Goal: Task Accomplishment & Management: Use online tool/utility

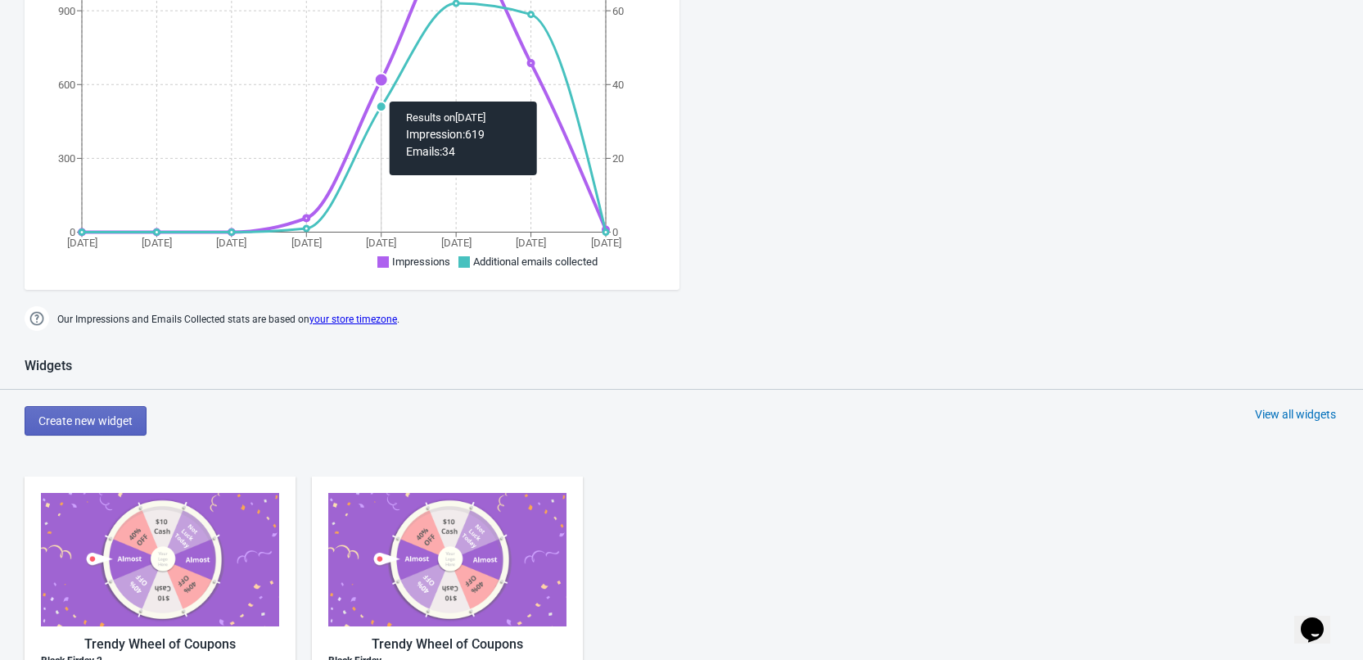
scroll to position [573, 0]
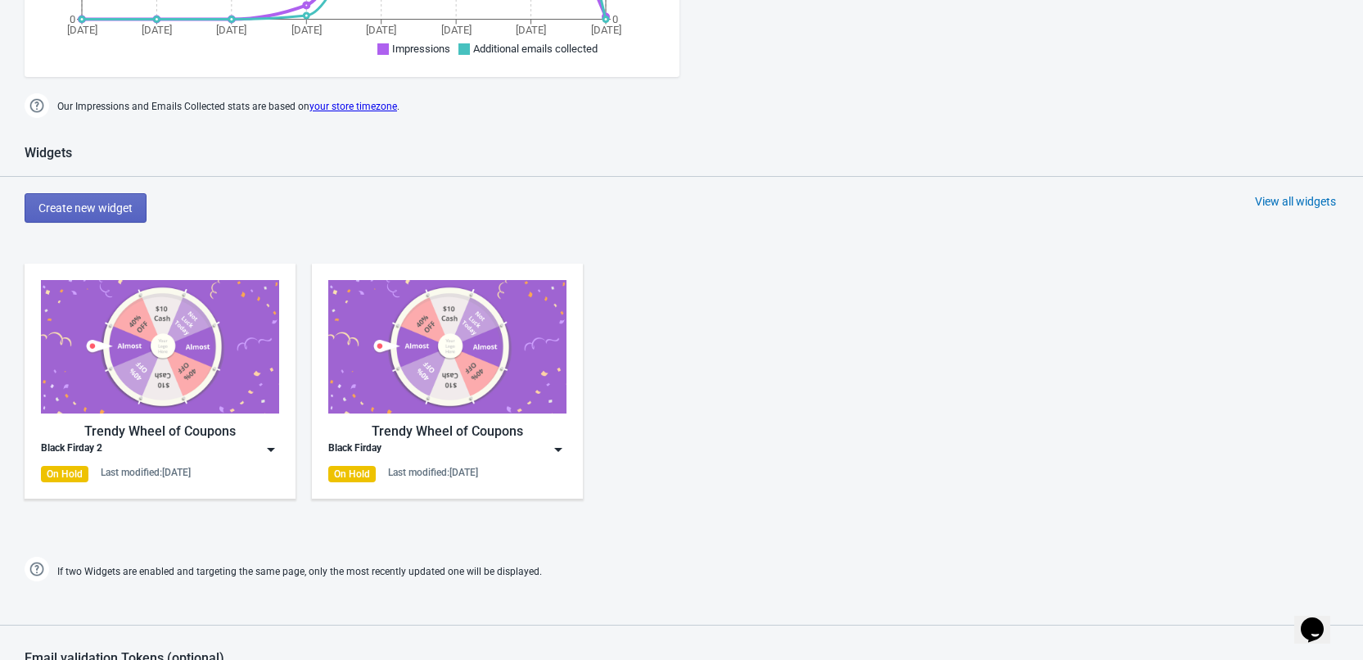
click at [210, 429] on div "Trendy Wheel of Coupons" at bounding box center [160, 432] width 238 height 20
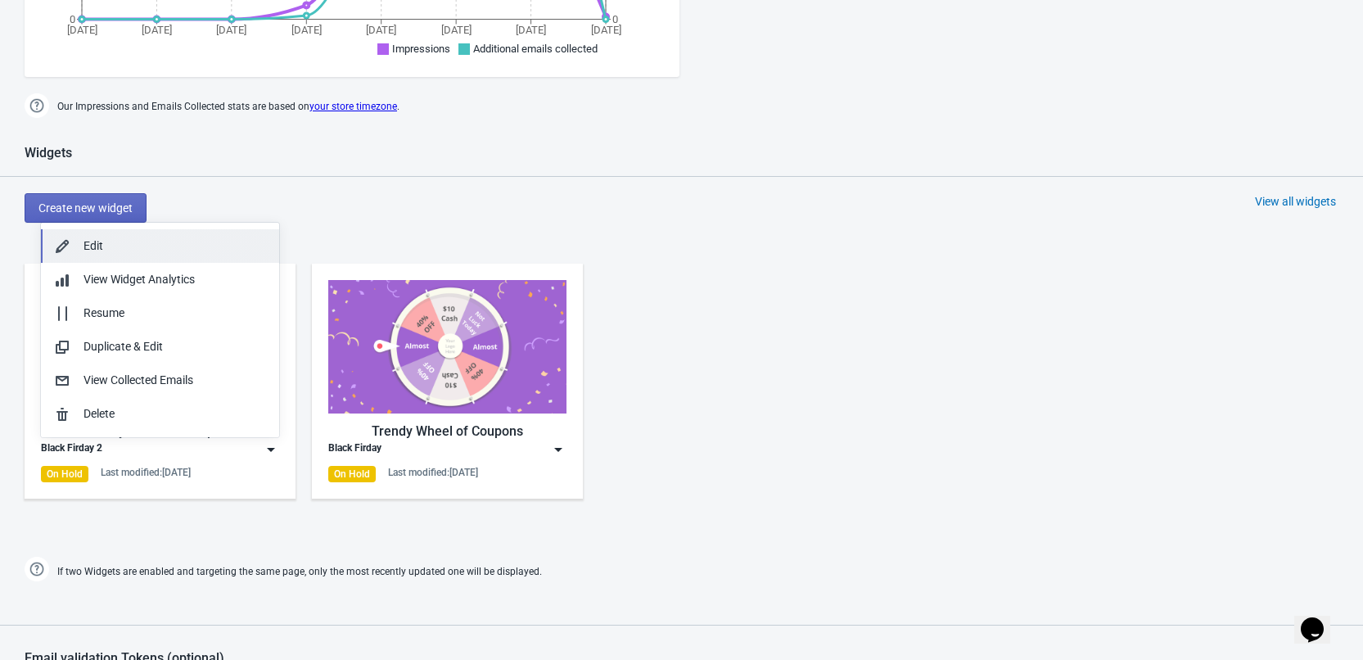
click at [201, 233] on button "Edit" at bounding box center [160, 246] width 238 height 34
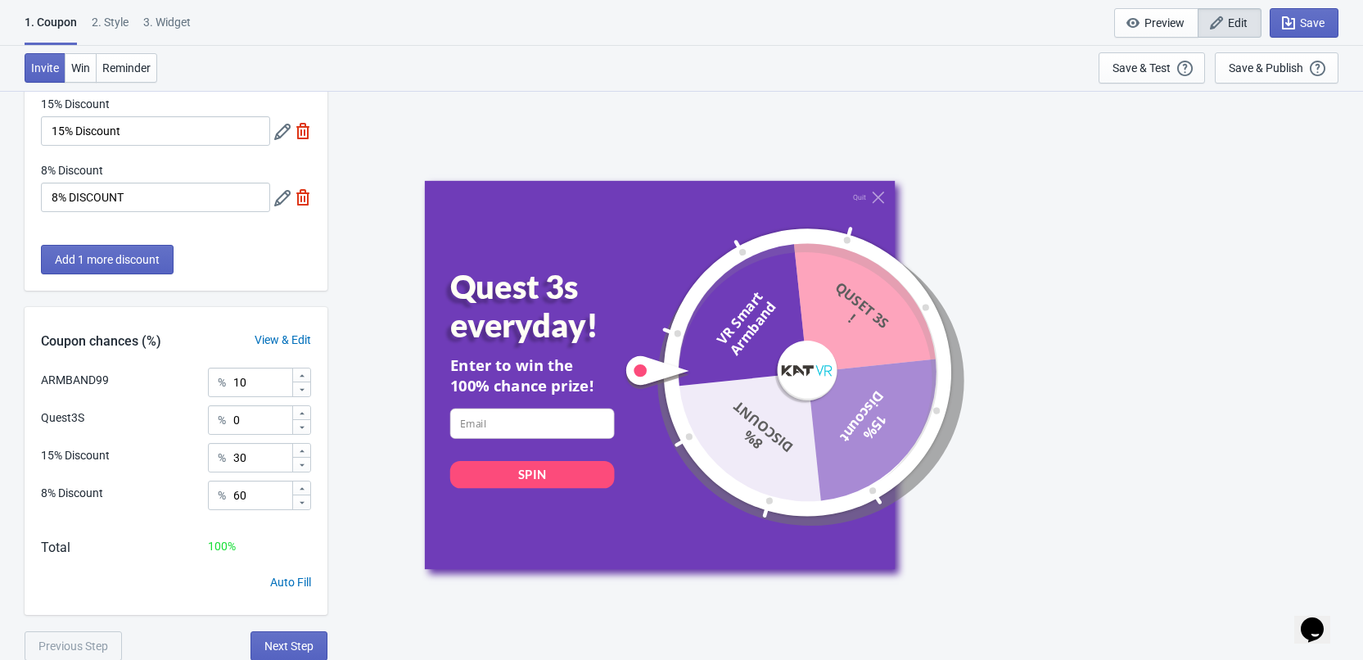
scroll to position [213, 0]
click at [286, 648] on span "Next Step" at bounding box center [288, 645] width 49 height 13
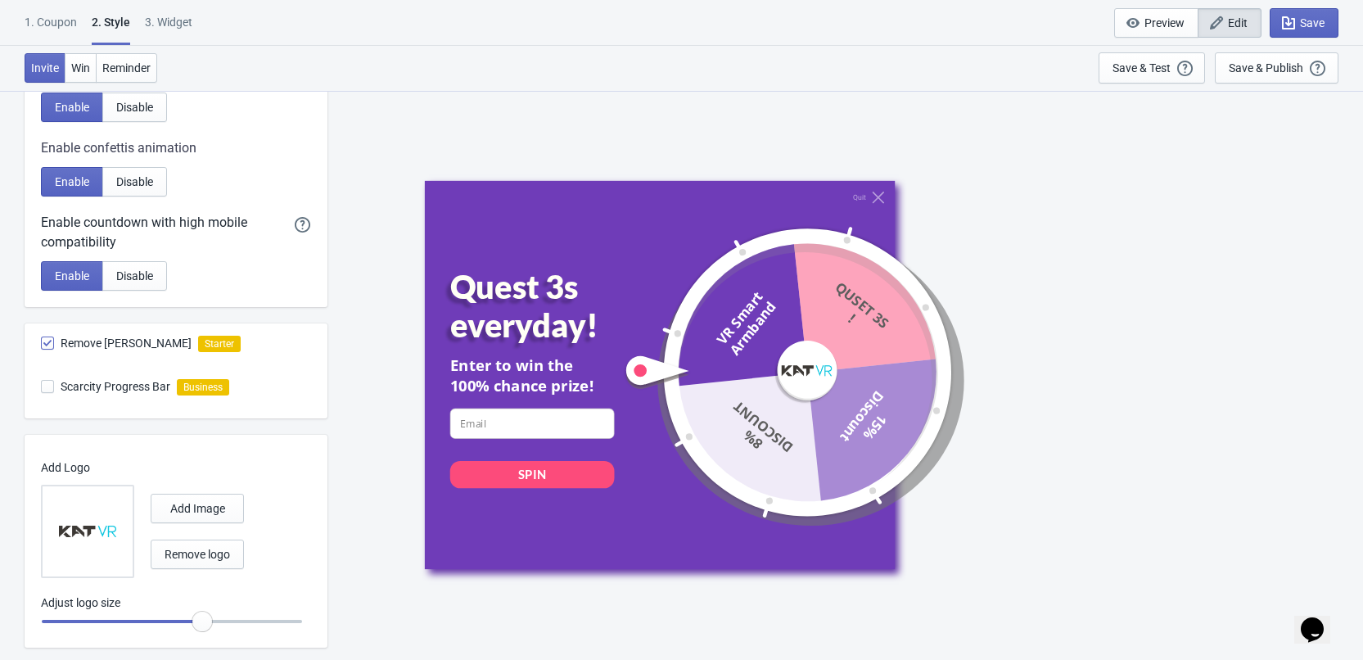
scroll to position [396, 0]
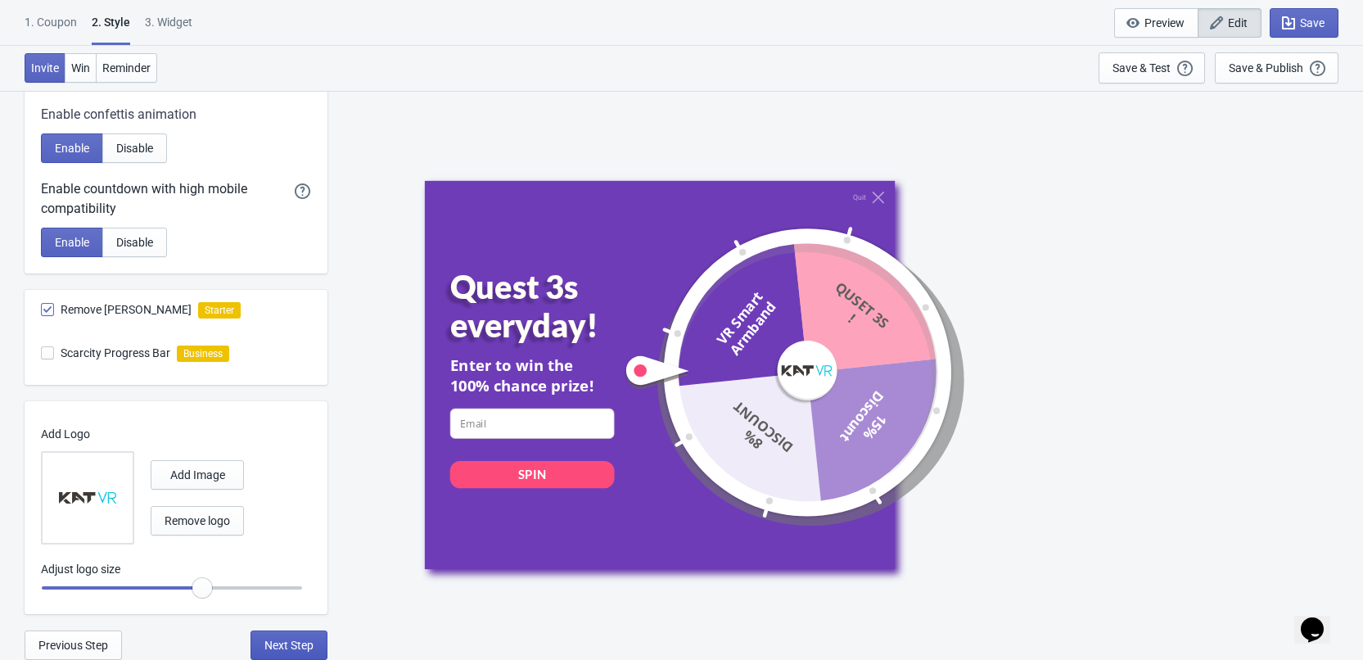
click at [292, 641] on span "Next Step" at bounding box center [288, 645] width 49 height 13
select select "once"
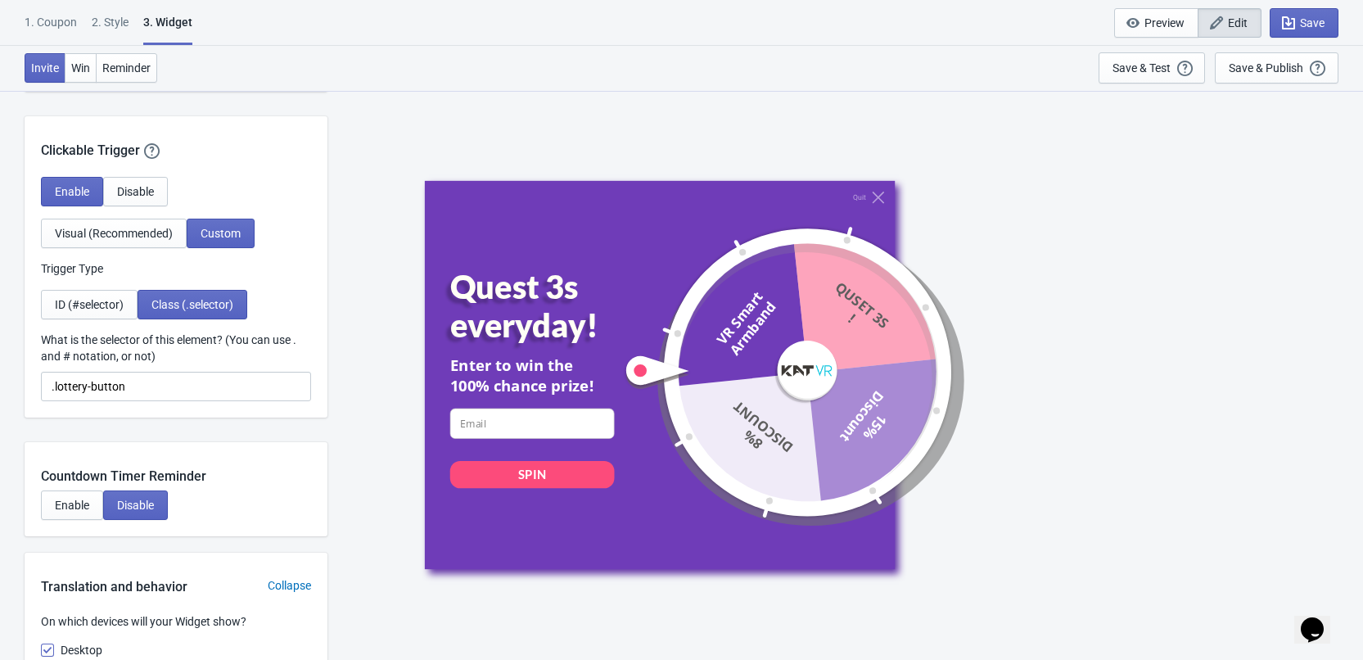
scroll to position [1228, 0]
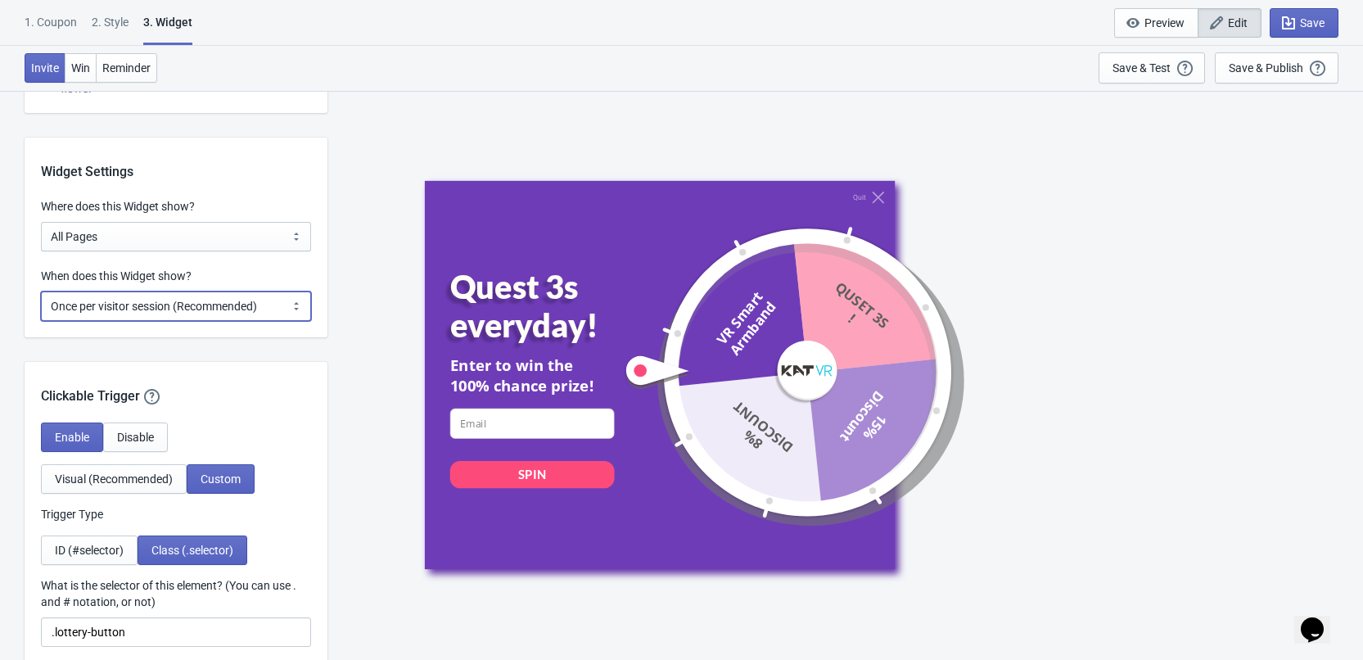
click at [258, 309] on select "Every new visit of page Once every period of time Once per visitor session (Rec…" at bounding box center [176, 305] width 270 height 29
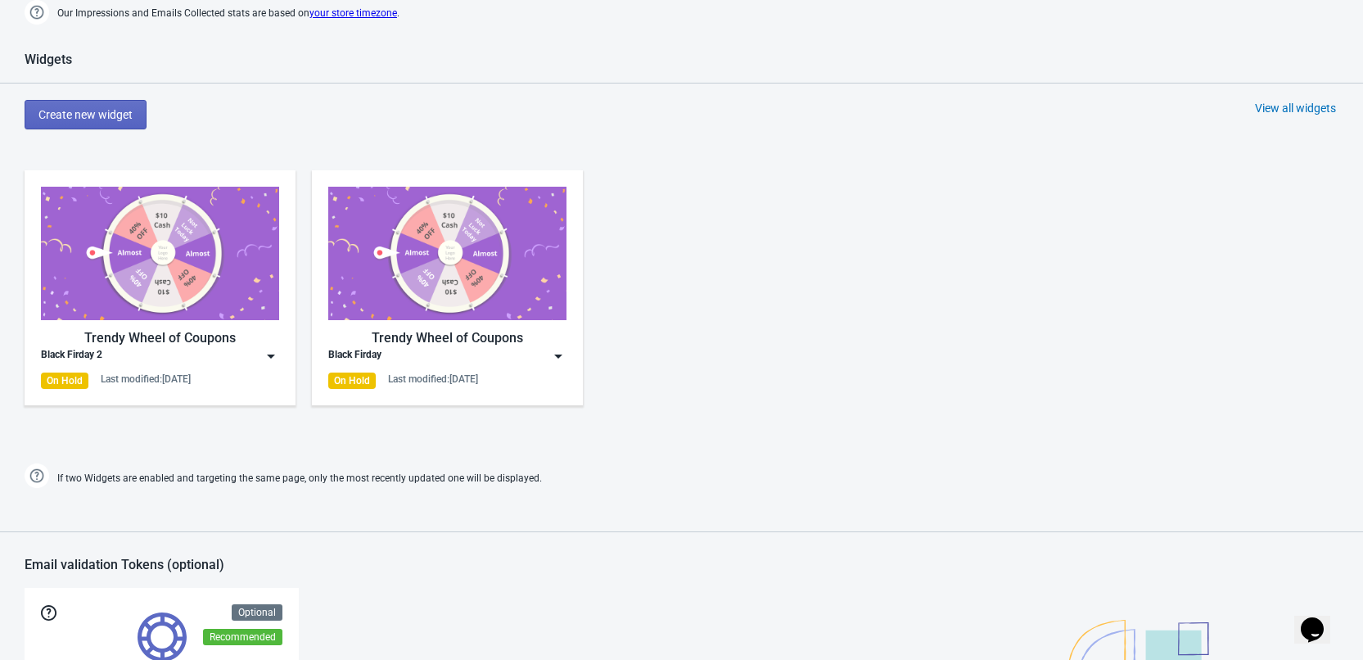
scroll to position [655, 0]
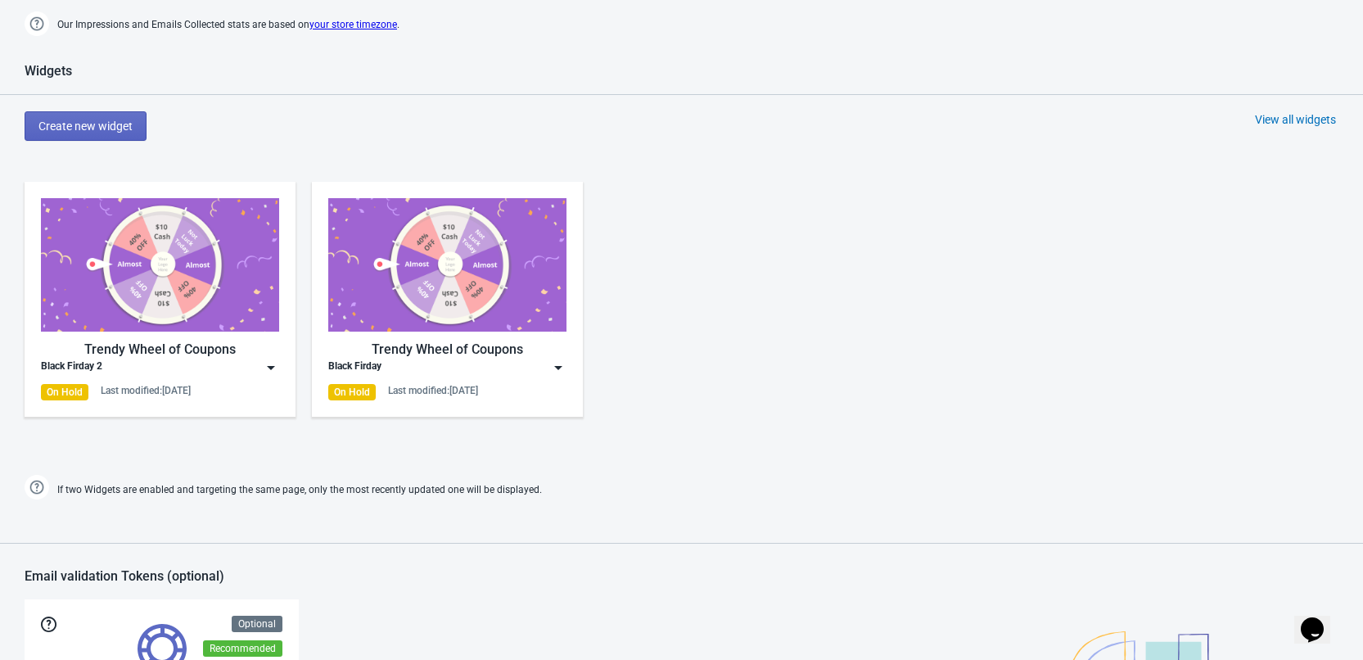
click at [101, 378] on div "Trendy Wheel of Coupons Black Firday 2 On Hold Last modified: 25.8.2025" at bounding box center [160, 299] width 238 height 202
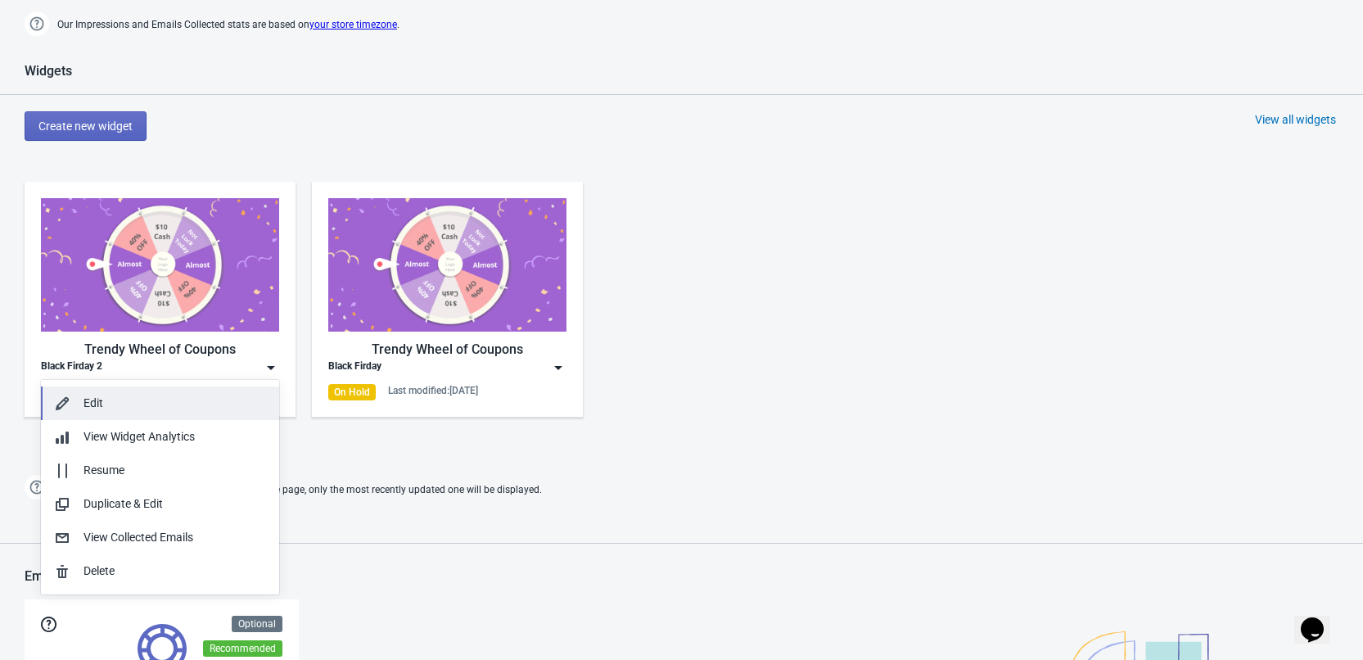
click at [133, 406] on div "Edit" at bounding box center [175, 403] width 183 height 17
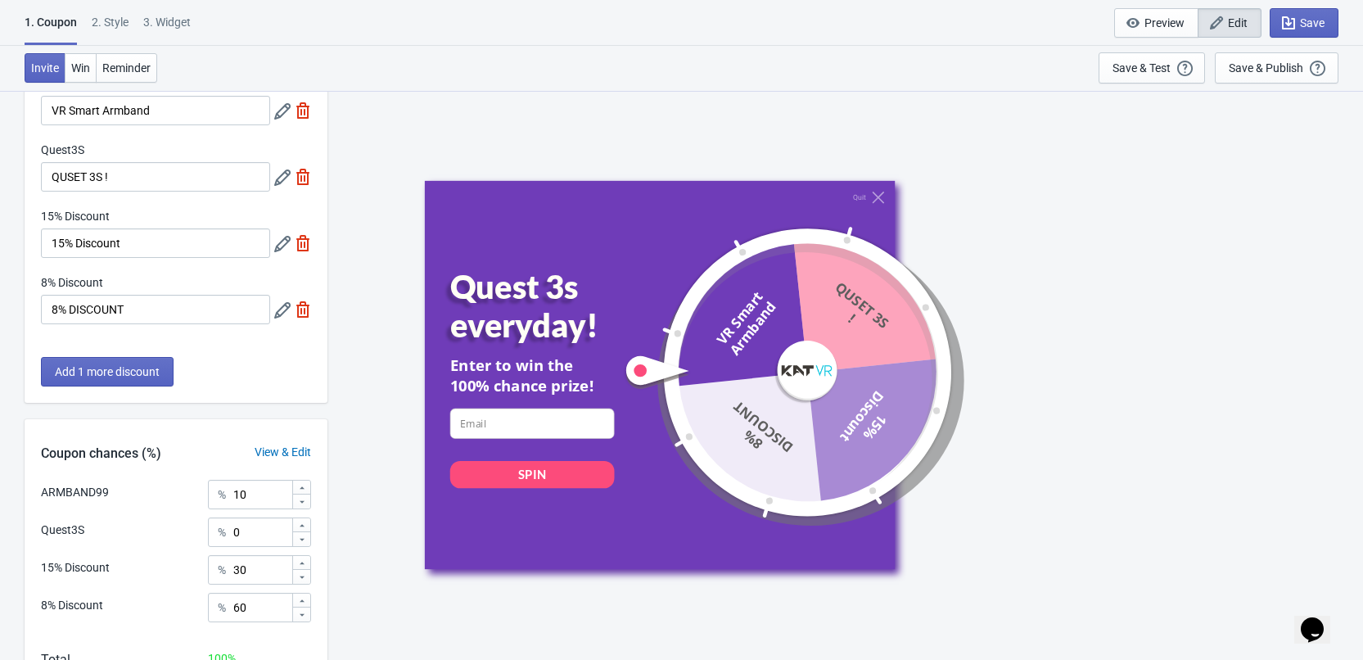
scroll to position [213, 0]
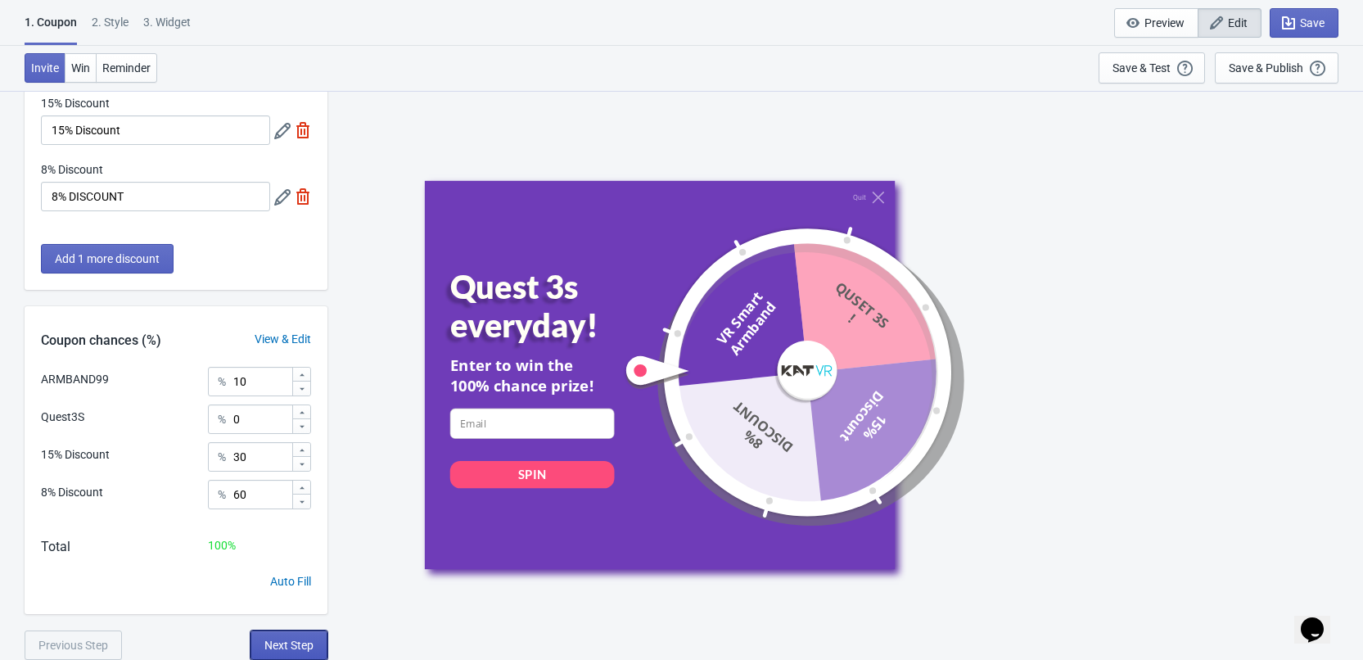
click at [299, 636] on button "Next Step" at bounding box center [289, 644] width 77 height 29
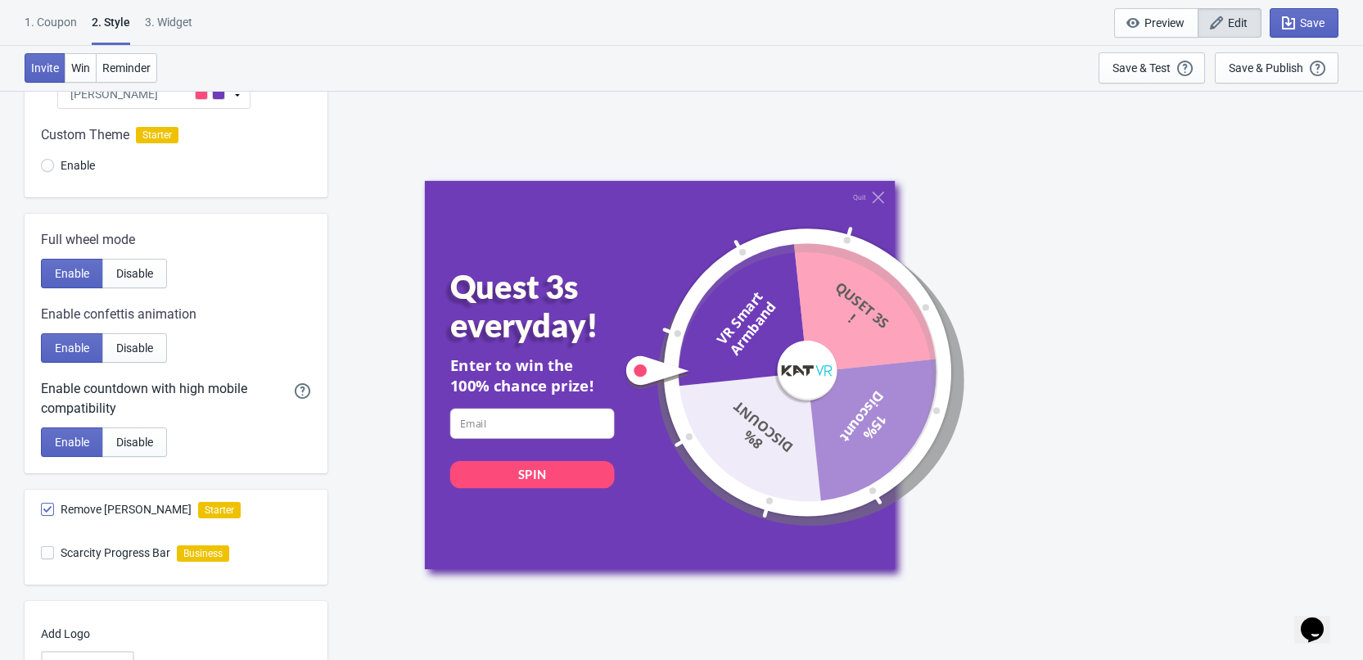
scroll to position [396, 0]
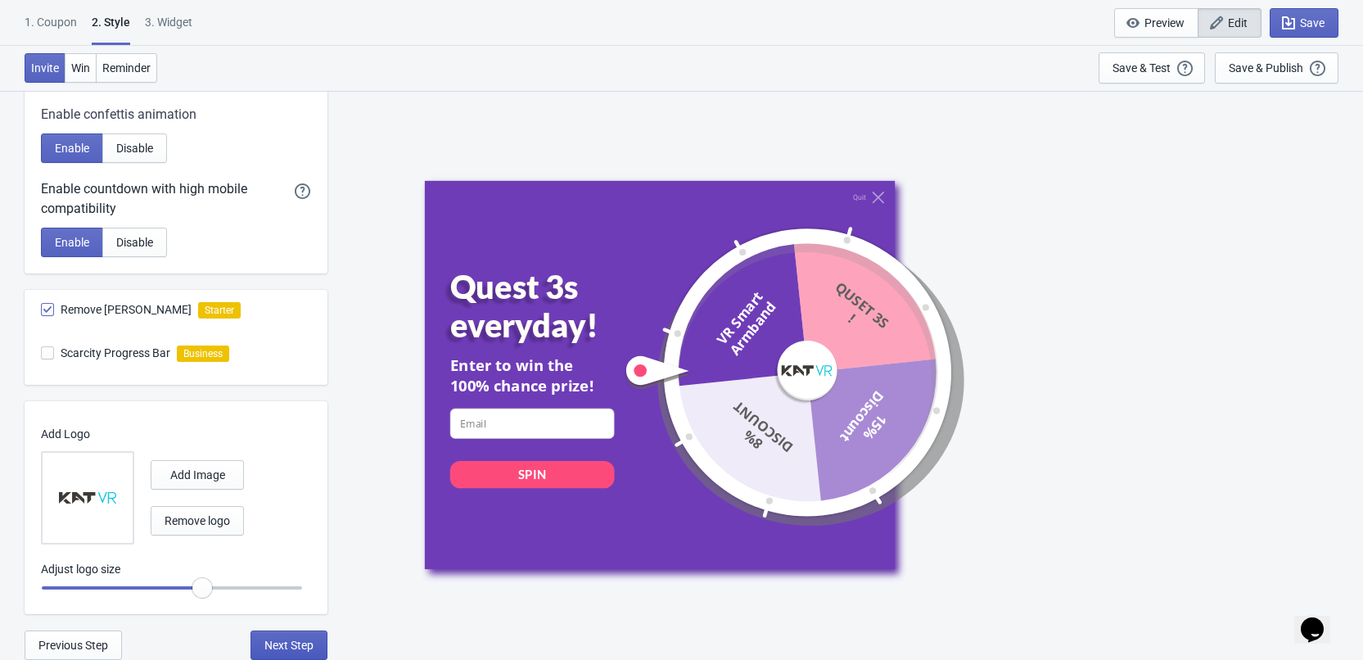
click at [299, 643] on span "Next Step" at bounding box center [288, 645] width 49 height 13
select select "once"
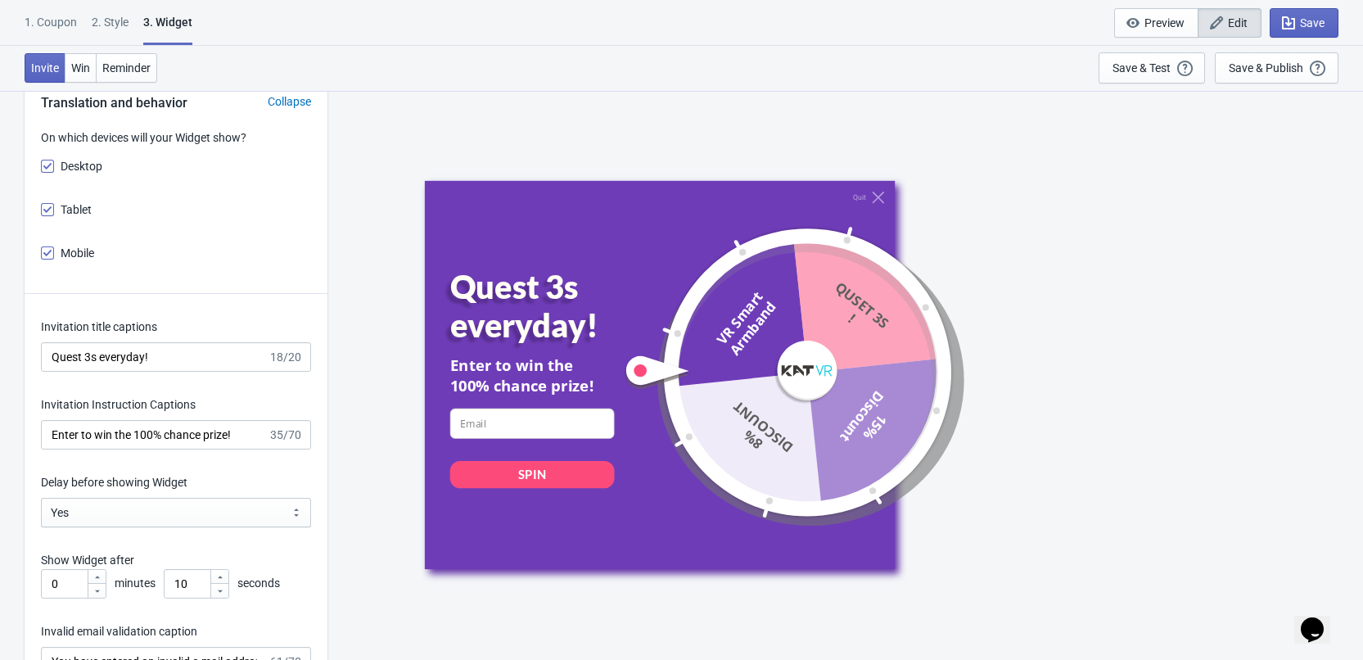
scroll to position [1965, 0]
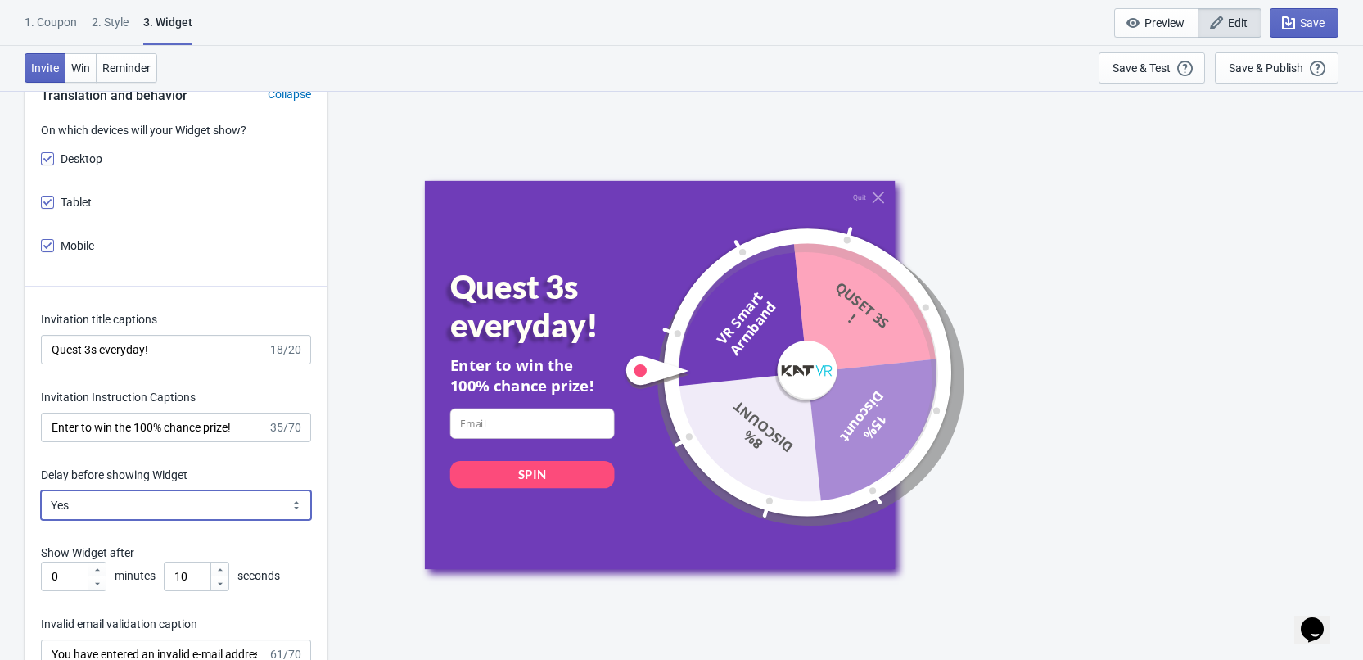
click at [226, 500] on select "Yes No" at bounding box center [176, 504] width 270 height 29
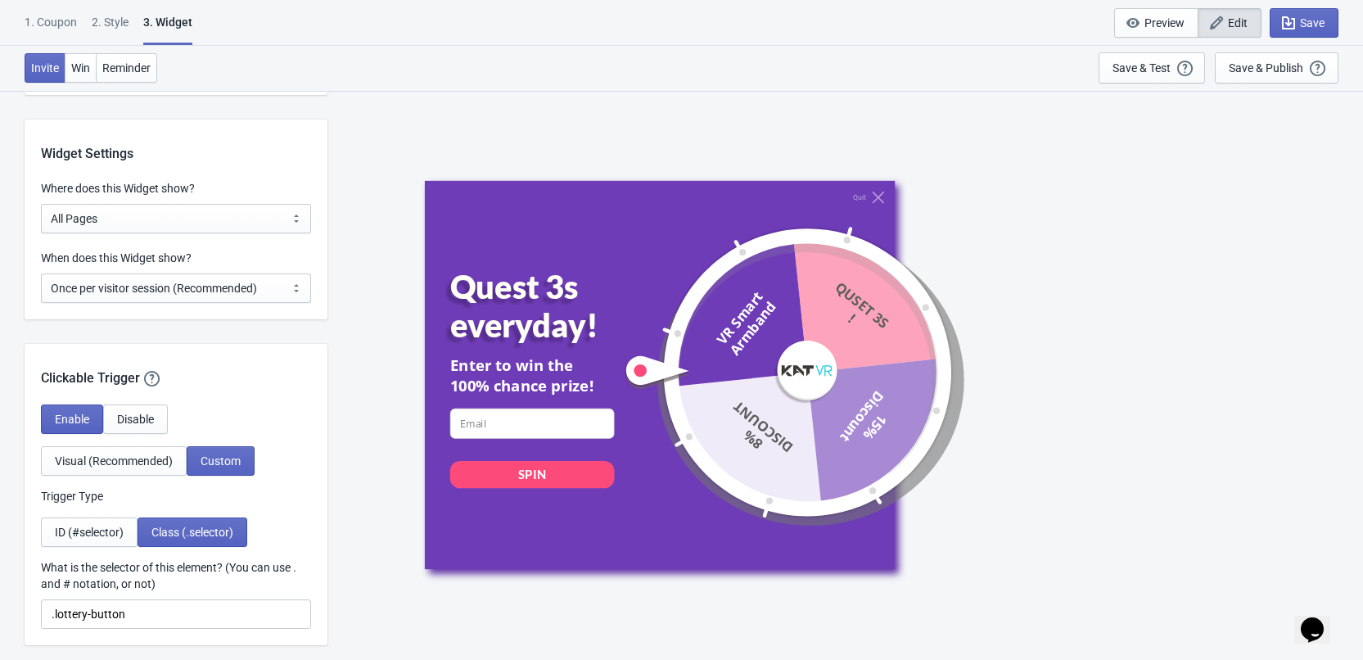
scroll to position [1146, 0]
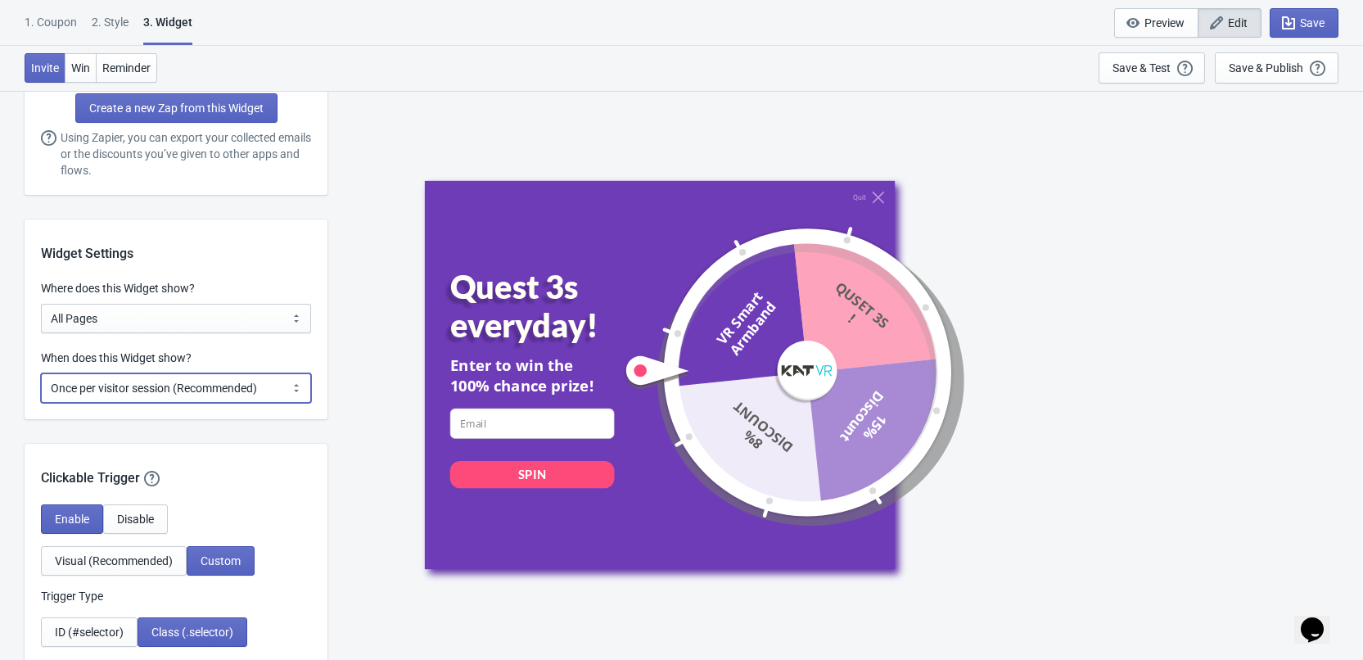
click at [272, 395] on select "Every new visit of page Once every period of time Once per visitor session (Rec…" at bounding box center [176, 387] width 270 height 29
click at [759, 77] on div "Invite Win Reminder Save & Test Open a Widget Preview of your site so that you …" at bounding box center [681, 68] width 1363 height 45
click at [1131, 71] on div "Save & Test" at bounding box center [1142, 67] width 58 height 13
click at [165, 382] on select "Every new visit of page Once every period of time Once per visitor session (Rec…" at bounding box center [176, 387] width 270 height 29
click at [164, 389] on select "Every new visit of page Once every period of time Once per visitor session (Rec…" at bounding box center [176, 387] width 270 height 29
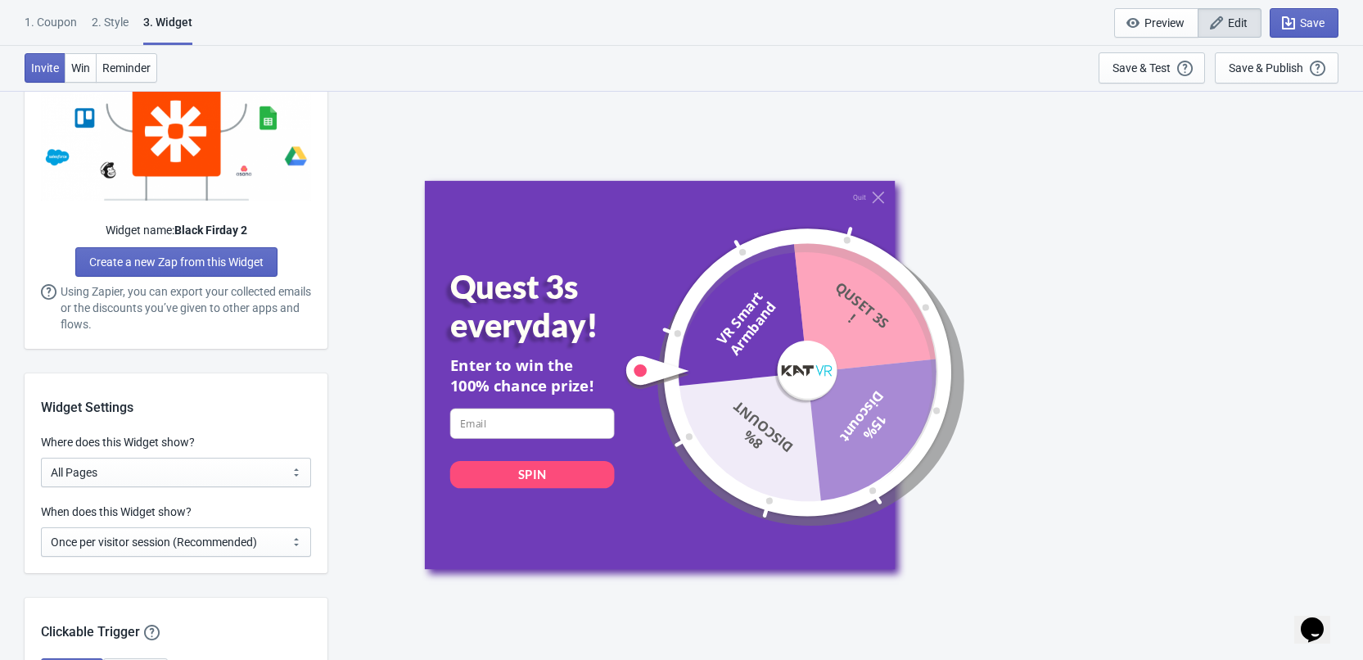
scroll to position [1239, 0]
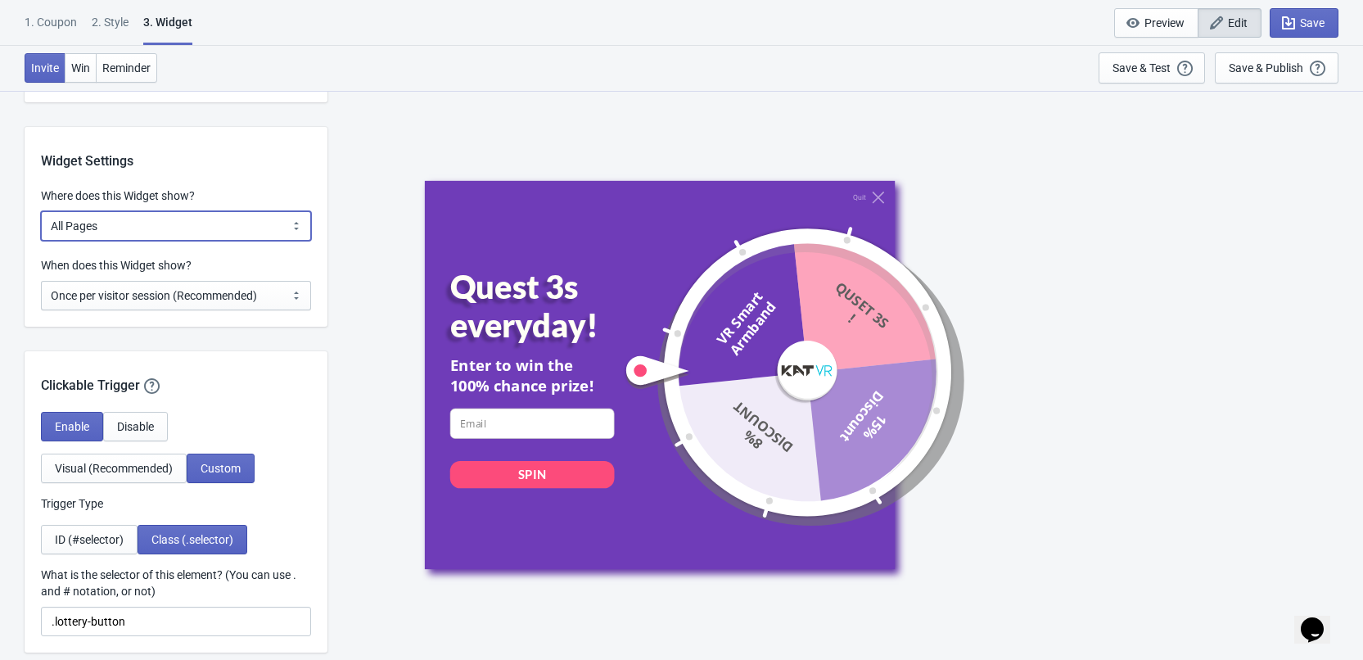
click at [265, 234] on select "All Pages All Product Pages All Blog Pages All Static Pages Specific Product(s)…" at bounding box center [176, 225] width 270 height 29
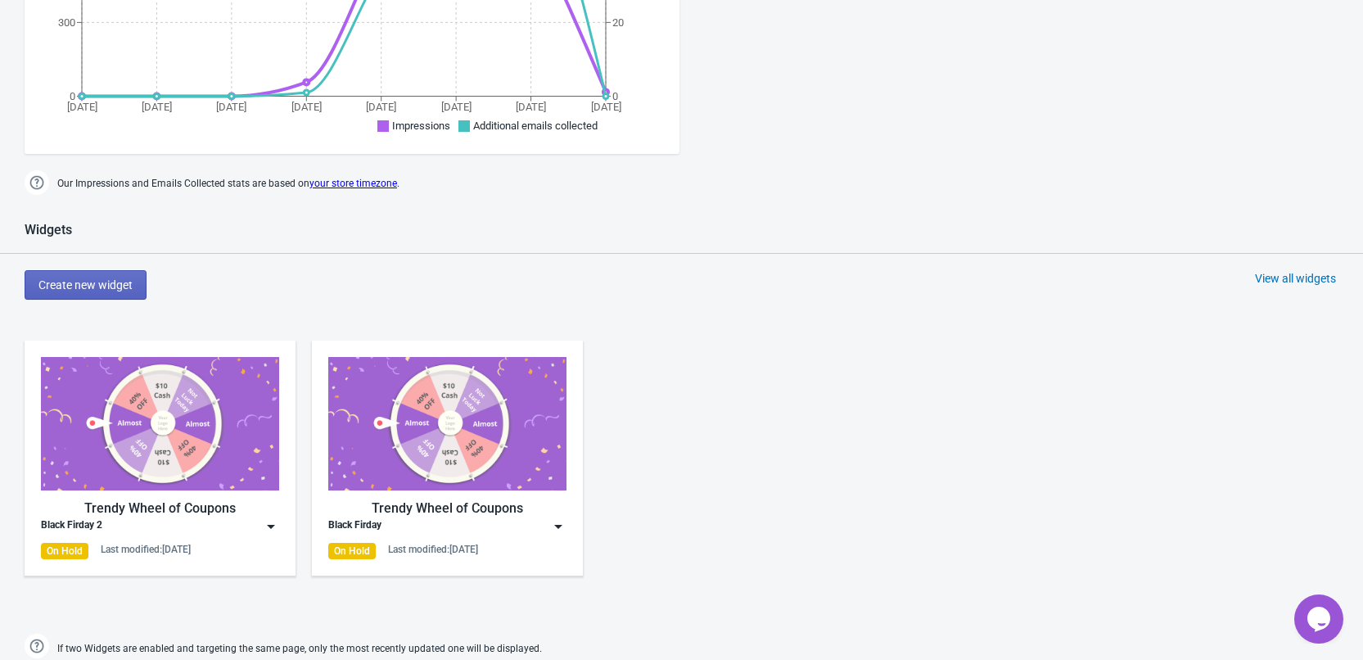
scroll to position [983, 0]
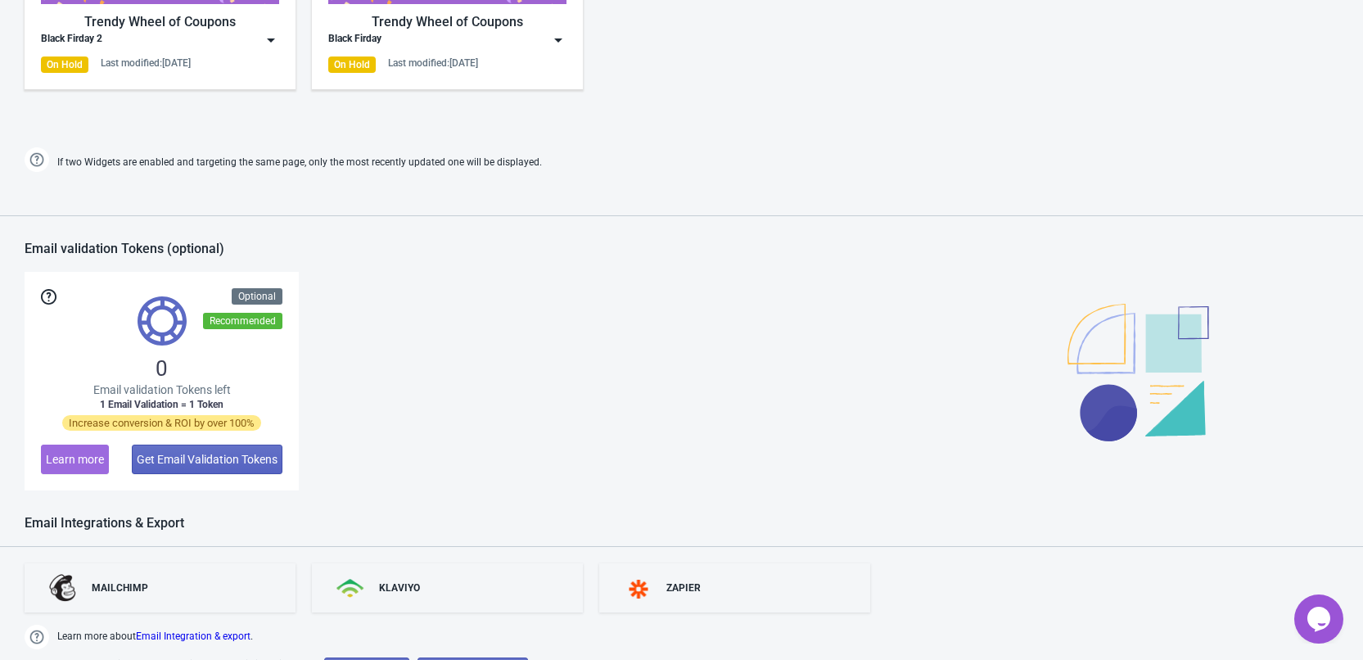
click at [206, 34] on div "Black Firday 2" at bounding box center [160, 40] width 238 height 16
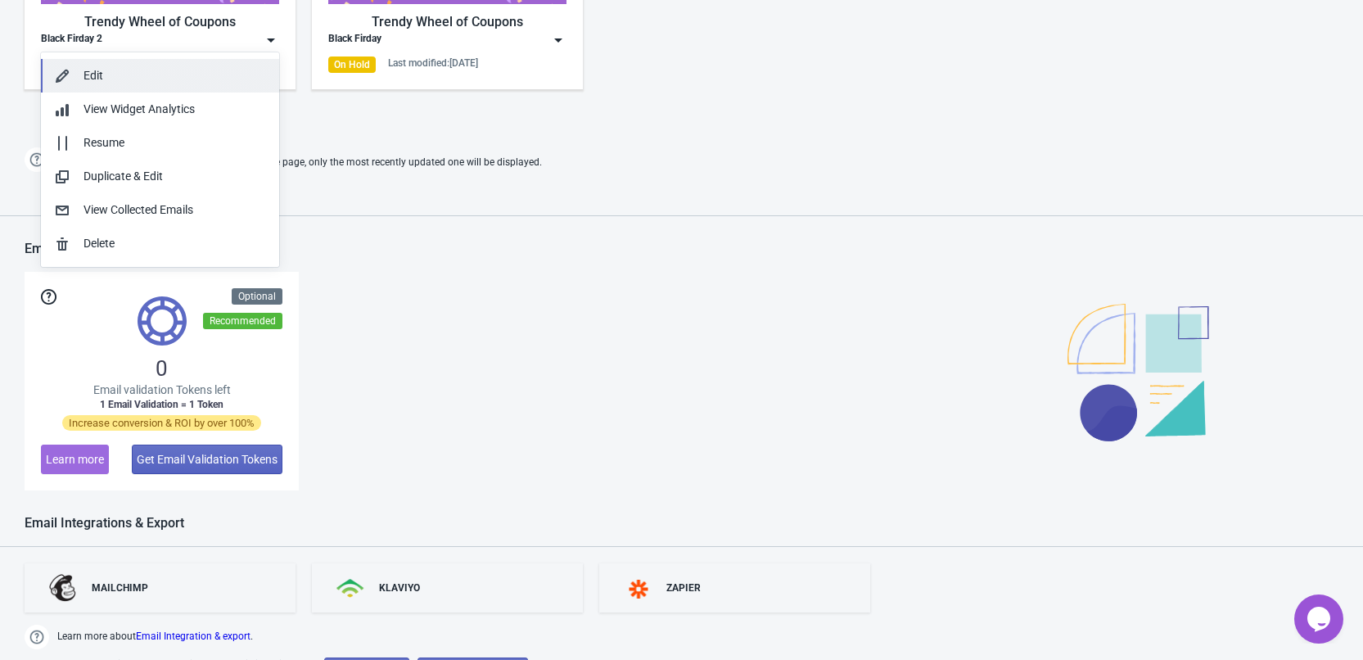
click at [209, 86] on button "Edit" at bounding box center [160, 76] width 238 height 34
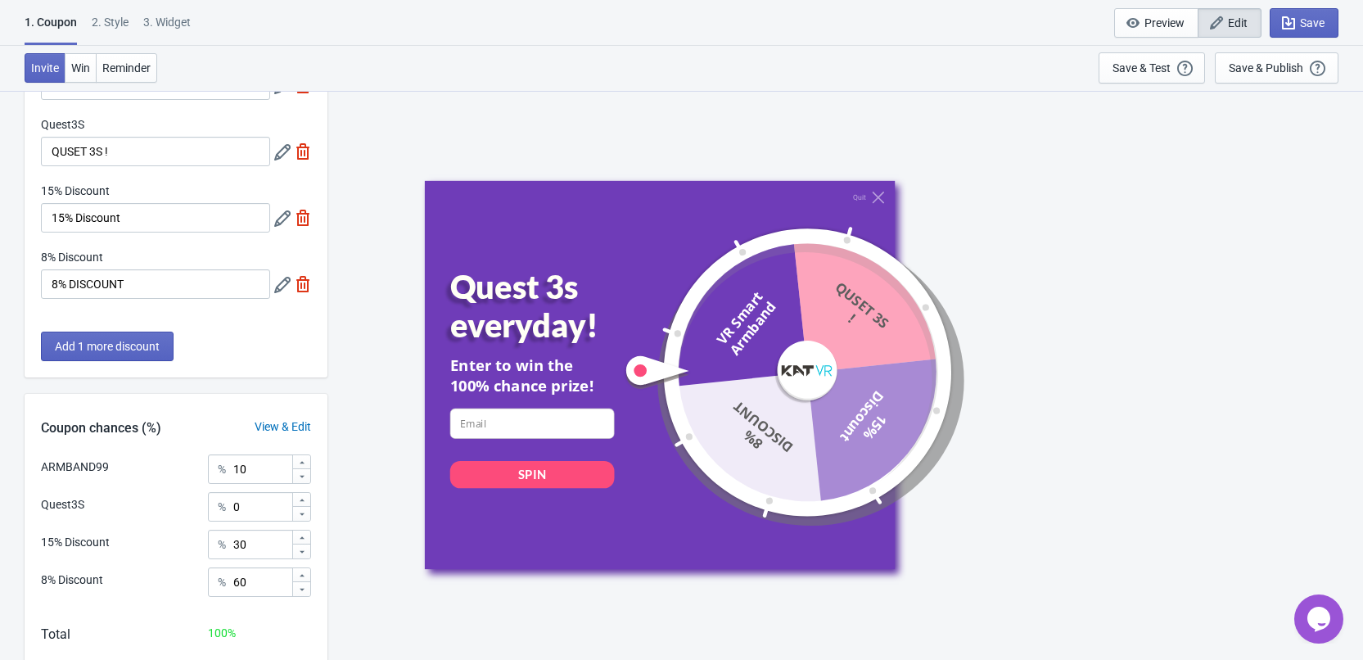
scroll to position [213, 0]
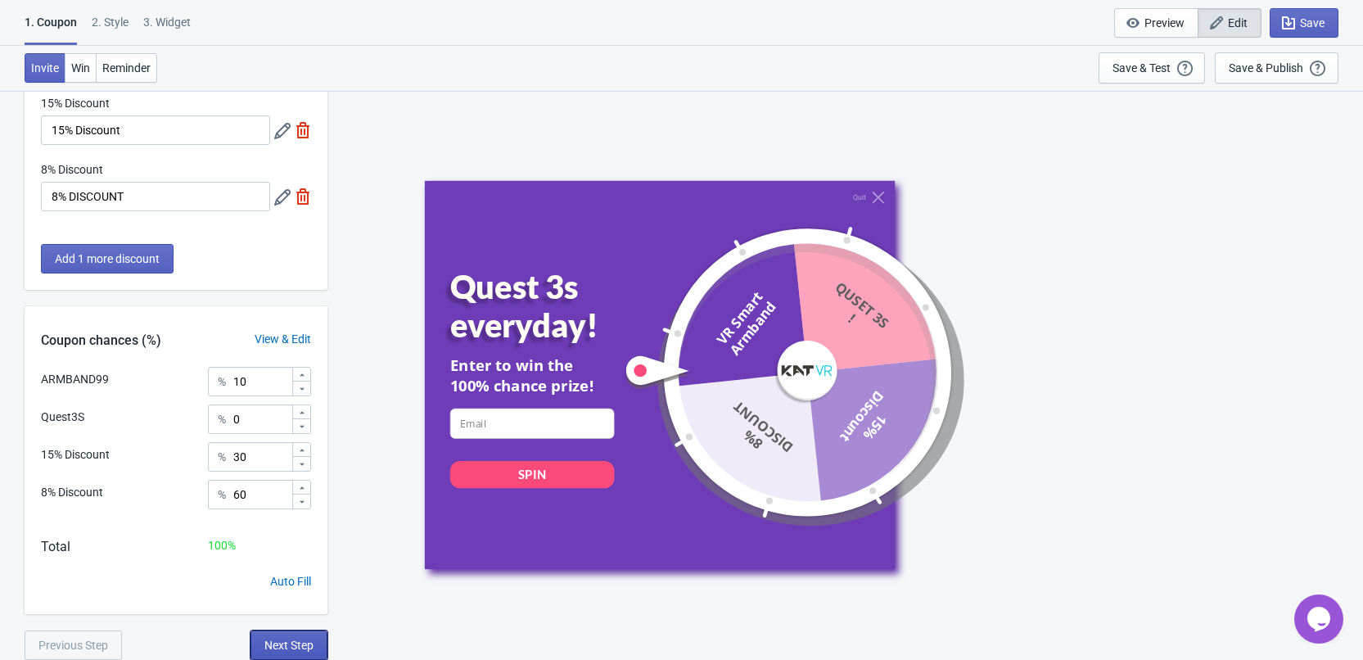
click at [295, 654] on button "Next Step" at bounding box center [289, 644] width 77 height 29
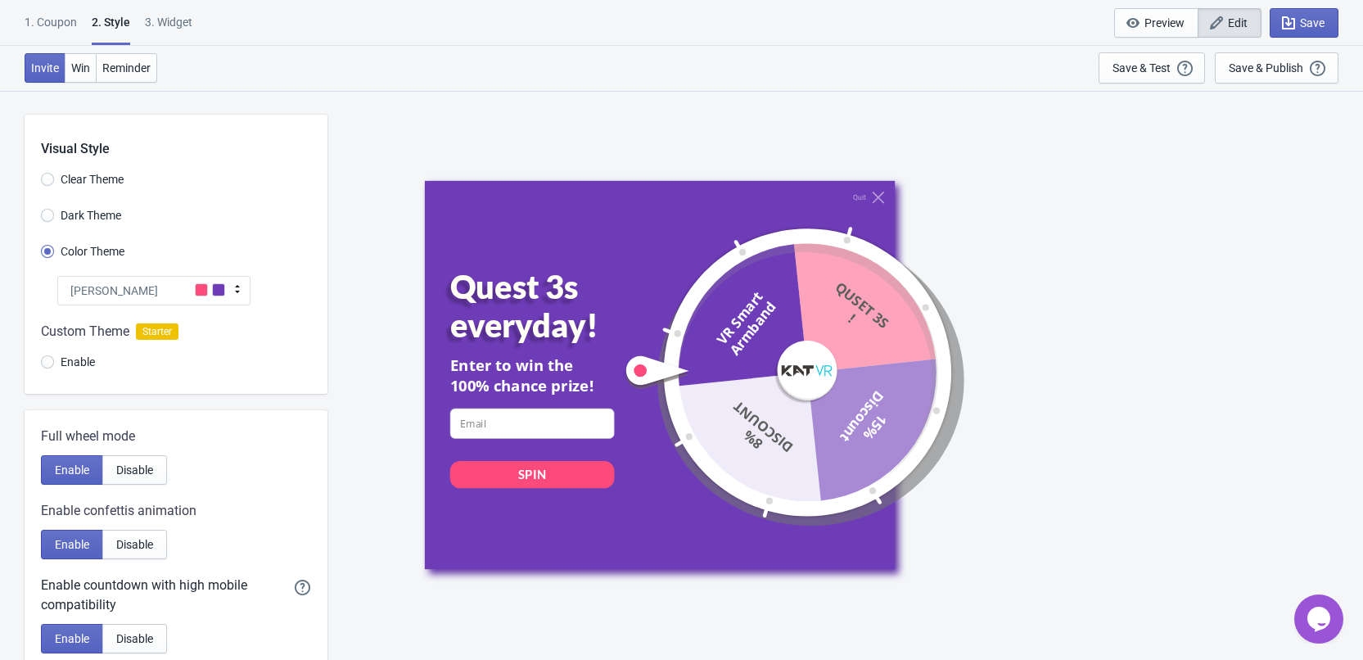
scroll to position [396, 0]
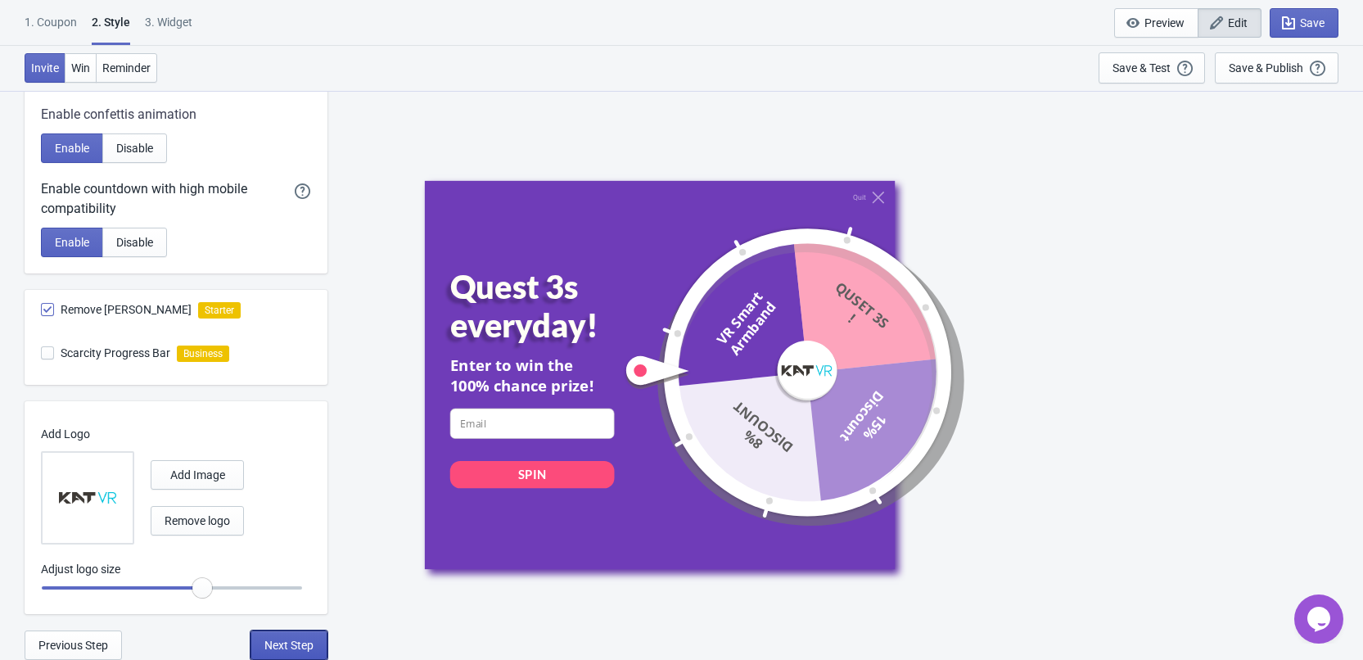
click at [296, 636] on button "Next Step" at bounding box center [289, 644] width 77 height 29
select select "specificPages"
select select "once"
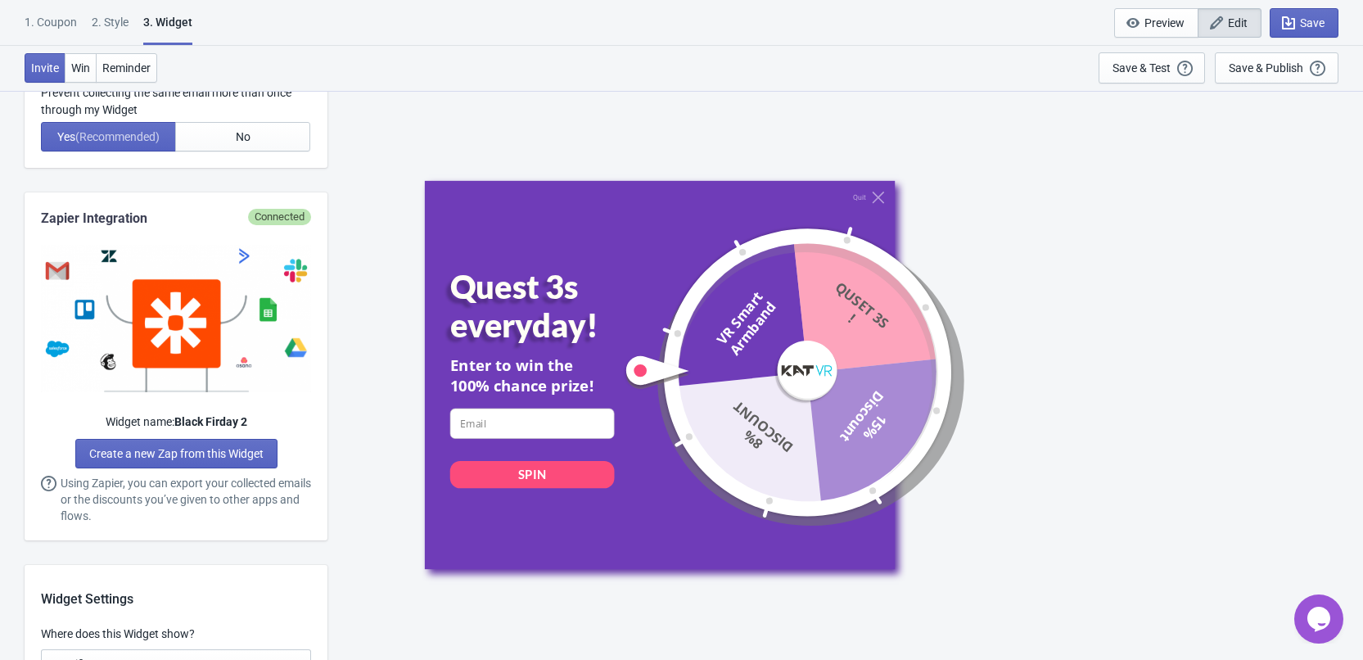
scroll to position [1064, 0]
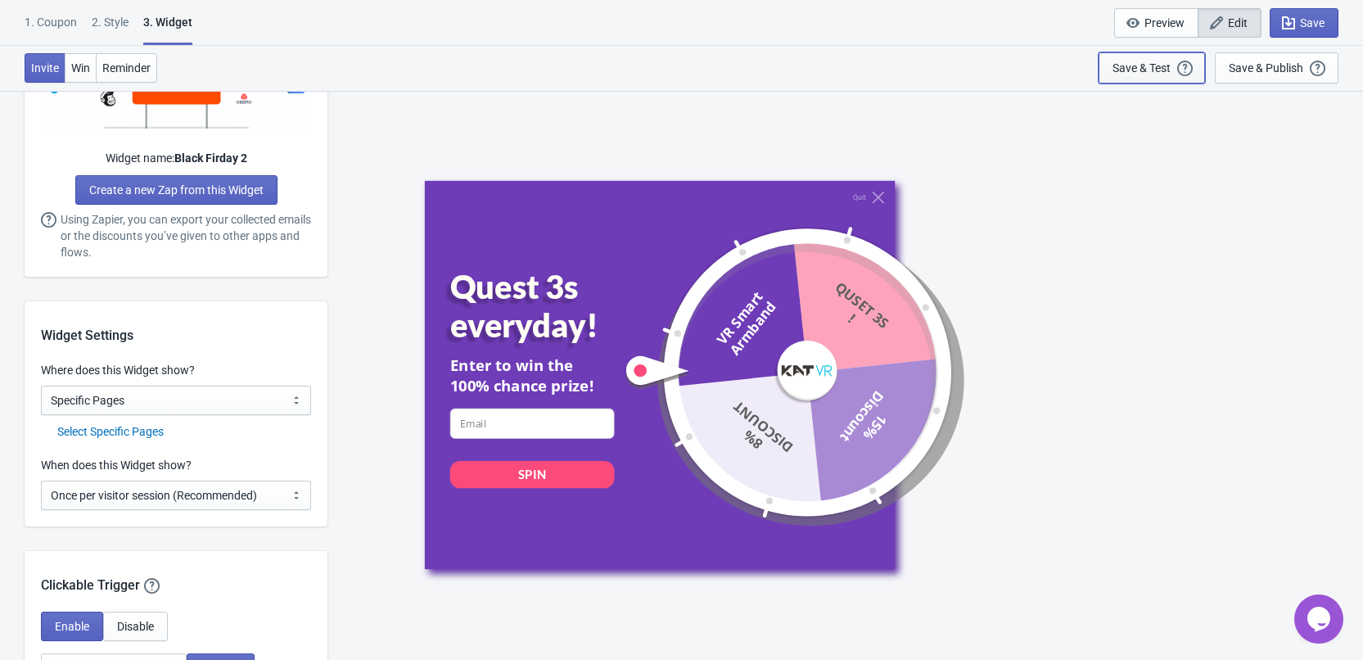
click at [1130, 66] on div "Save & Test" at bounding box center [1142, 67] width 58 height 13
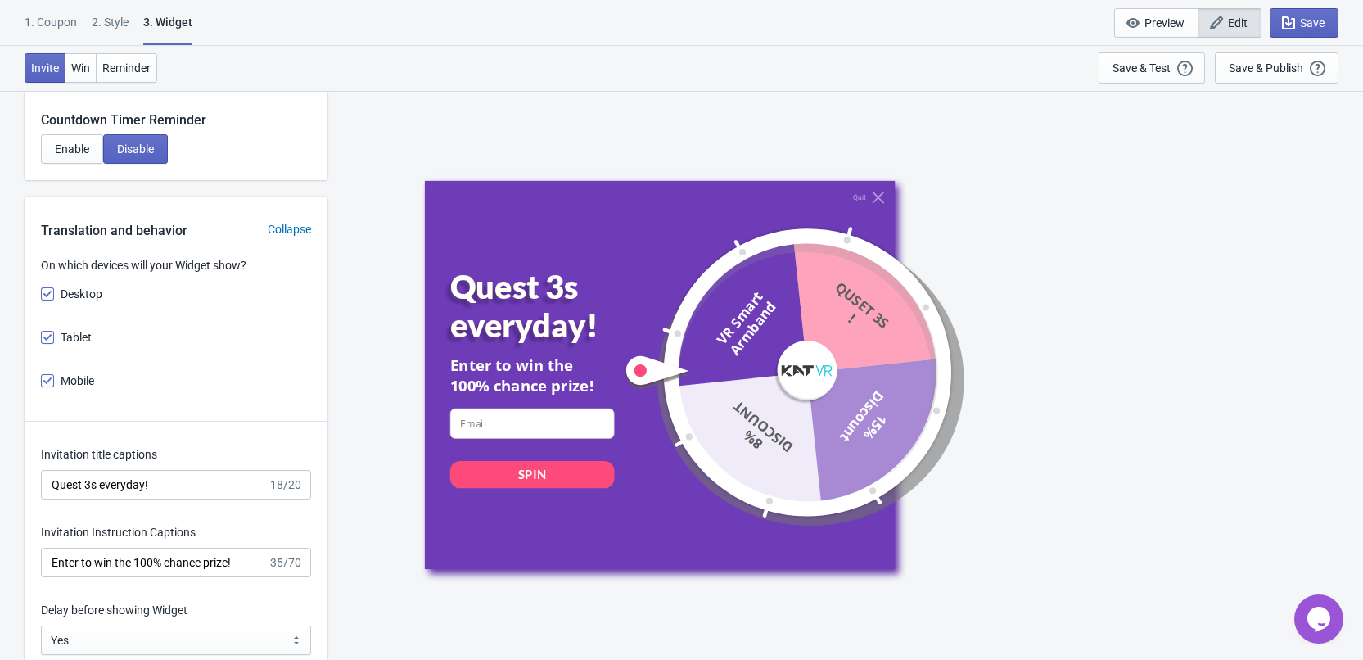
scroll to position [2047, 0]
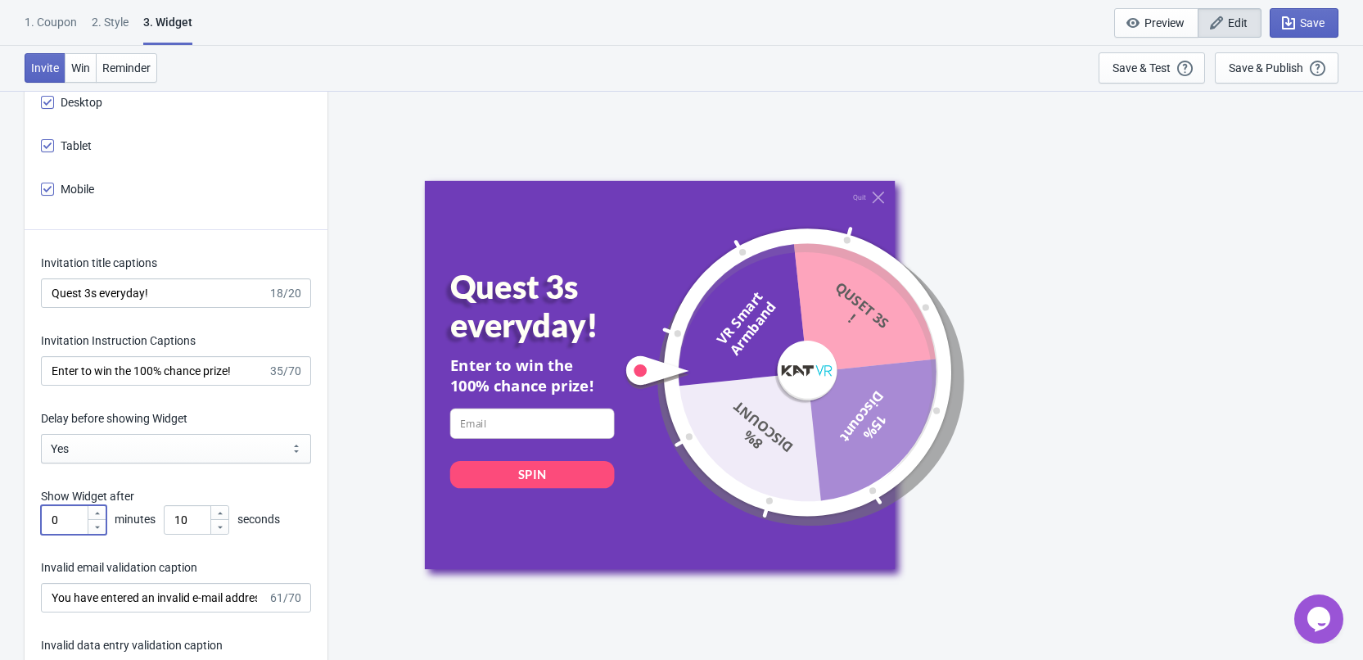
drag, startPoint x: 67, startPoint y: 515, endPoint x: 56, endPoint y: 514, distance: 11.5
click at [56, 514] on input "0" at bounding box center [64, 519] width 46 height 29
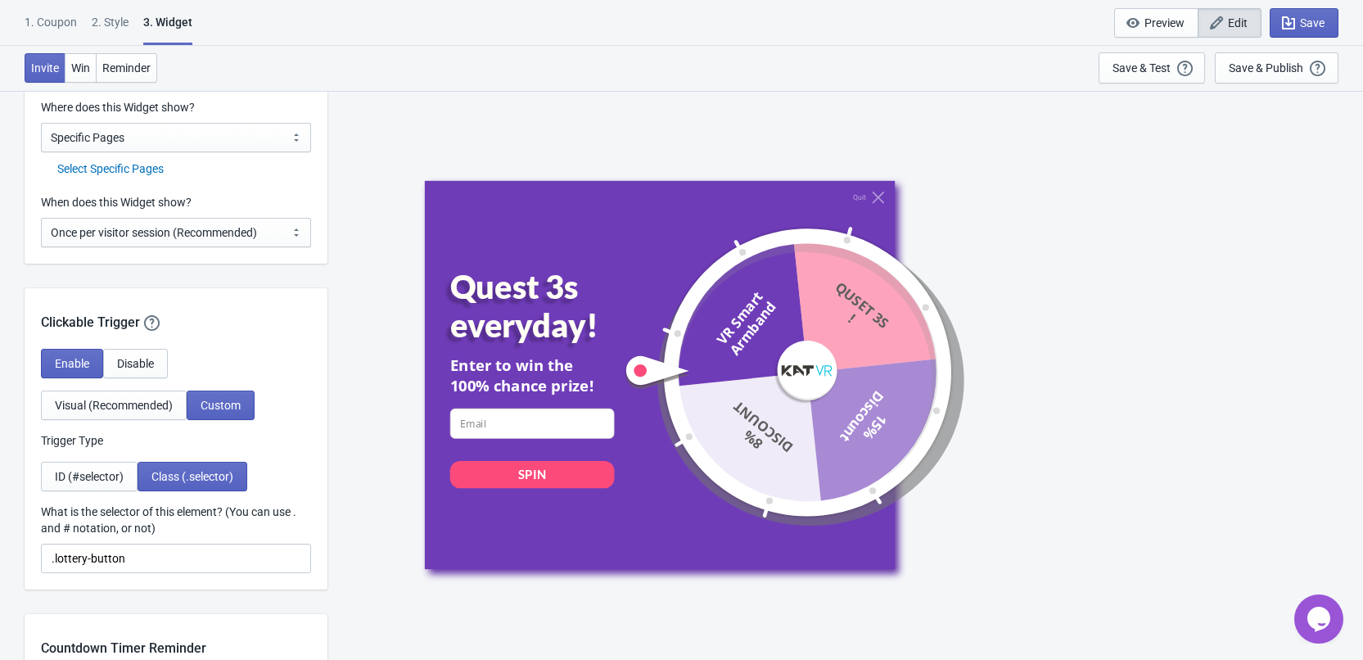
scroll to position [1228, 0]
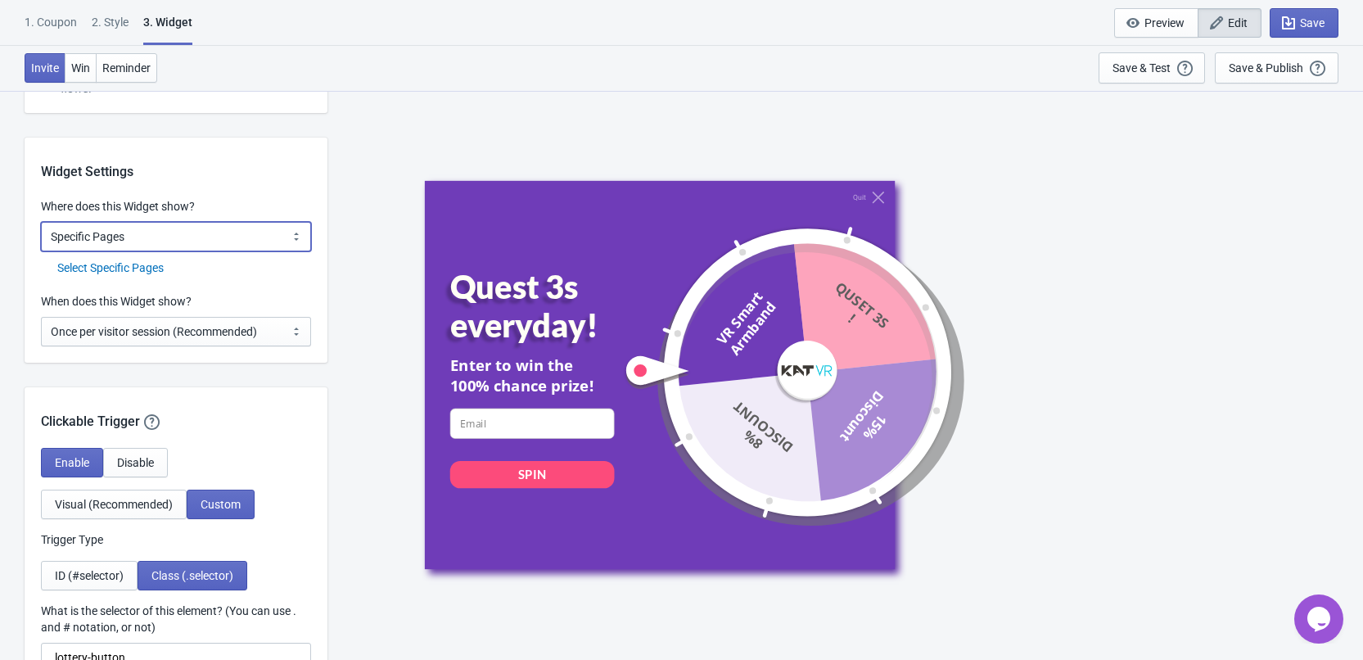
click at [142, 232] on select "All Pages All Product Pages All Blog Pages All Static Pages Specific Product(s)…" at bounding box center [176, 236] width 270 height 29
select select "all"
click at [41, 222] on select "All Pages All Product Pages All Blog Pages All Static Pages Specific Product(s)…" at bounding box center [176, 236] width 270 height 29
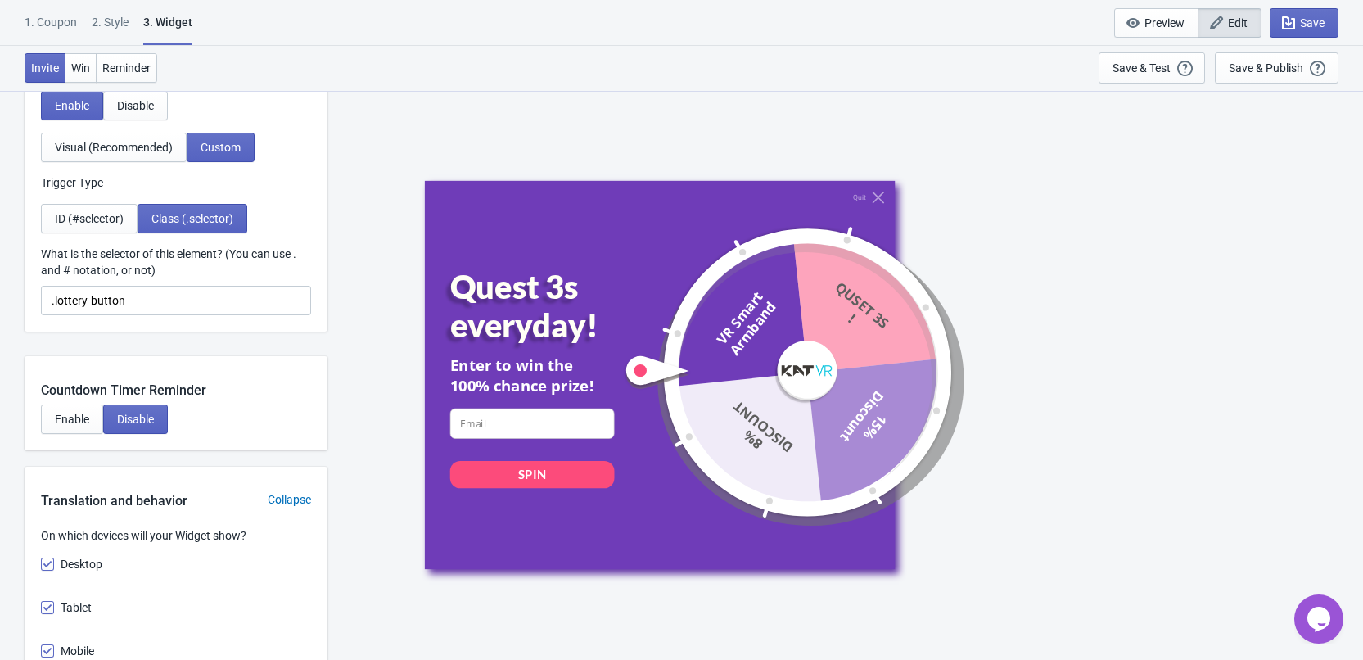
scroll to position [1392, 0]
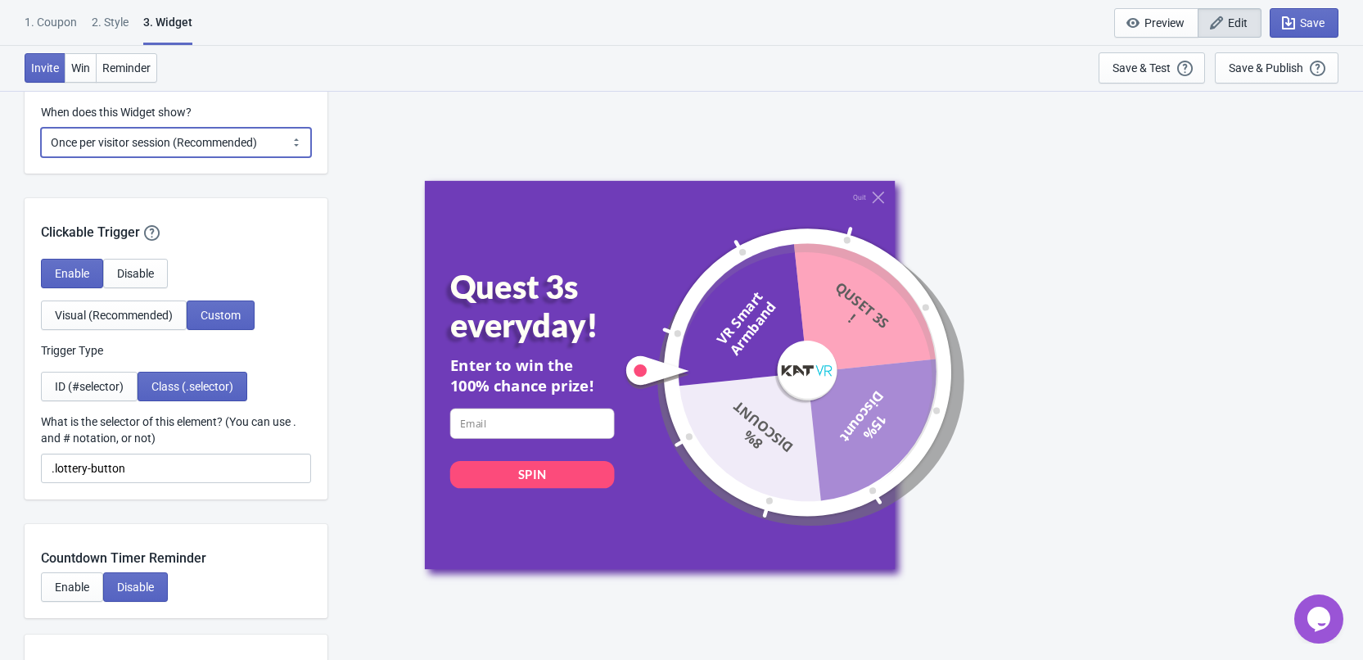
click at [181, 146] on select "Every new visit of page Once every period of time Once per visitor session (Rec…" at bounding box center [176, 142] width 270 height 29
select select "once_per_user"
click at [41, 128] on select "Every new visit of page Once every period of time Once per visitor session (Rec…" at bounding box center [176, 142] width 270 height 29
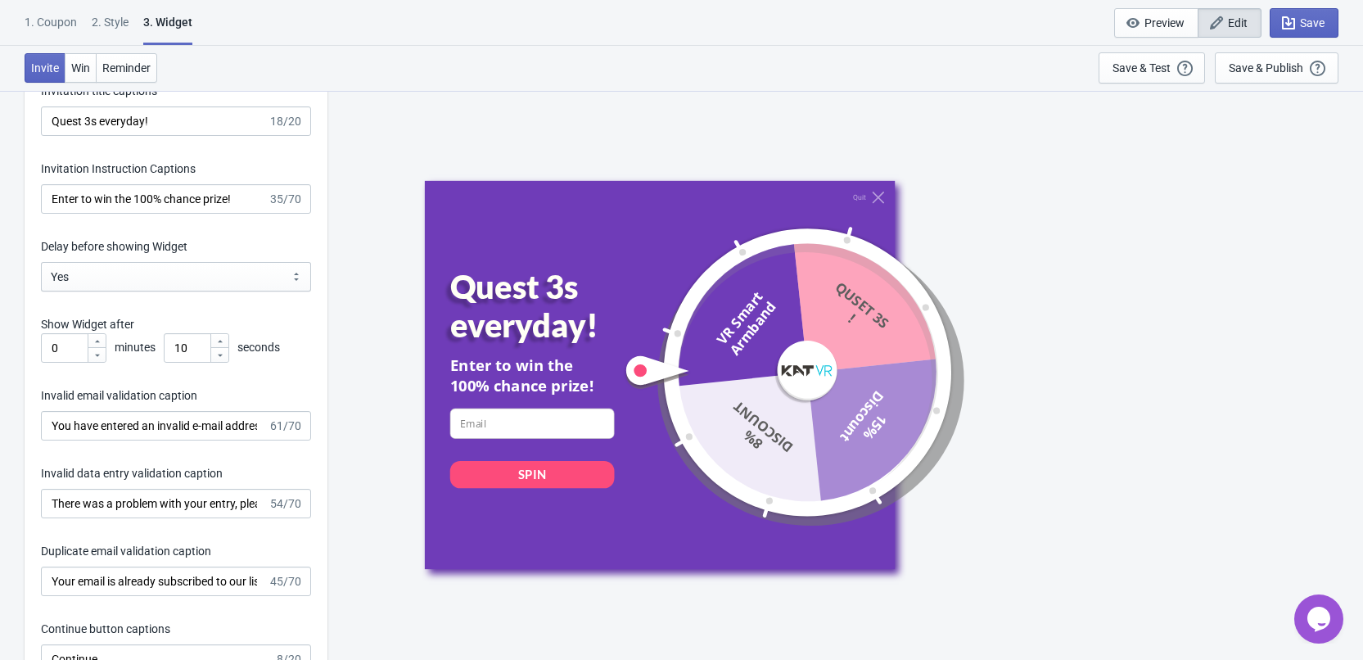
scroll to position [2293, 0]
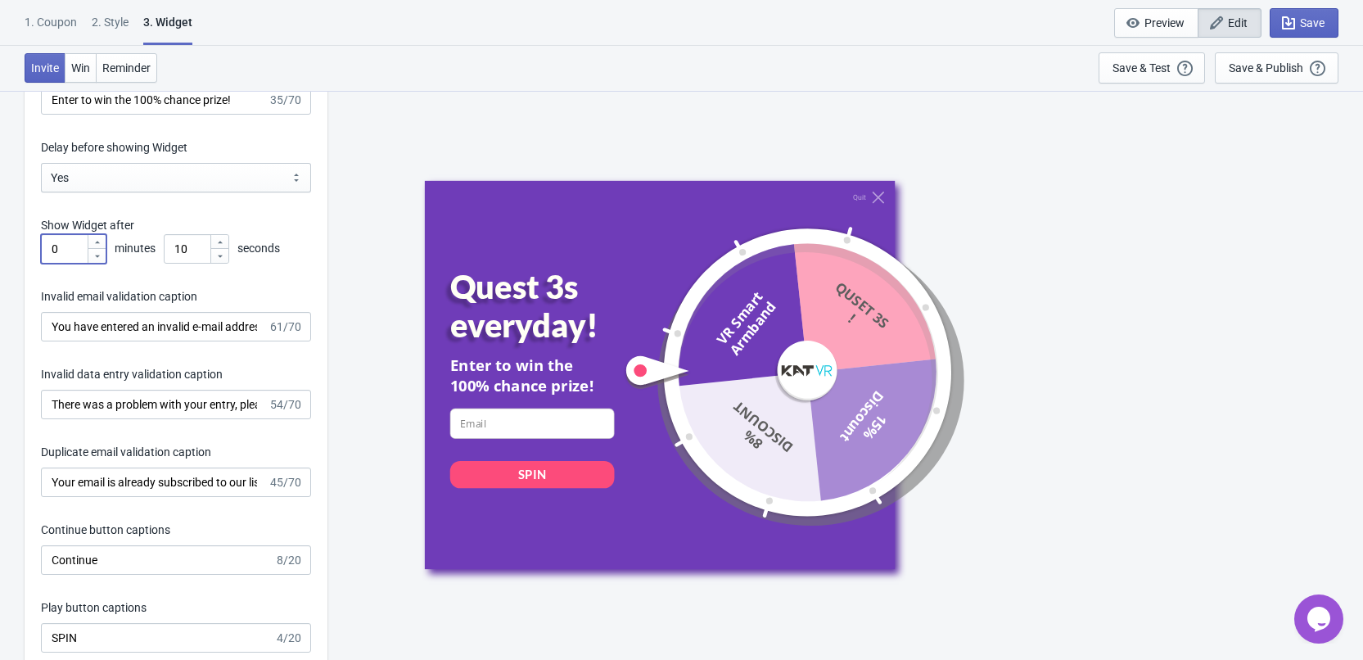
drag, startPoint x: 68, startPoint y: 245, endPoint x: 49, endPoint y: 245, distance: 18.8
click at [49, 245] on input "0" at bounding box center [64, 248] width 46 height 29
type input "999999"
click at [1154, 66] on div "Save & Test" at bounding box center [1142, 67] width 58 height 13
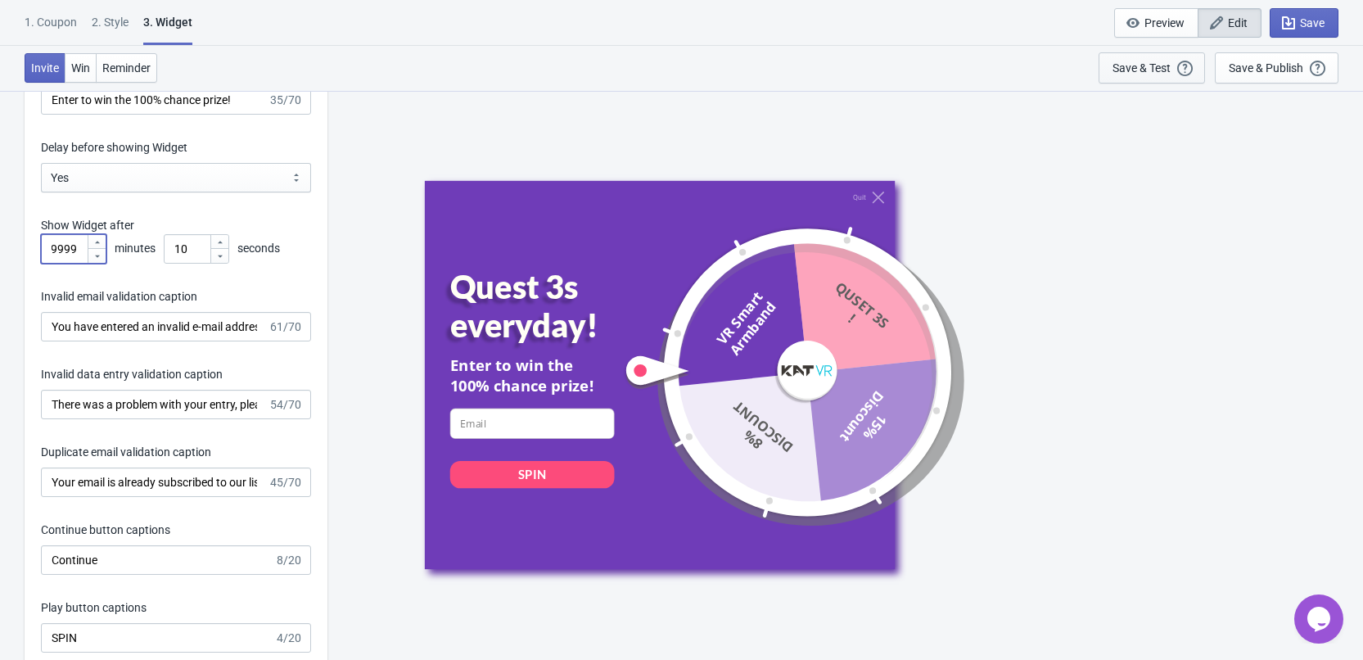
scroll to position [0, 0]
click at [162, 174] on select "Yes No" at bounding box center [176, 177] width 270 height 29
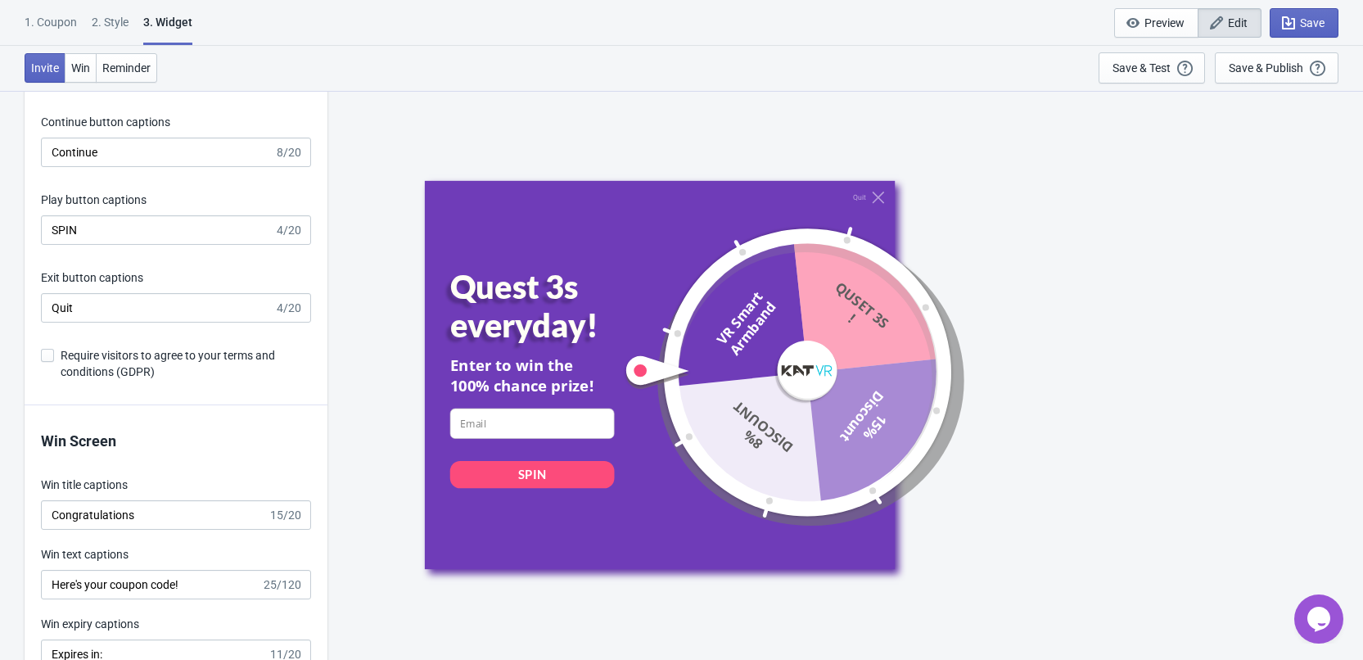
scroll to position [2702, 0]
click at [1332, 22] on button "Save" at bounding box center [1304, 22] width 69 height 29
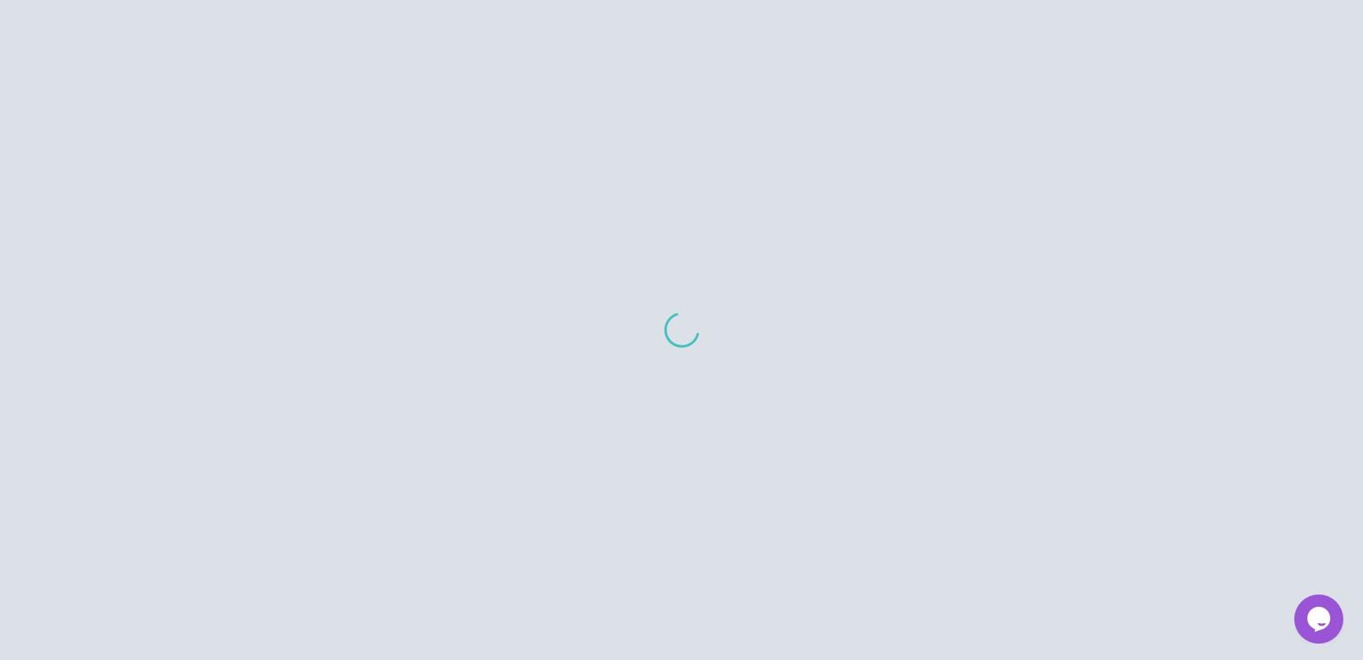
scroll to position [1896, 0]
click at [1315, 21] on div at bounding box center [681, 330] width 1363 height 660
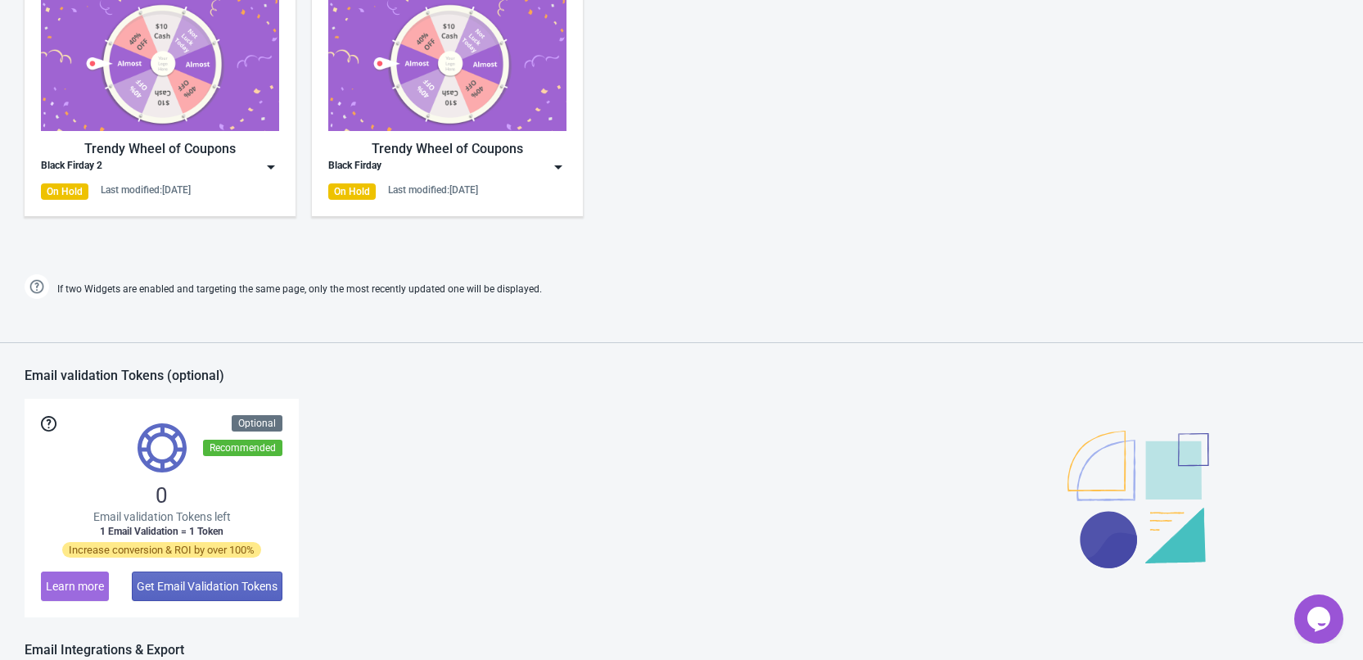
scroll to position [655, 0]
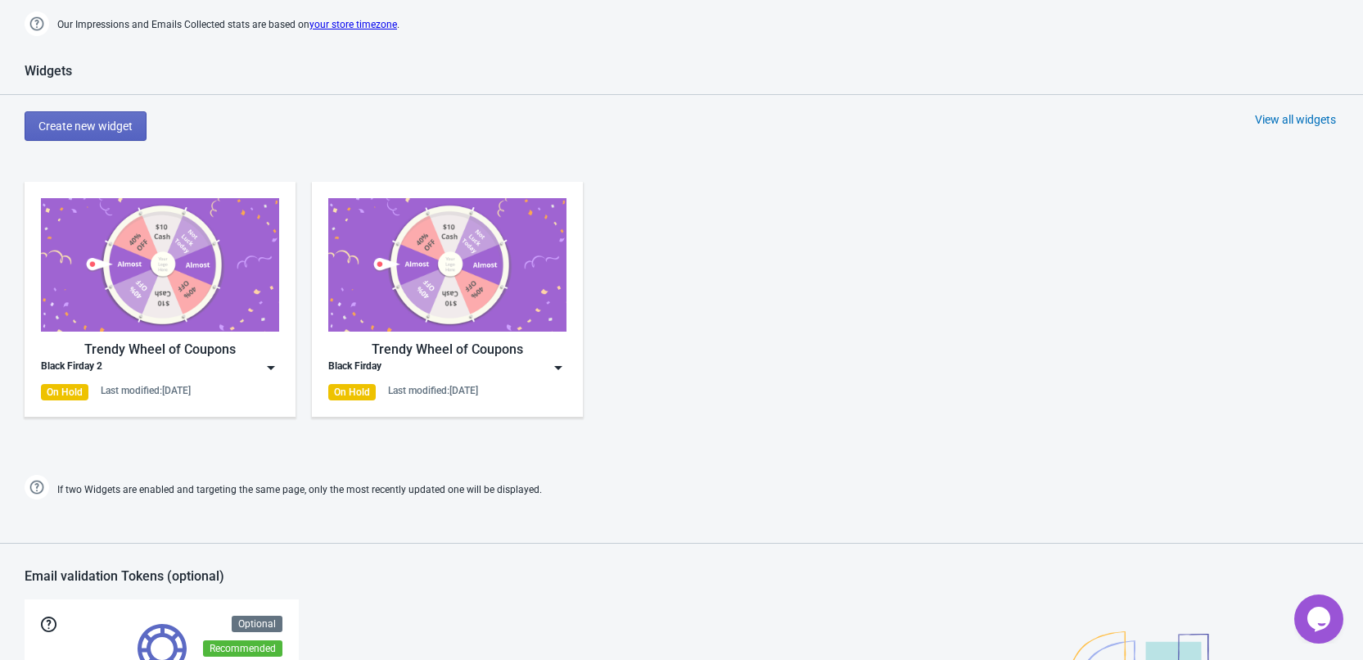
click at [208, 340] on div "Trendy Wheel of Coupons" at bounding box center [160, 350] width 238 height 20
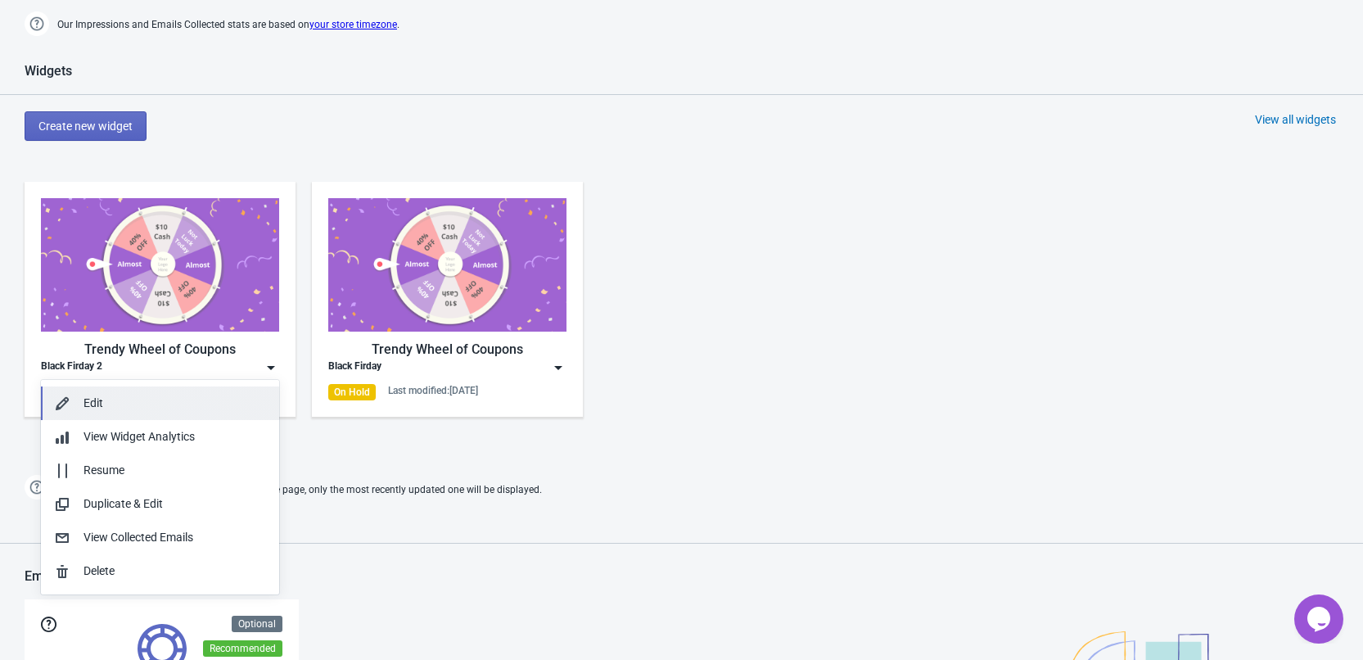
click at [202, 393] on button "Edit" at bounding box center [160, 403] width 238 height 34
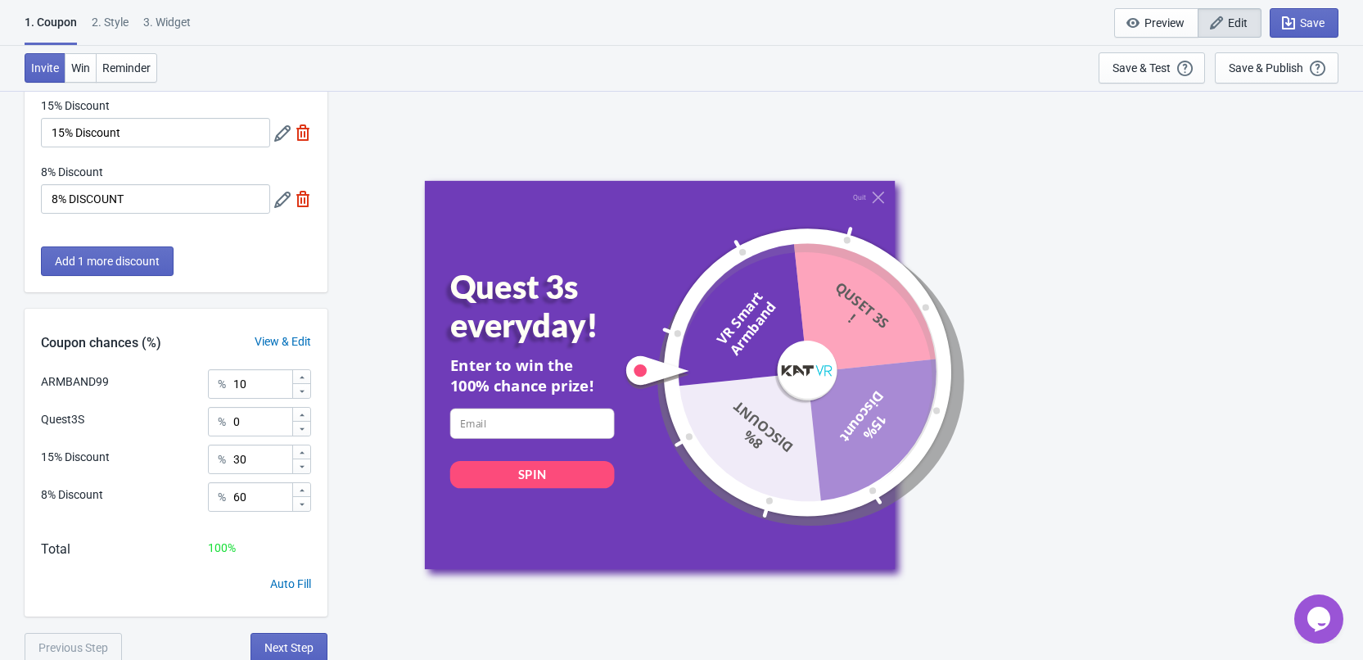
scroll to position [213, 0]
click at [297, 635] on button "Next Step" at bounding box center [289, 644] width 77 height 29
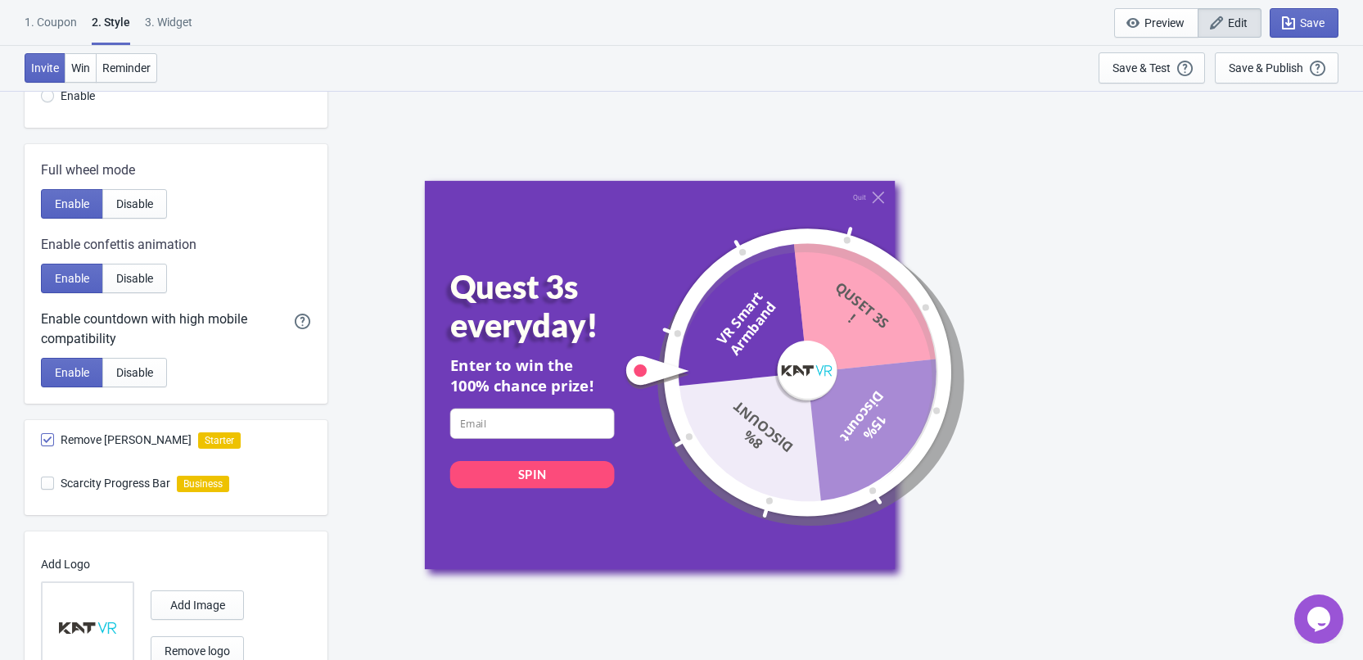
scroll to position [396, 0]
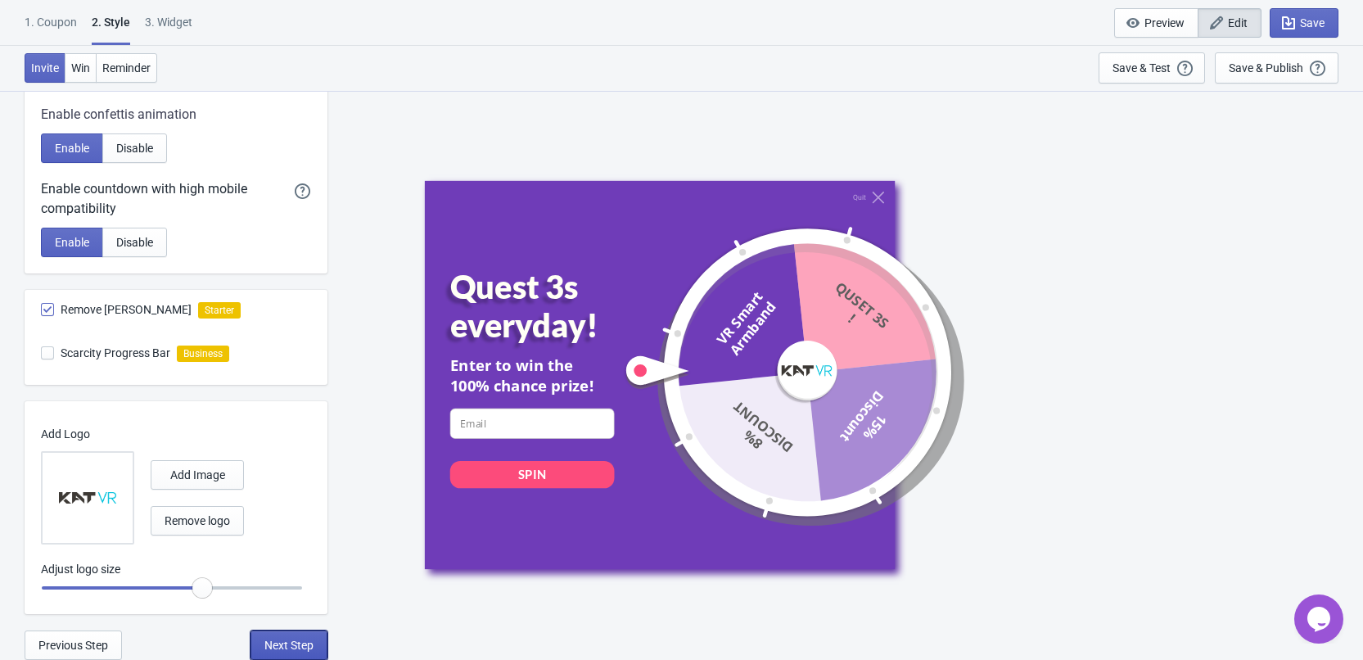
click at [282, 637] on button "Next Step" at bounding box center [289, 644] width 77 height 29
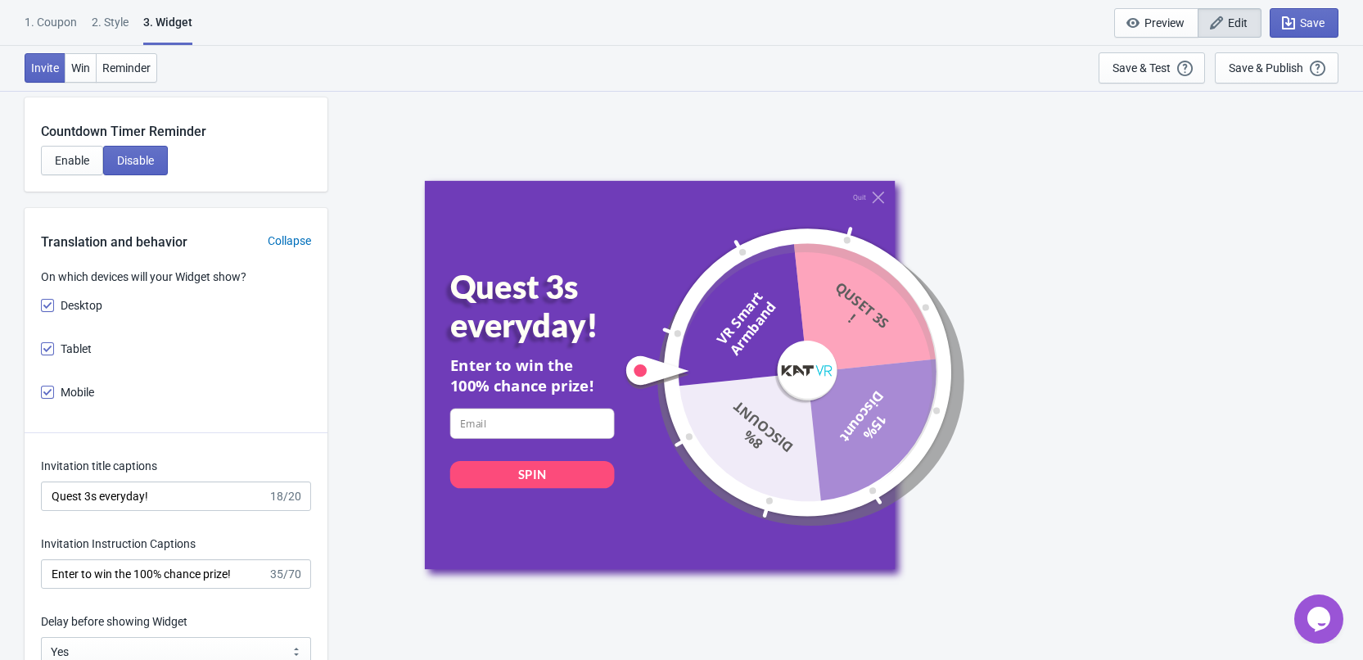
scroll to position [1965, 0]
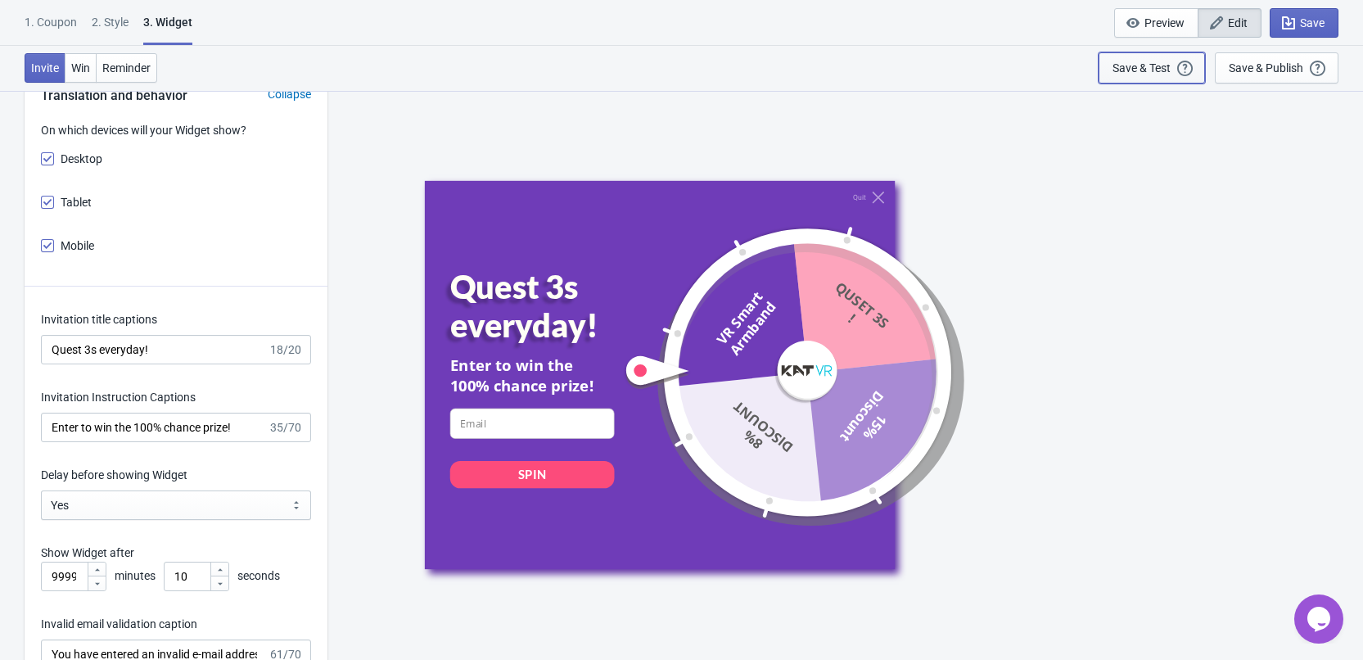
click at [1137, 79] on button "Save & Test Open a Widget Preview of your site so that you can try it out. It w…" at bounding box center [1152, 67] width 106 height 31
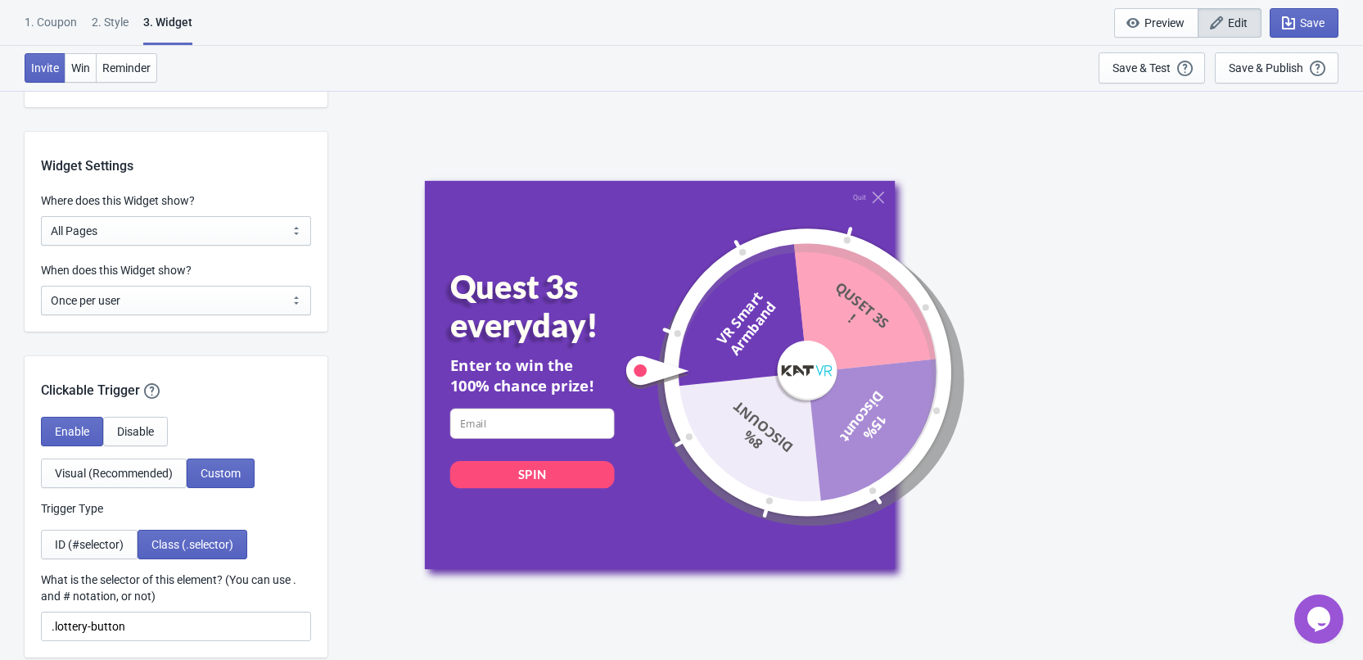
scroll to position [1146, 0]
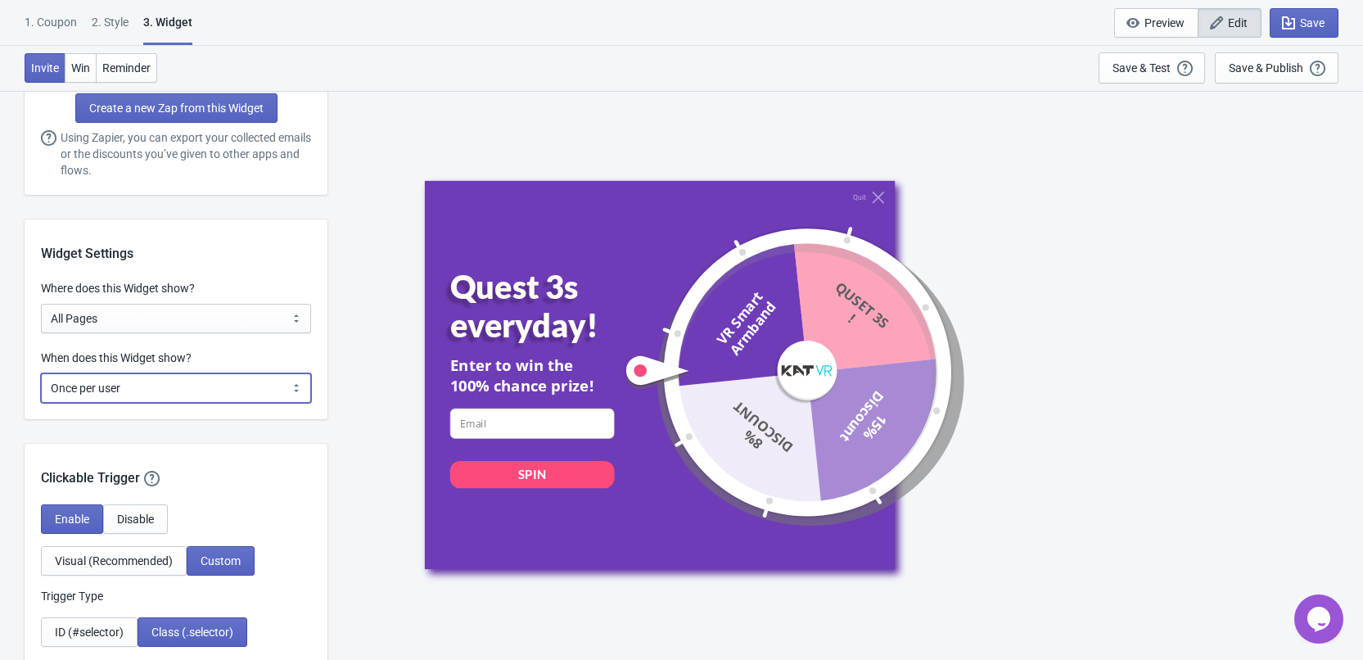
click at [187, 390] on select "Every new visit of page Once every period of time Once per visitor session (Rec…" at bounding box center [176, 387] width 270 height 29
select select "once"
click at [41, 373] on select "Every new visit of page Once every period of time Once per visitor session (Rec…" at bounding box center [176, 387] width 270 height 29
click at [1142, 72] on div "Save & Test" at bounding box center [1142, 67] width 58 height 13
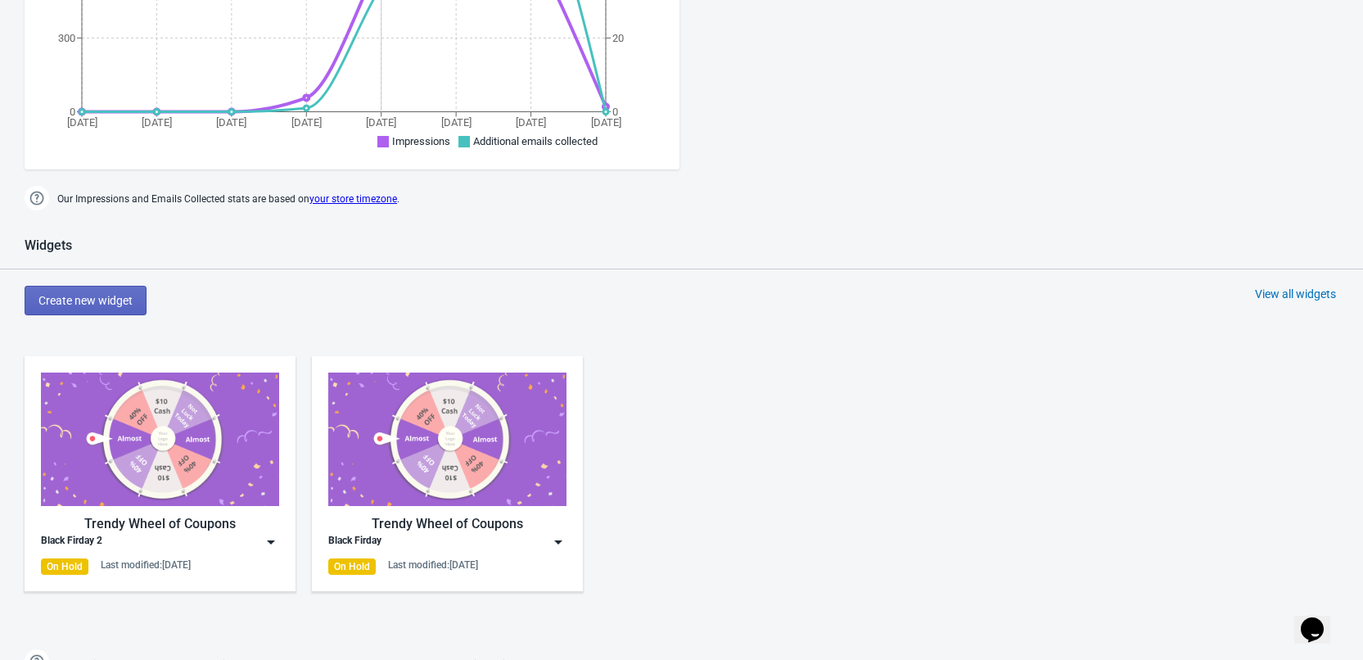
scroll to position [491, 0]
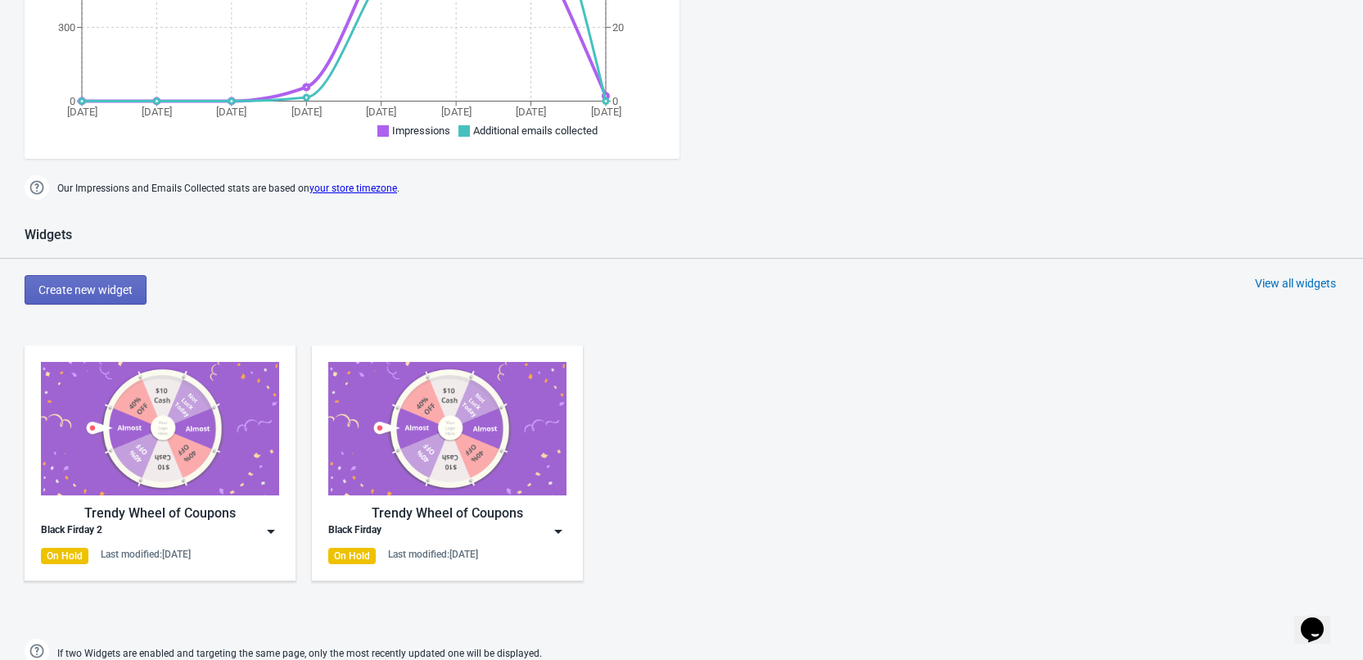
click at [264, 432] on img at bounding box center [160, 428] width 238 height 133
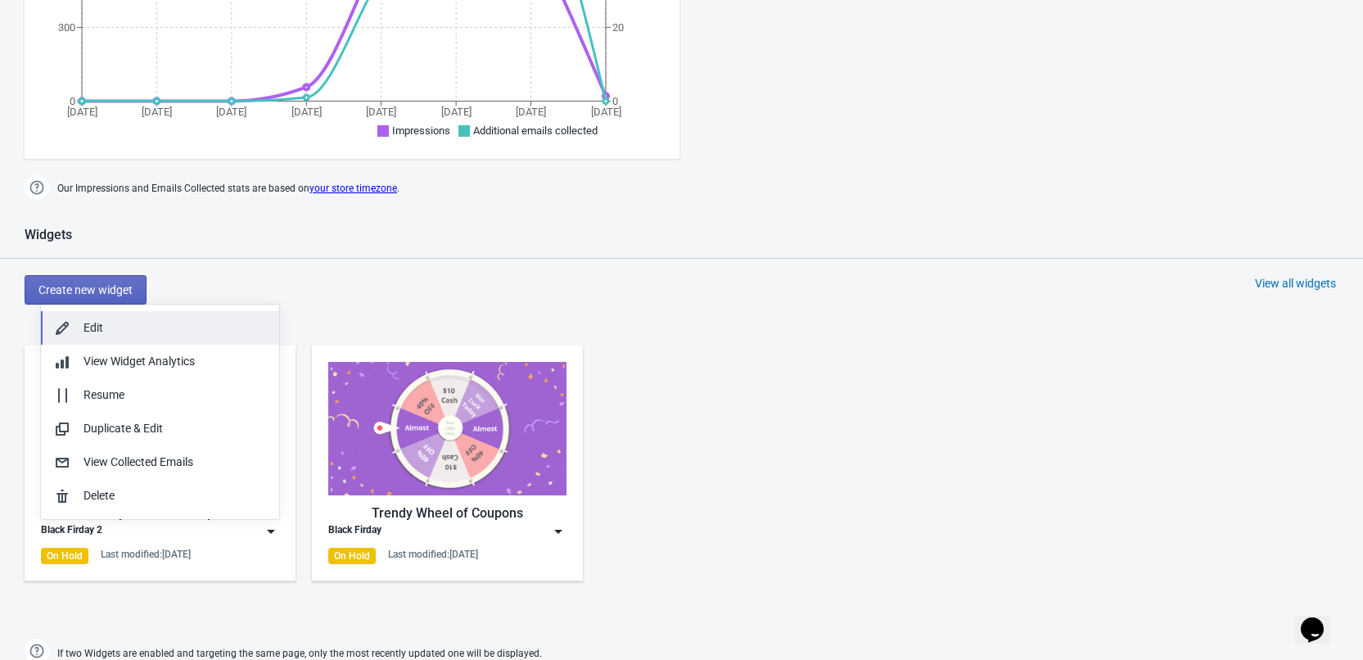
click at [232, 328] on div "Edit" at bounding box center [175, 327] width 183 height 17
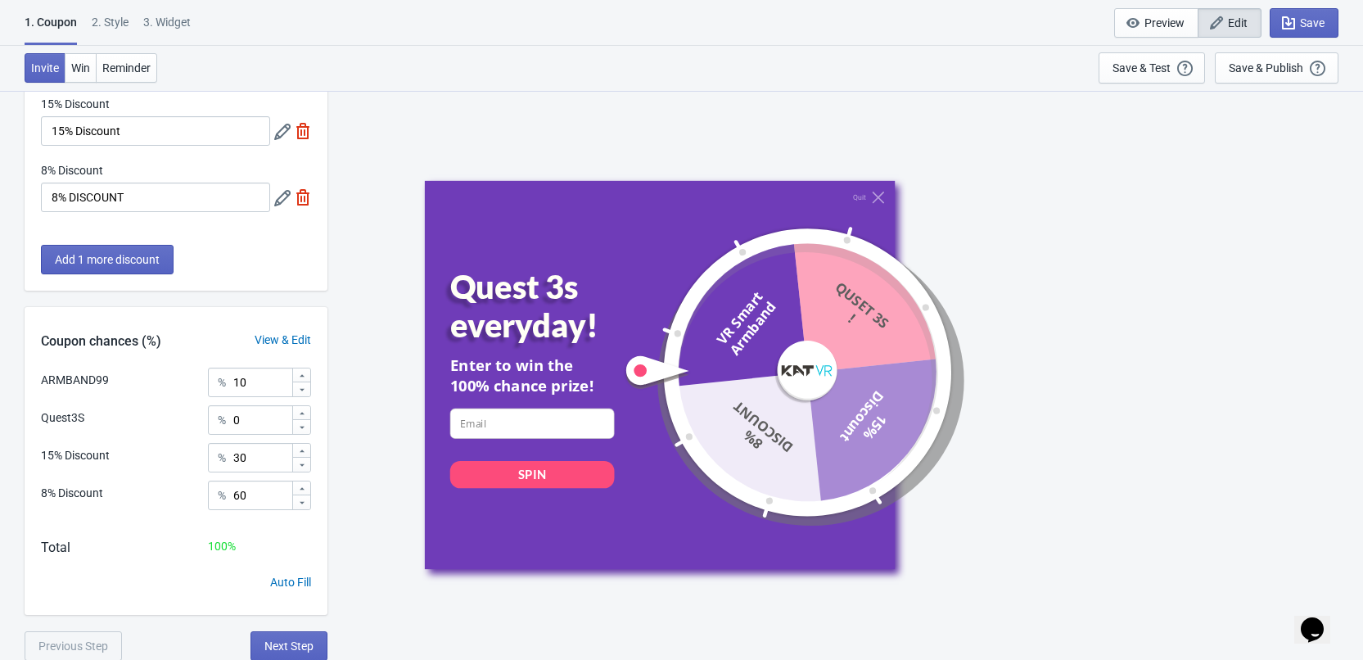
scroll to position [213, 0]
click at [274, 652] on button "Next Step" at bounding box center [289, 644] width 77 height 29
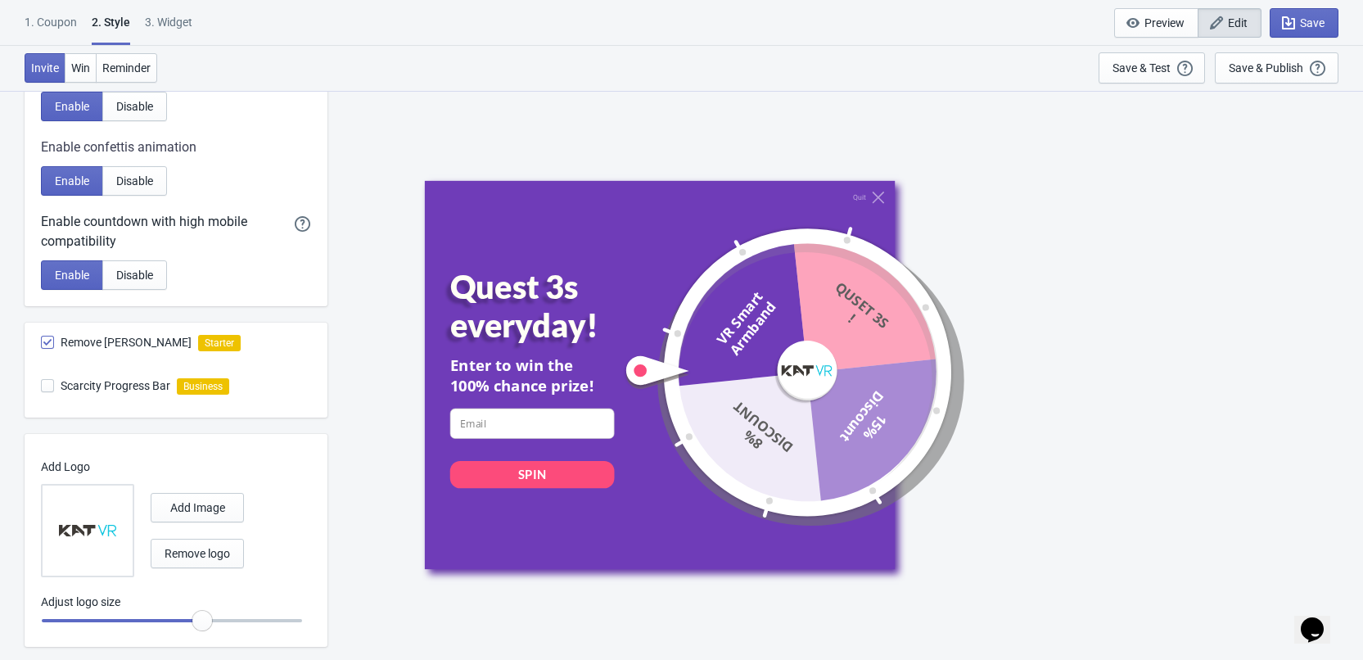
scroll to position [396, 0]
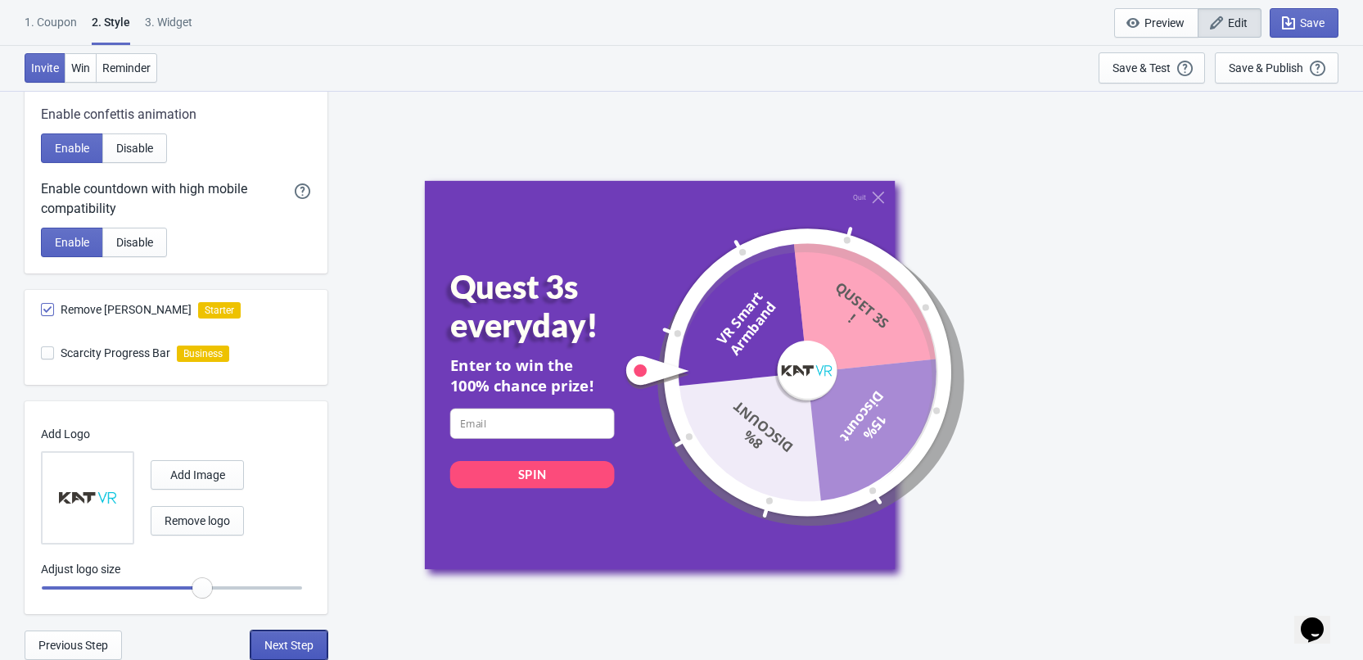
click at [294, 646] on span "Next Step" at bounding box center [288, 645] width 49 height 13
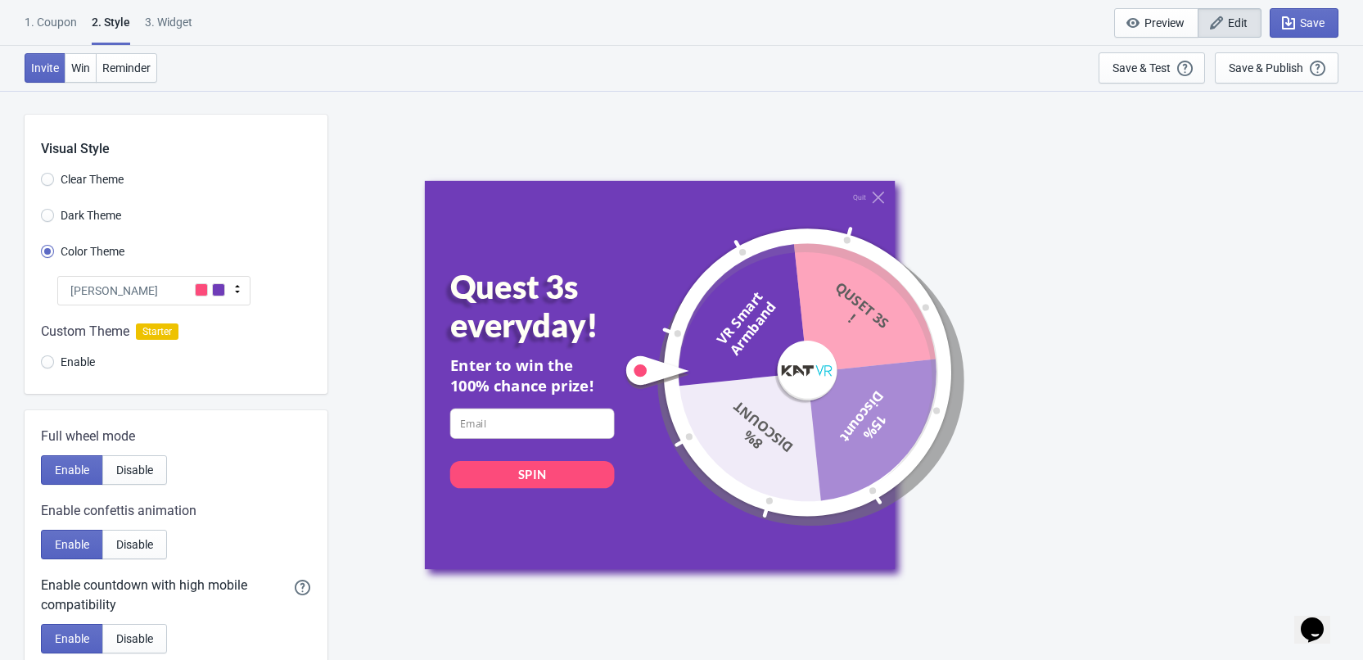
select select "once"
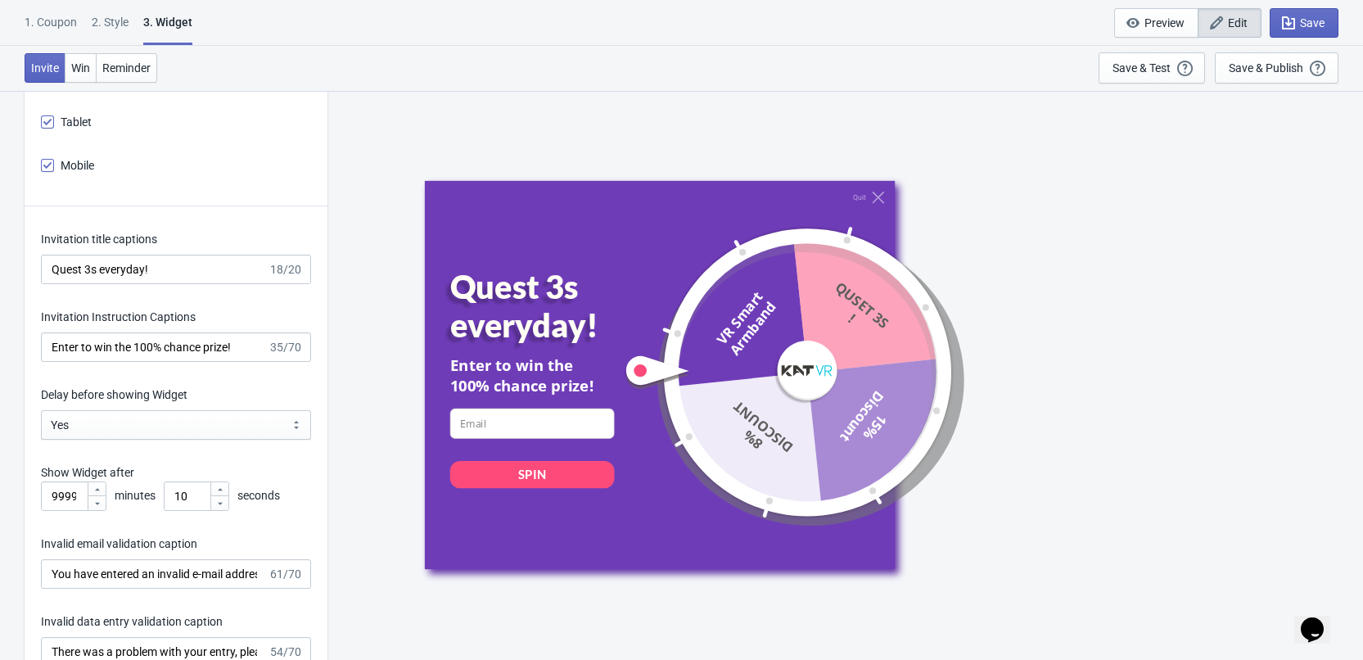
scroll to position [2047, 0]
click at [96, 485] on icon at bounding box center [98, 488] width 10 height 10
click at [93, 484] on icon at bounding box center [98, 488] width 10 height 10
click at [95, 506] on icon at bounding box center [98, 502] width 10 height 10
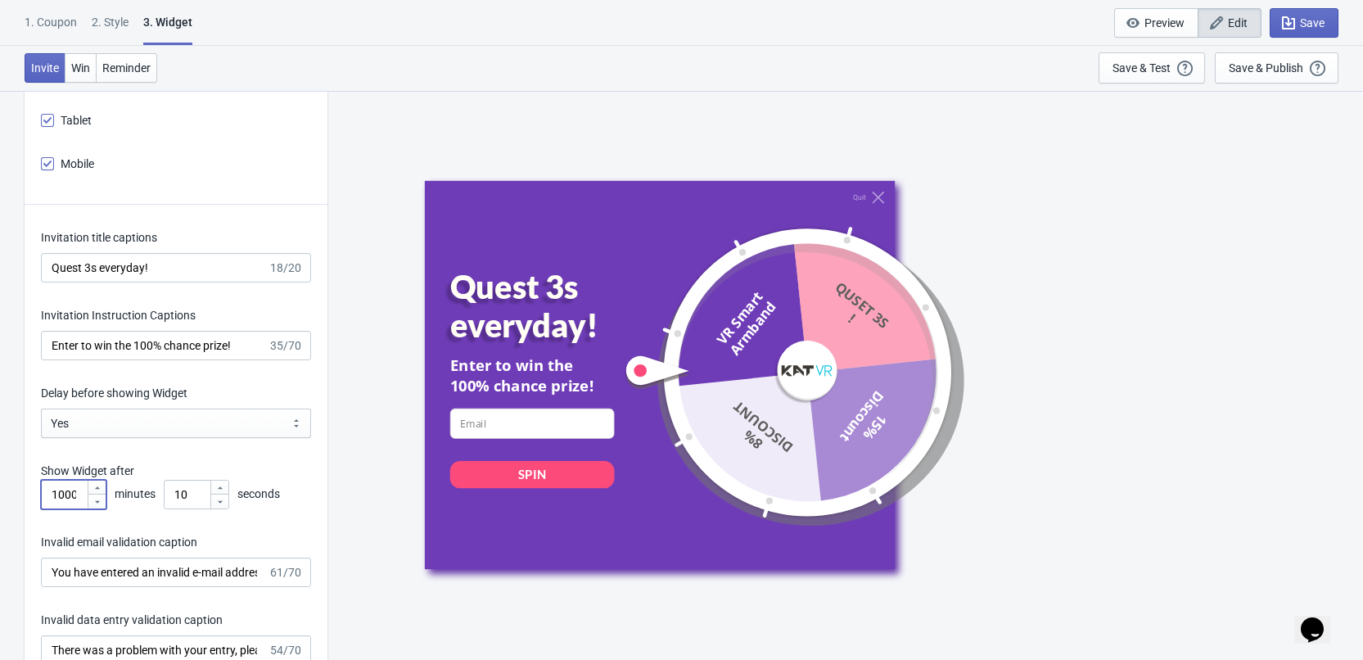
click at [93, 500] on icon at bounding box center [98, 502] width 10 height 10
type input "999999"
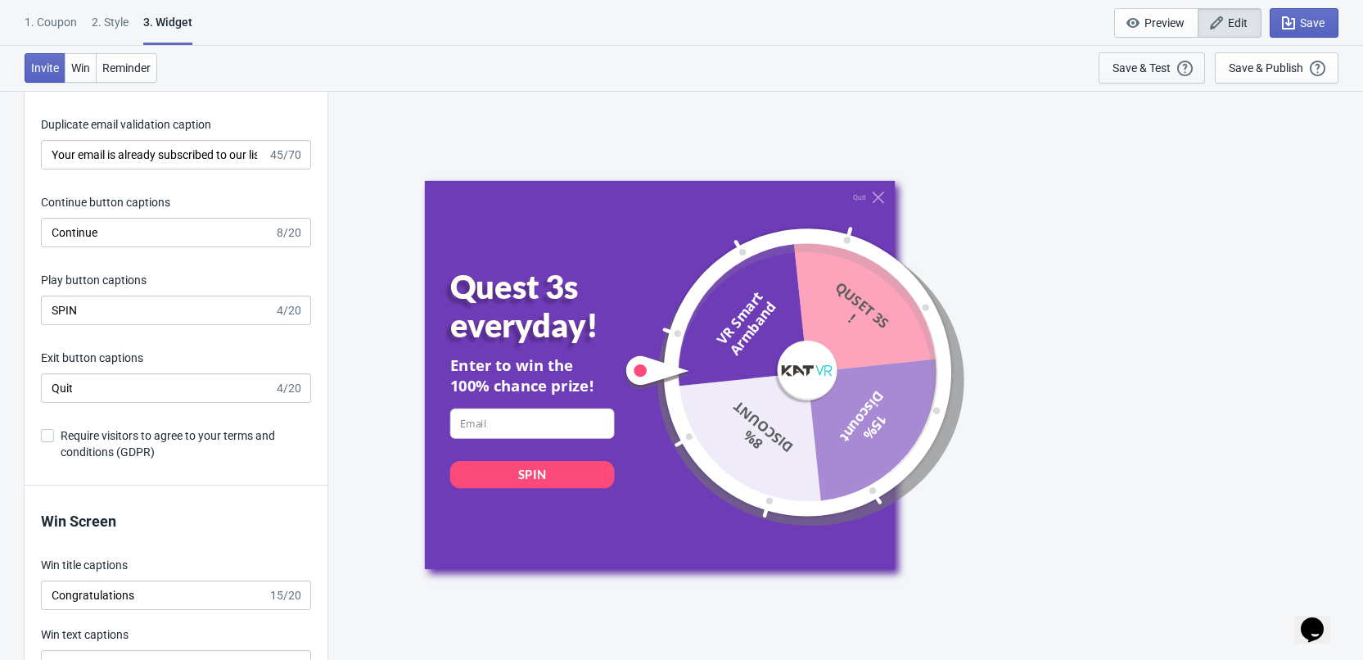
click at [1150, 66] on div "Save & Test" at bounding box center [1142, 67] width 58 height 13
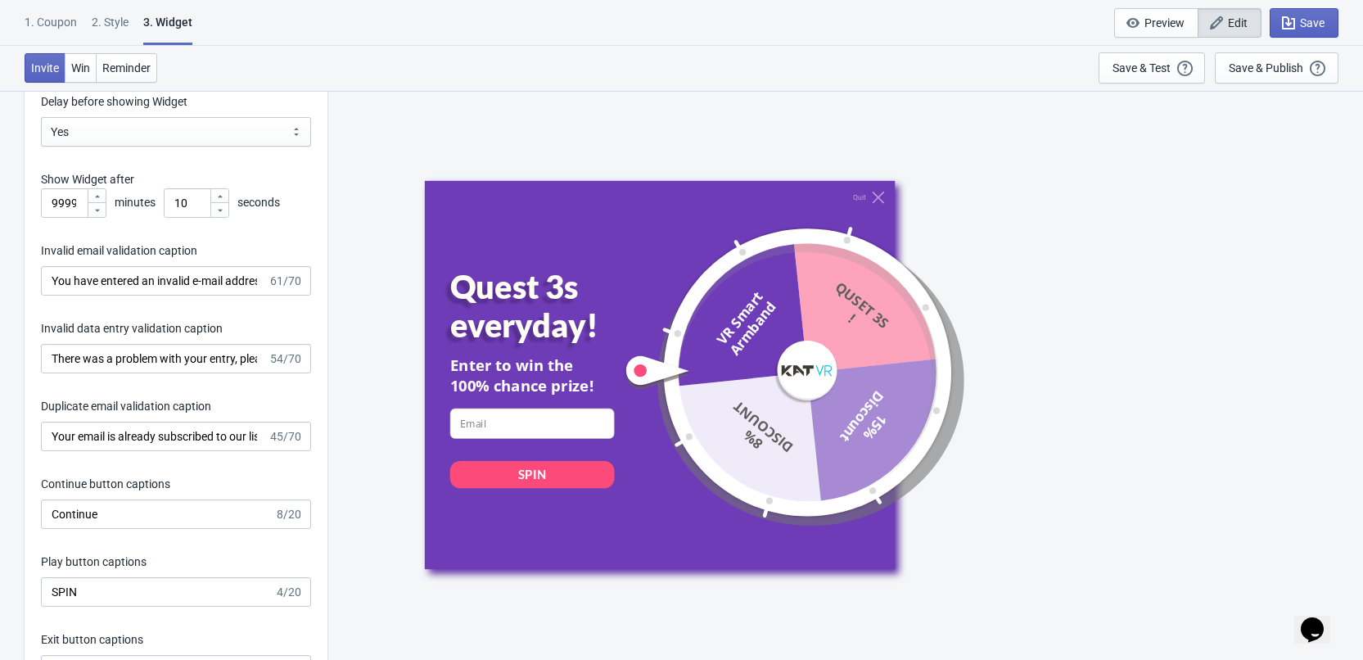
scroll to position [2293, 0]
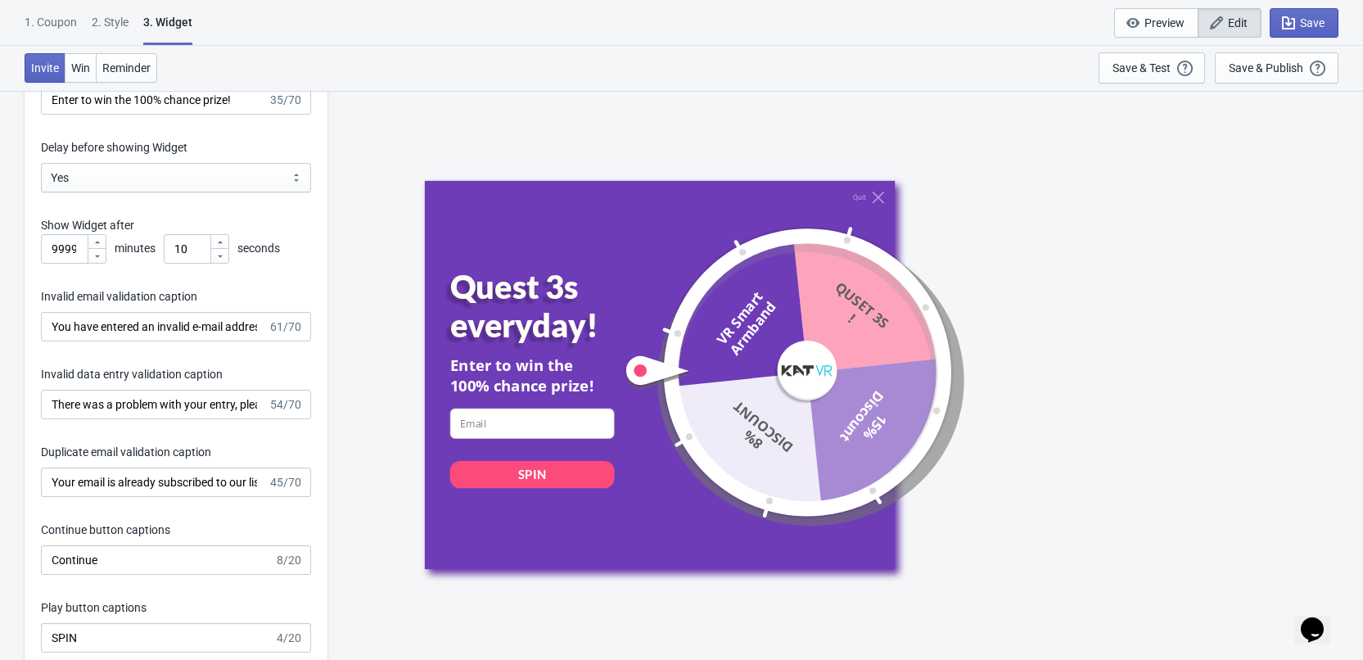
click at [219, 236] on div at bounding box center [219, 242] width 18 height 14
drag, startPoint x: 198, startPoint y: 247, endPoint x: 157, endPoint y: 246, distance: 40.9
click at [157, 246] on div "999999 minutes 13 seconds" at bounding box center [176, 248] width 270 height 29
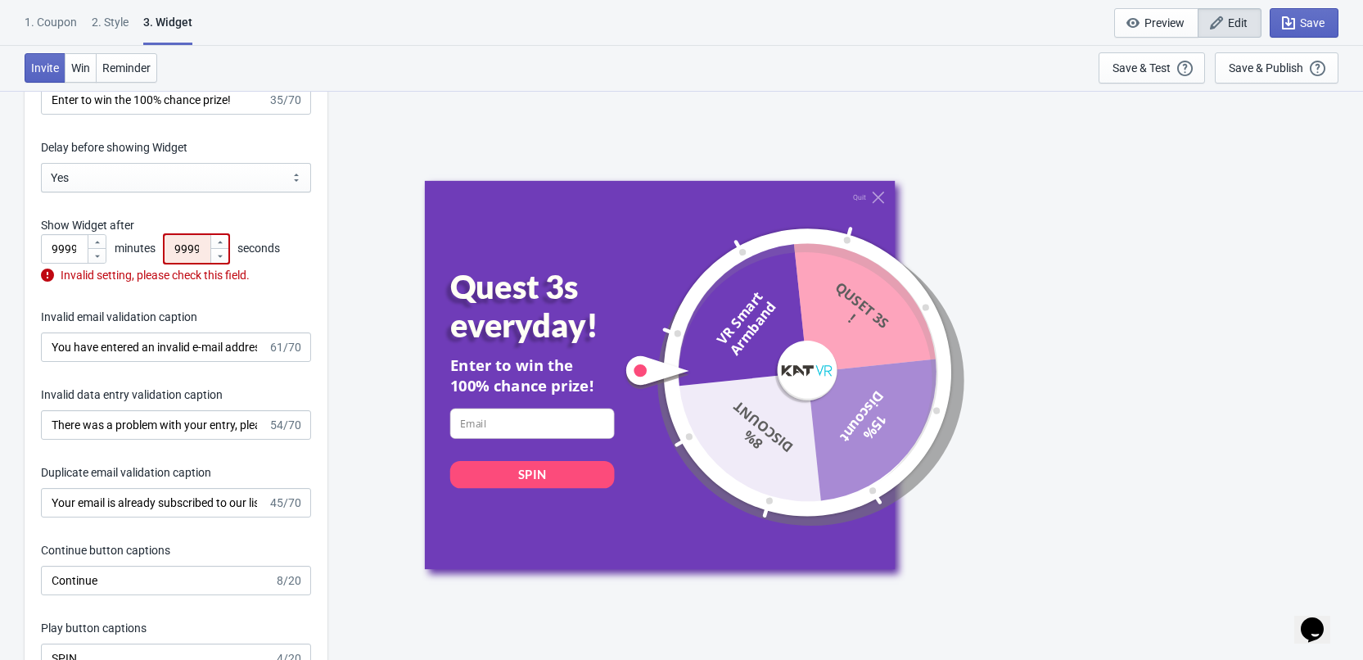
scroll to position [0, 92]
click at [191, 234] on input "999999999999999999" at bounding box center [187, 248] width 46 height 29
click at [235, 296] on div "Invitation title captions Quest 3s everyday! 18/20 Invitation Instruction Capti…" at bounding box center [176, 396] width 303 height 874
click at [210, 253] on input "999999999999999999" at bounding box center [187, 248] width 46 height 29
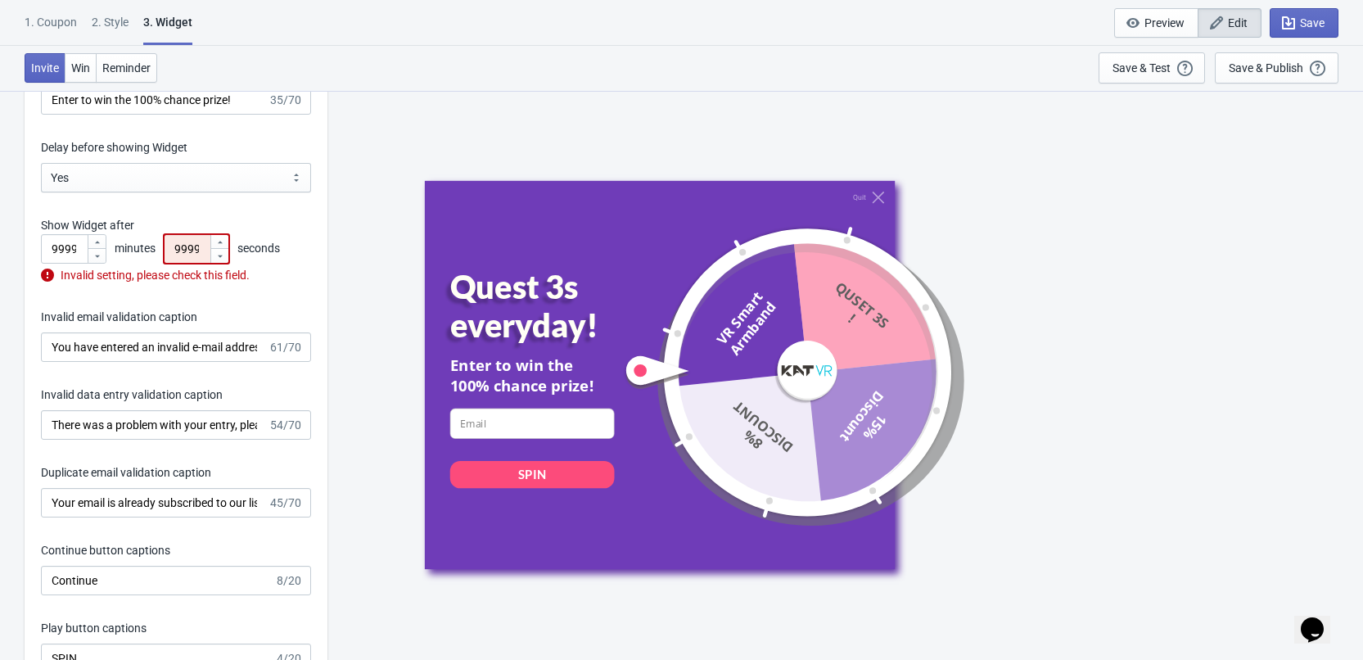
click at [223, 258] on icon at bounding box center [220, 256] width 10 height 10
click at [236, 272] on div "Invalid setting, please check this field." at bounding box center [176, 275] width 270 height 17
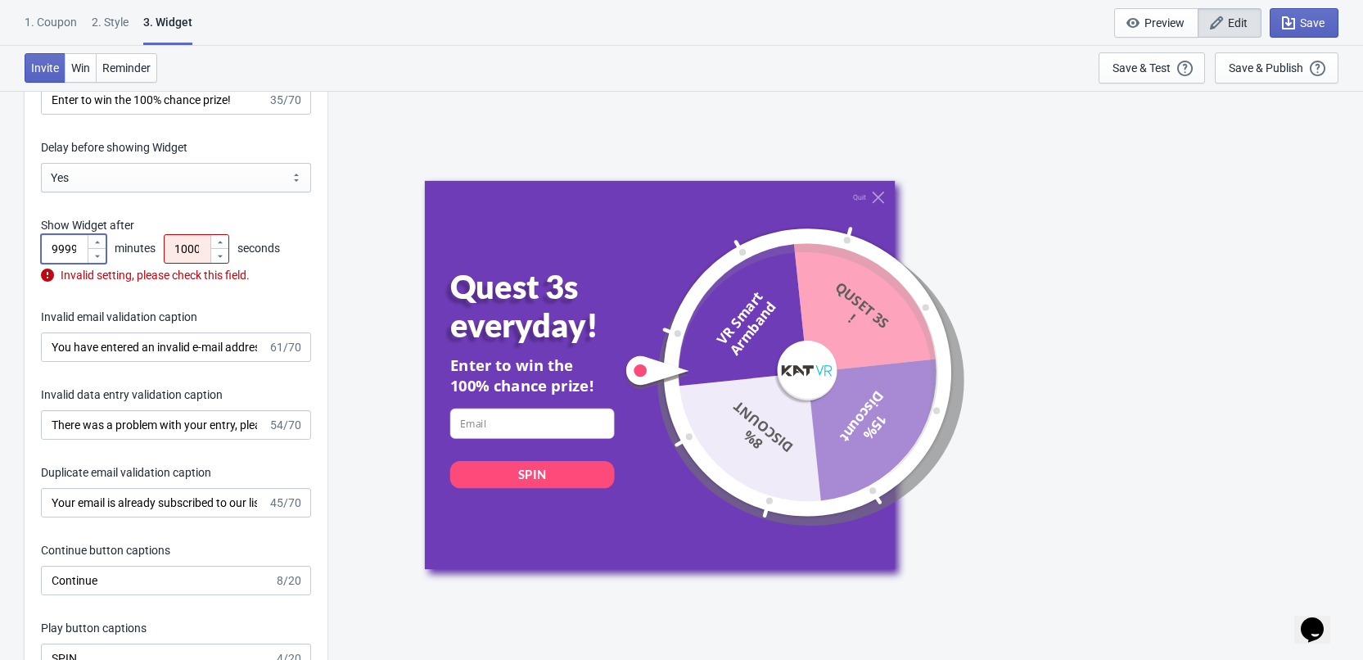
click at [70, 257] on input "999999" at bounding box center [64, 248] width 46 height 29
click at [206, 278] on div "Invalid setting, please check this field." at bounding box center [176, 275] width 270 height 17
click at [202, 252] on input "1000000000000000000" at bounding box center [187, 248] width 46 height 29
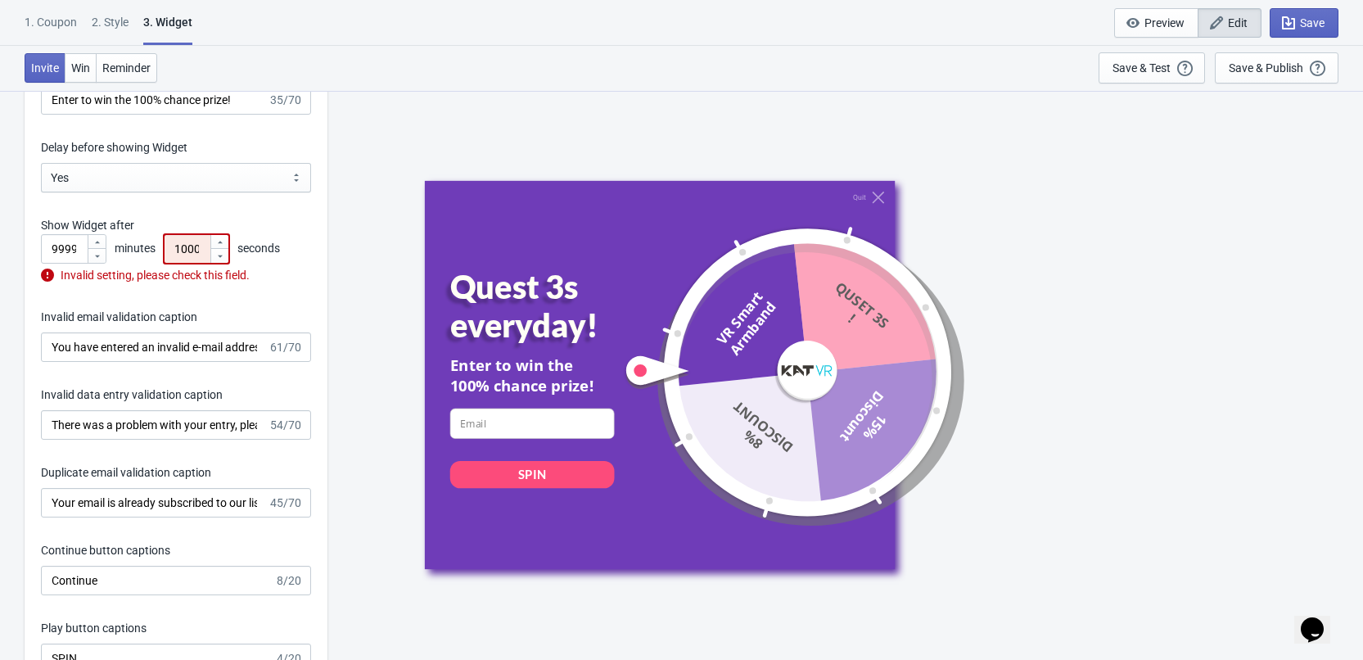
click at [218, 255] on icon at bounding box center [220, 256] width 10 height 10
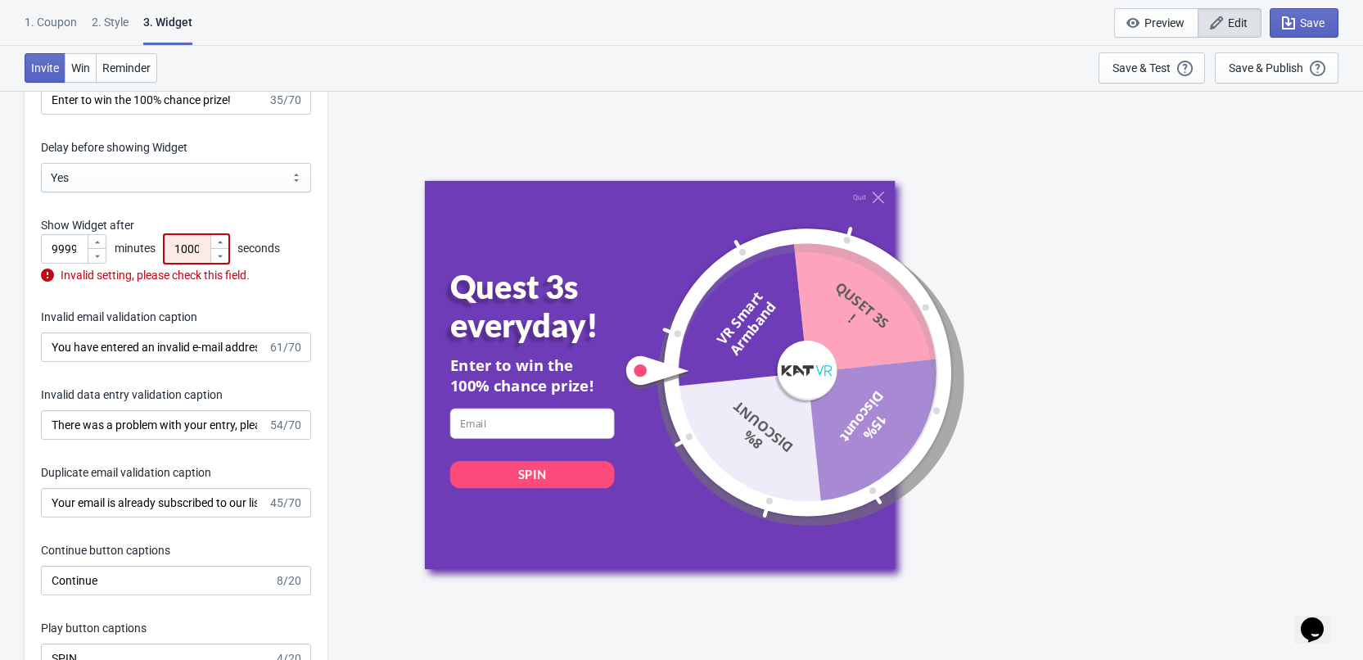
click at [218, 255] on icon at bounding box center [220, 256] width 10 height 10
click at [187, 242] on input "1000000000000000000" at bounding box center [187, 248] width 46 height 29
click at [187, 245] on input "1000000000000000000" at bounding box center [187, 248] width 46 height 29
click at [197, 246] on input "60" at bounding box center [187, 248] width 46 height 29
click at [206, 299] on div "Invitation title captions Quest 3s everyday! 18/20 Invitation Instruction Capti…" at bounding box center [176, 396] width 303 height 874
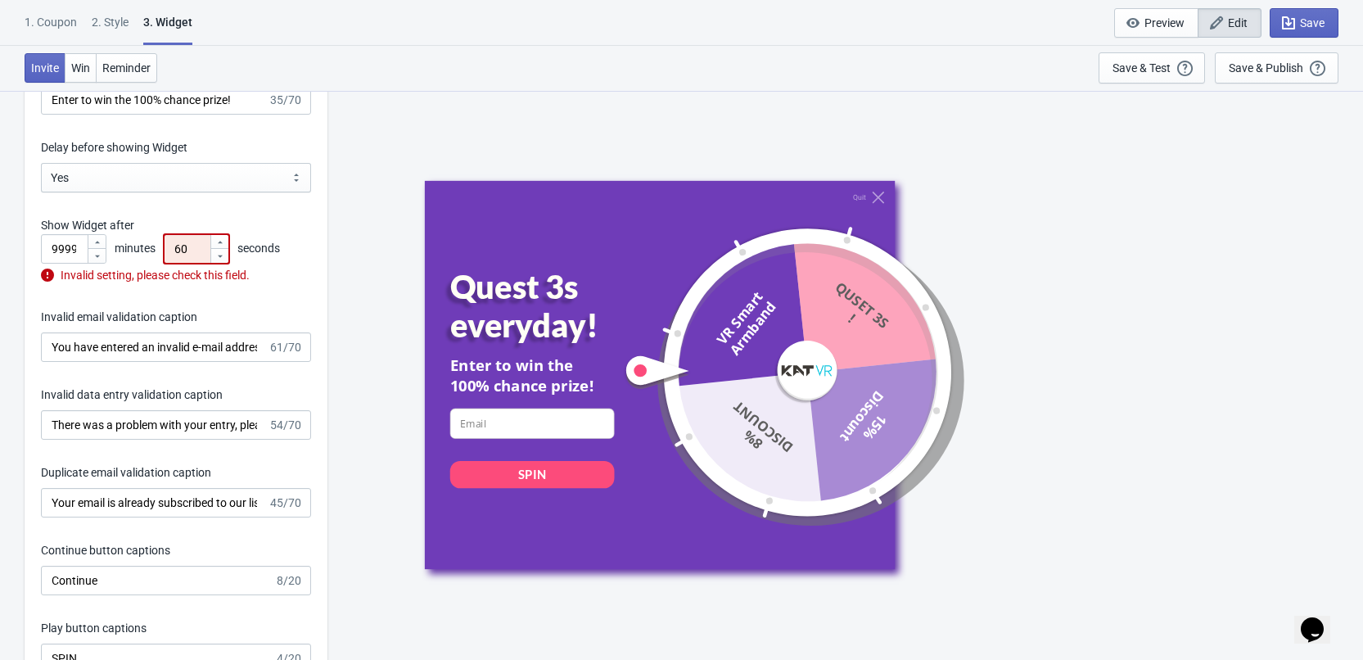
drag, startPoint x: 199, startPoint y: 244, endPoint x: 160, endPoint y: 240, distance: 38.7
click at [160, 240] on div "999999 minutes 60 seconds" at bounding box center [176, 248] width 270 height 29
click at [225, 258] on div at bounding box center [219, 255] width 18 height 15
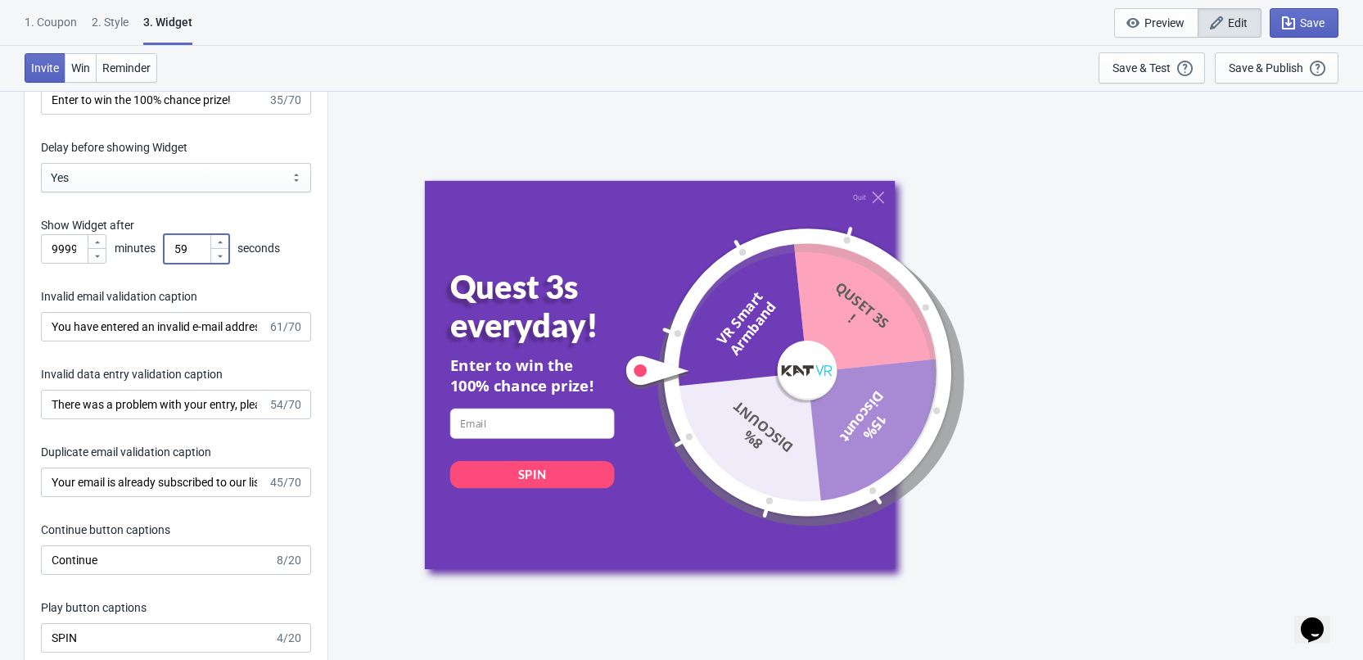
click at [224, 257] on icon at bounding box center [220, 256] width 10 height 10
click at [223, 256] on icon at bounding box center [220, 256] width 10 height 10
type input "55"
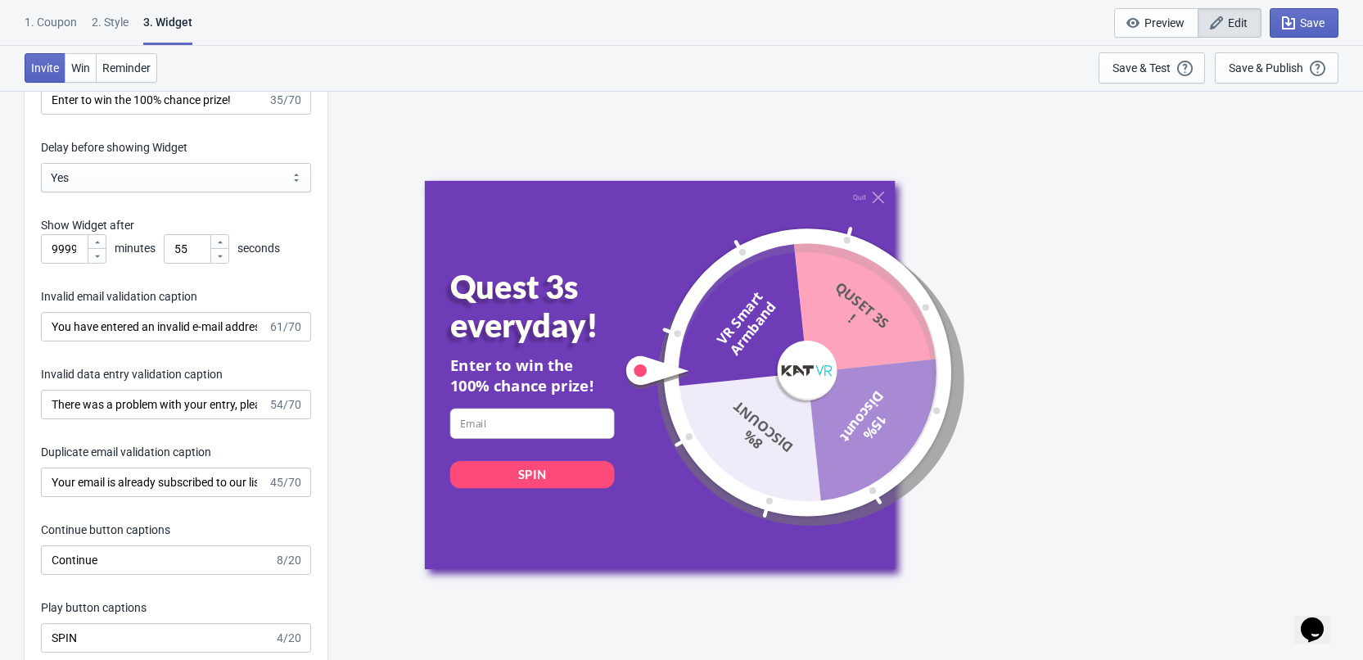
click at [195, 303] on label "Invalid email validation caption" at bounding box center [119, 296] width 156 height 16
click at [195, 312] on input "You have entered an invalid e-mail address. Please try again." at bounding box center [154, 326] width 227 height 29
click at [224, 287] on div "Invitation title captions Quest 3s everyday! 18/20 Invitation Instruction Capti…" at bounding box center [176, 386] width 303 height 854
click at [1135, 79] on button "Save & Test Open a Widget Preview of your site so that you can try it out. It w…" at bounding box center [1152, 67] width 106 height 31
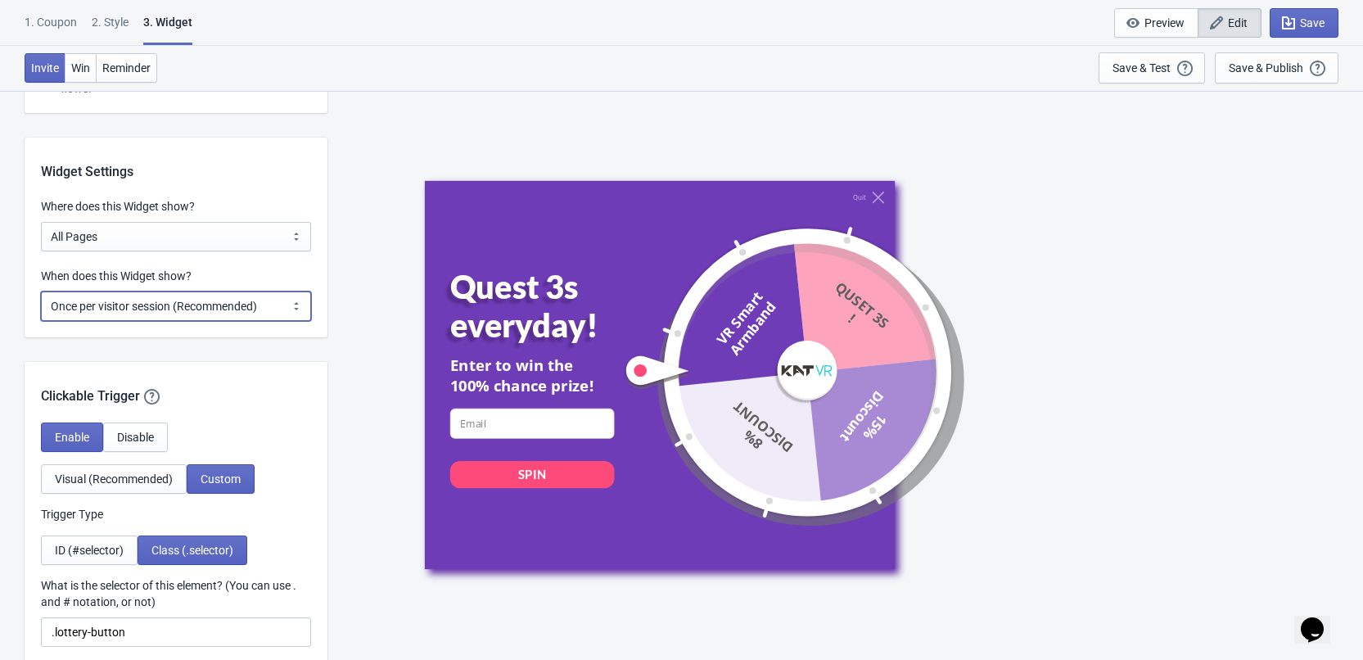
click at [174, 303] on select "Every new visit of page Once every period of time Once per visitor session (Rec…" at bounding box center [176, 305] width 270 height 29
click at [342, 290] on div "Quit Quest 3s everyday! Enter to win the 100% chance prize! email-input SPIN VR…" at bounding box center [845, 374] width 1019 height 569
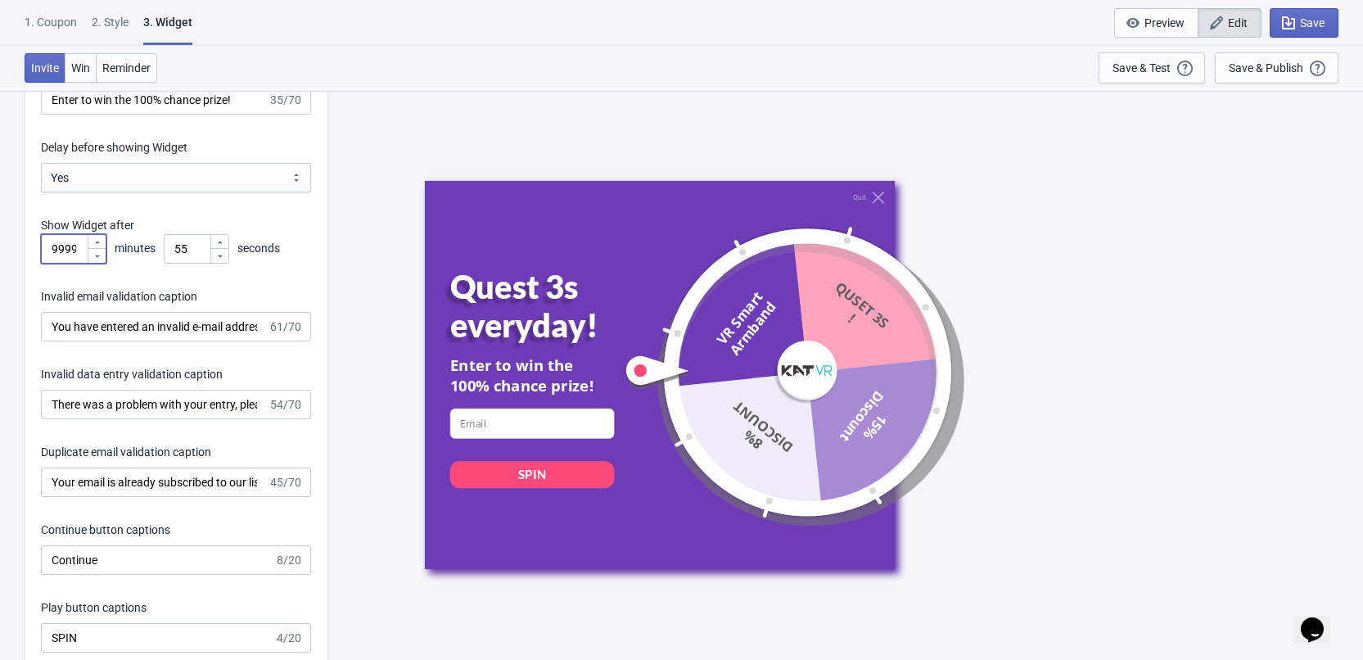
drag, startPoint x: 84, startPoint y: 247, endPoint x: -31, endPoint y: 240, distance: 114.9
drag, startPoint x: 66, startPoint y: 248, endPoint x: -36, endPoint y: 241, distance: 102.6
type input "0"
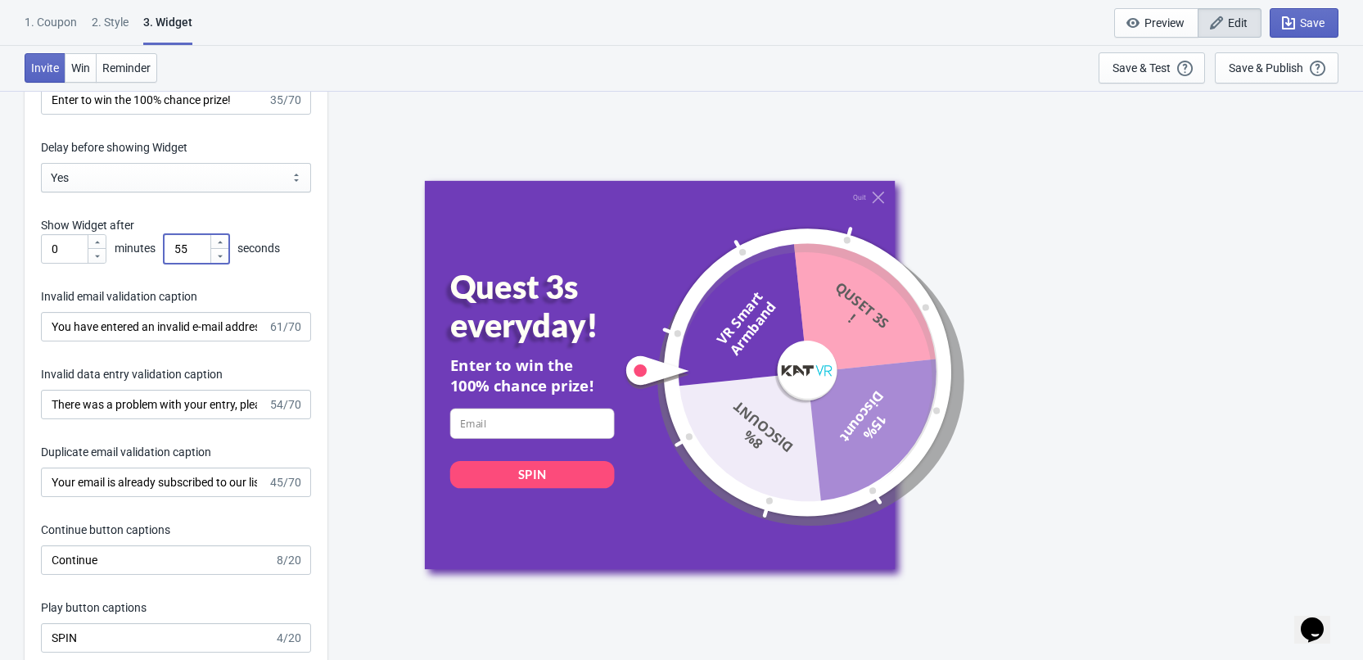
drag, startPoint x: 192, startPoint y: 247, endPoint x: 124, endPoint y: 251, distance: 68.9
click at [124, 251] on div "0 minutes 55 seconds" at bounding box center [176, 248] width 270 height 29
type input "10"
click at [1123, 79] on button "Save & Test Open a Widget Preview of your site so that you can try it out. It w…" at bounding box center [1152, 67] width 106 height 31
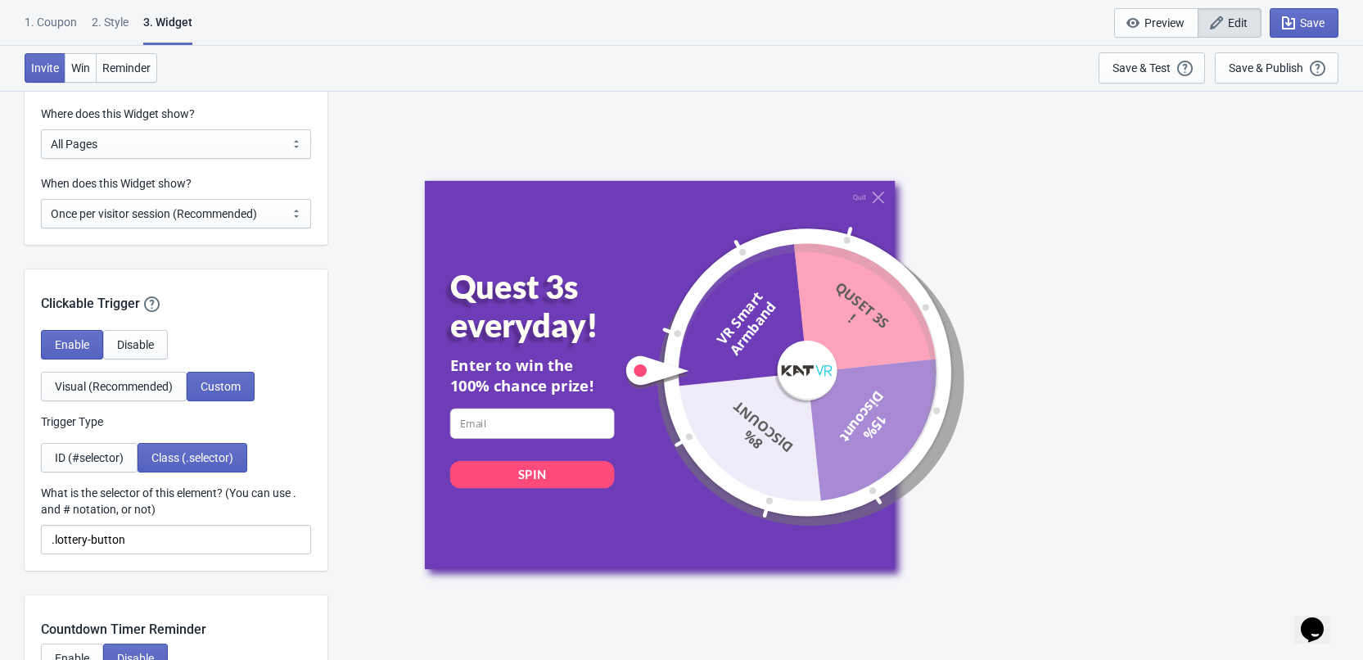
scroll to position [1474, 0]
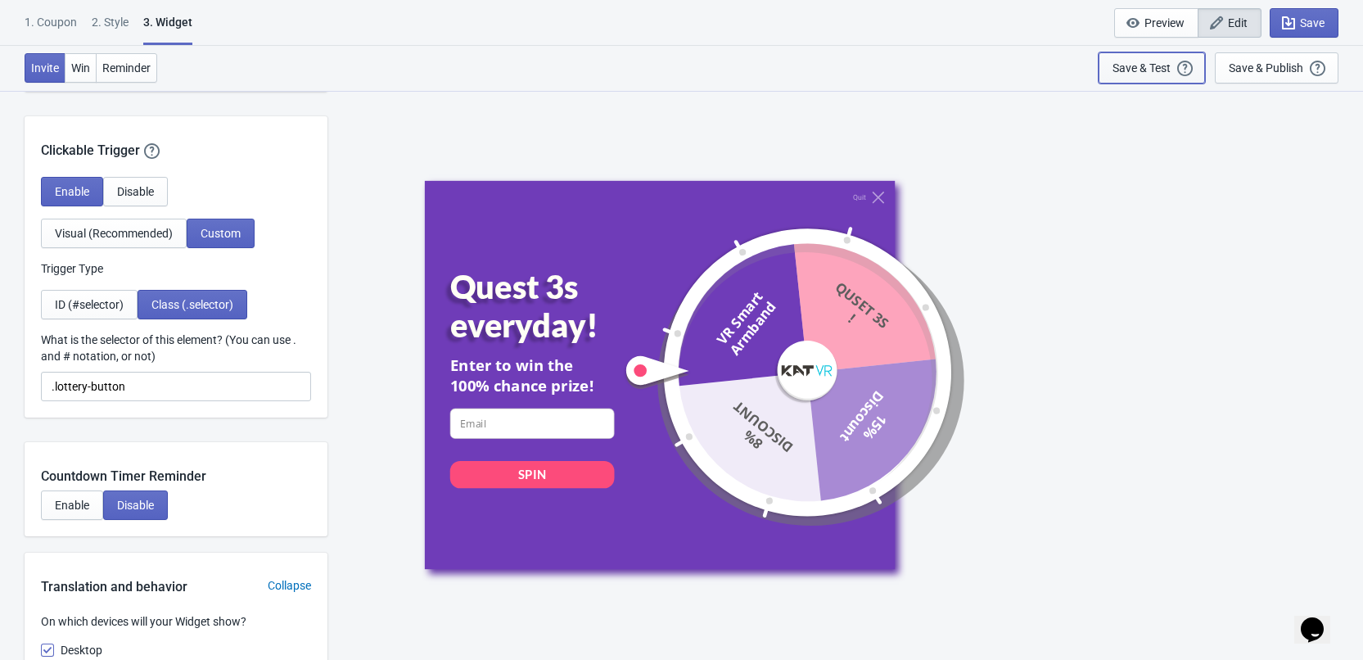
click at [1161, 72] on div "Save & Test" at bounding box center [1142, 67] width 58 height 13
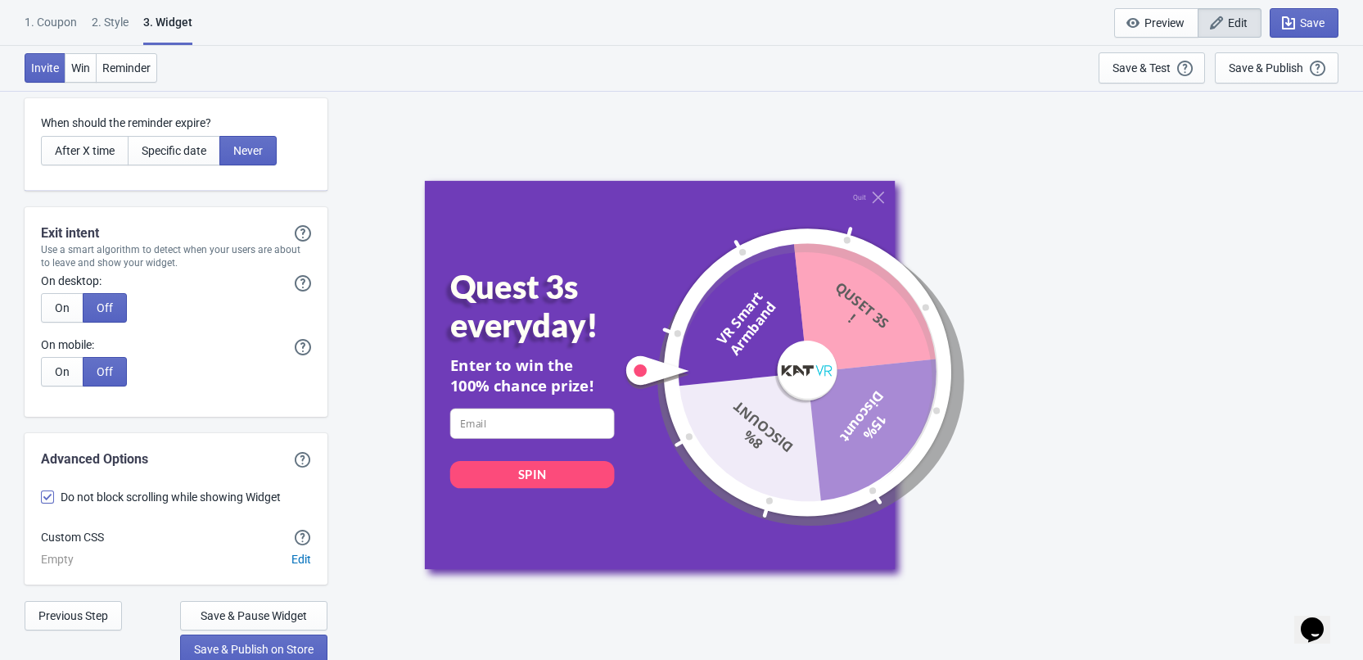
scroll to position [3941, 0]
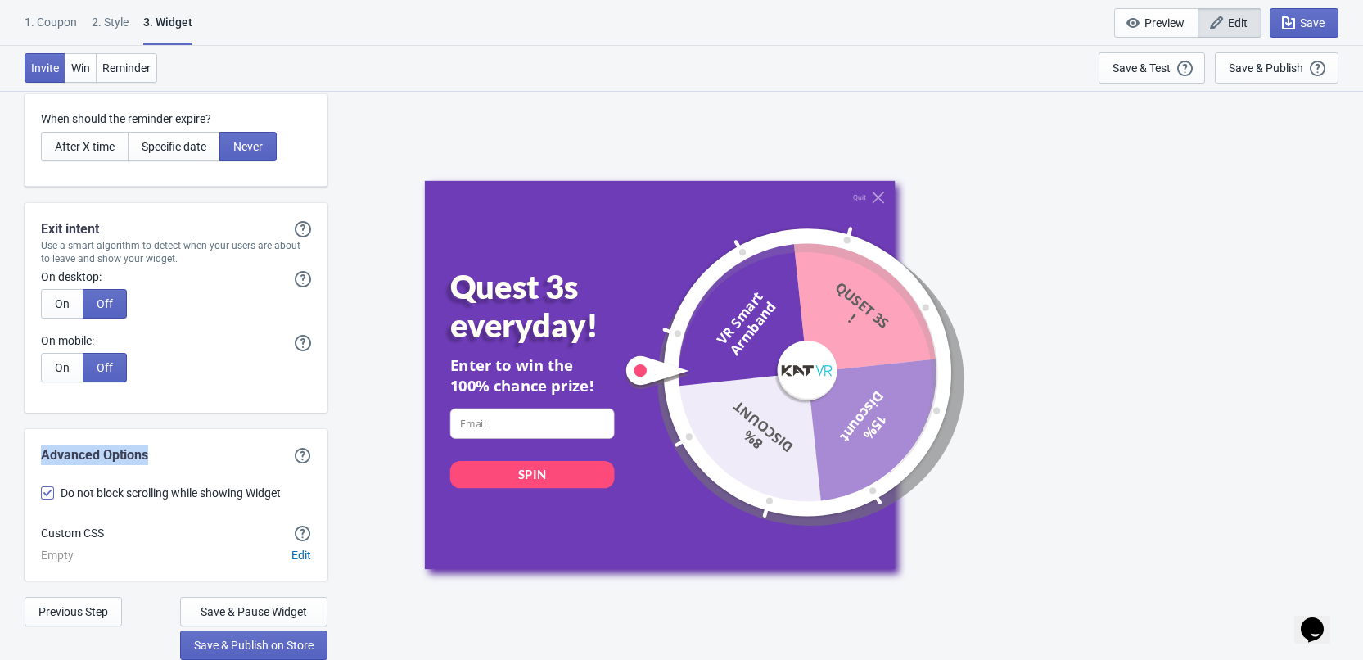
drag, startPoint x: 34, startPoint y: 453, endPoint x: 152, endPoint y: 453, distance: 118.7
click at [152, 453] on div "Advanced Options Do not block scrolling while showing Widget Custom CSS Empty E…" at bounding box center [168, 504] width 287 height 119
drag, startPoint x: 300, startPoint y: 495, endPoint x: 57, endPoint y: 486, distance: 243.3
click at [57, 486] on label "Do not block scrolling while showing Widget" at bounding box center [176, 492] width 270 height 23
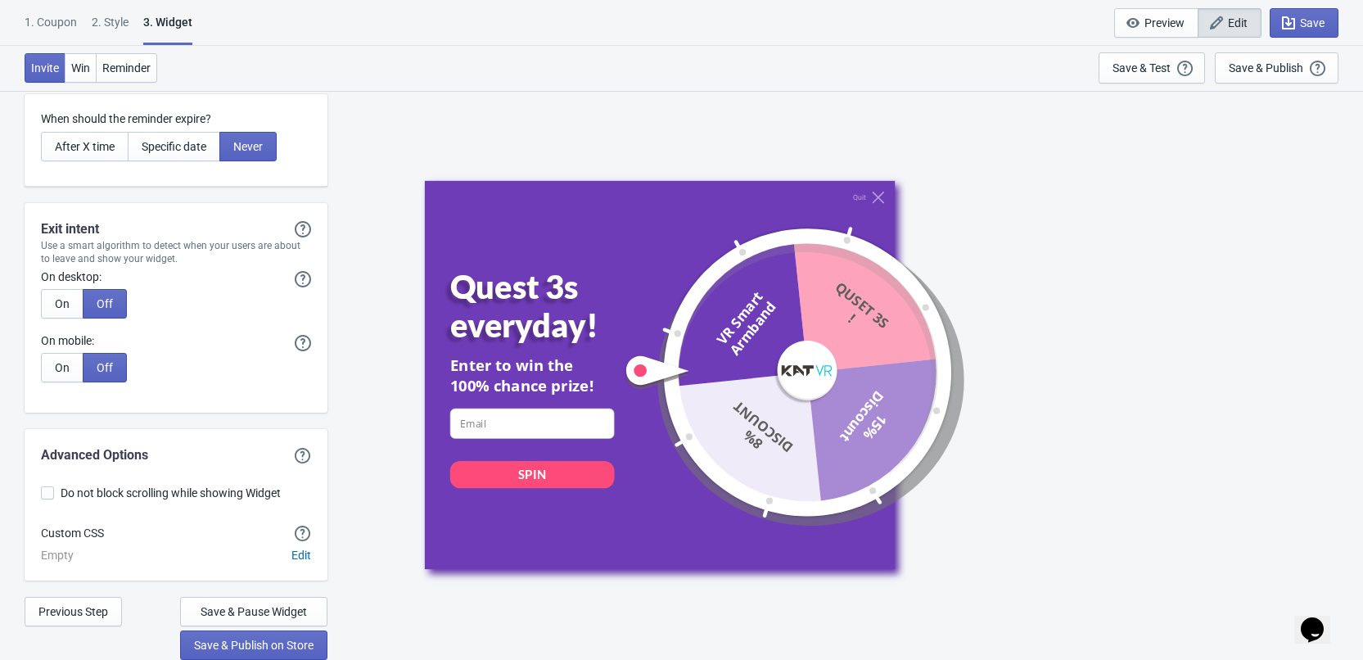
click at [47, 487] on span at bounding box center [47, 492] width 13 height 13
click at [42, 487] on input "Do not block scrolling while showing Widget" at bounding box center [41, 500] width 1 height 29
checkbox input "true"
click at [290, 555] on button "Edit" at bounding box center [301, 554] width 33 height 29
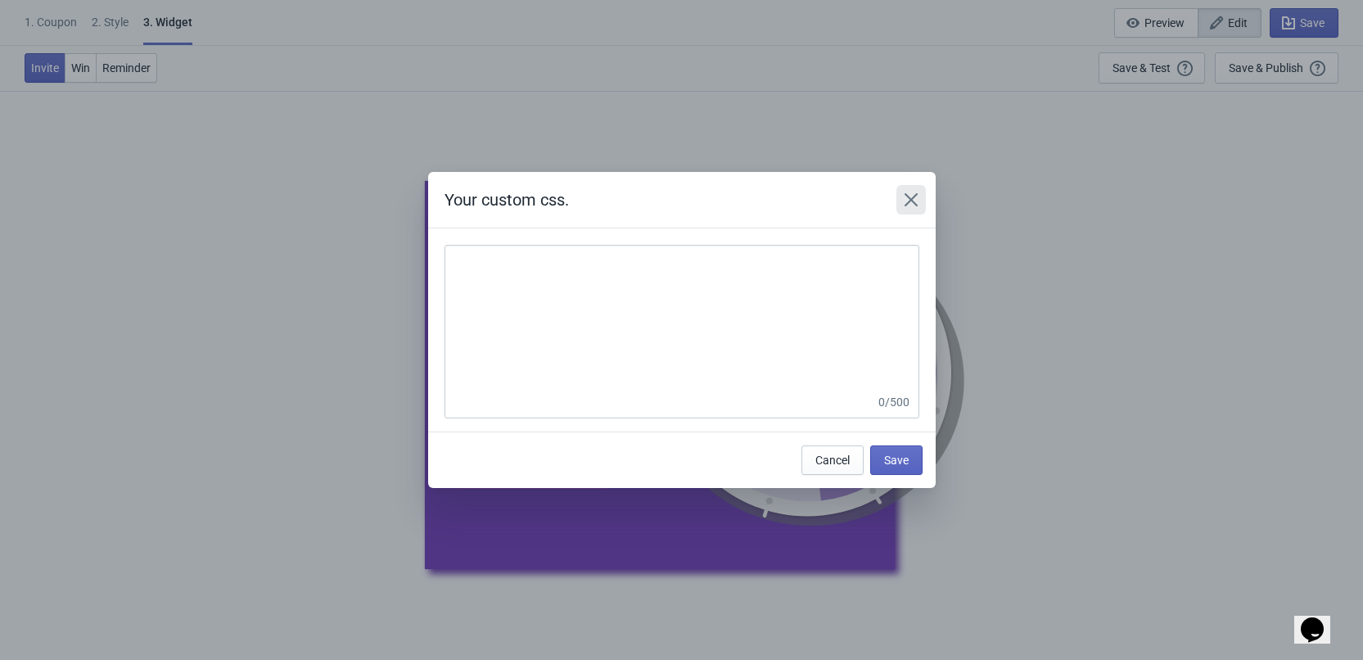
click at [910, 193] on icon "Close" at bounding box center [911, 200] width 16 height 16
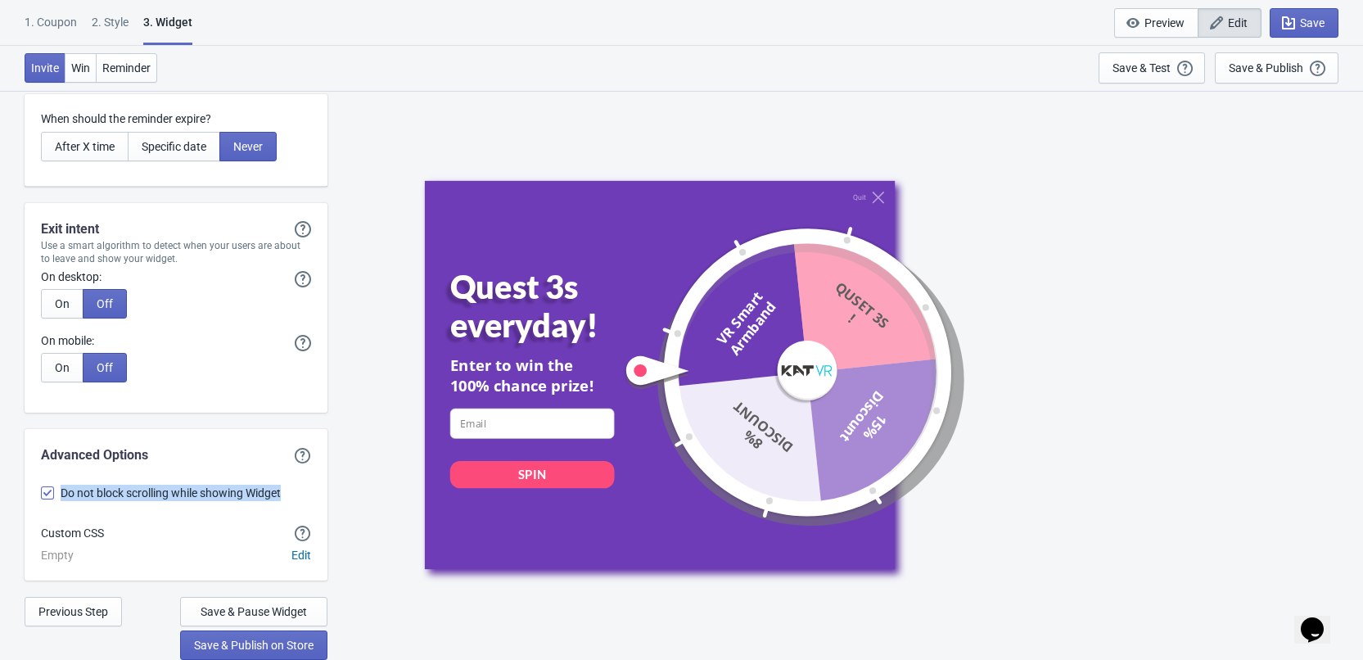
drag, startPoint x: 58, startPoint y: 489, endPoint x: 286, endPoint y: 513, distance: 228.9
click at [286, 513] on div "Do not block scrolling while showing Widget Custom CSS Empty Edit" at bounding box center [176, 522] width 270 height 83
click at [451, 80] on div "Invite Win Reminder Save & Test Open a Widget Preview of your site so that you …" at bounding box center [681, 68] width 1363 height 45
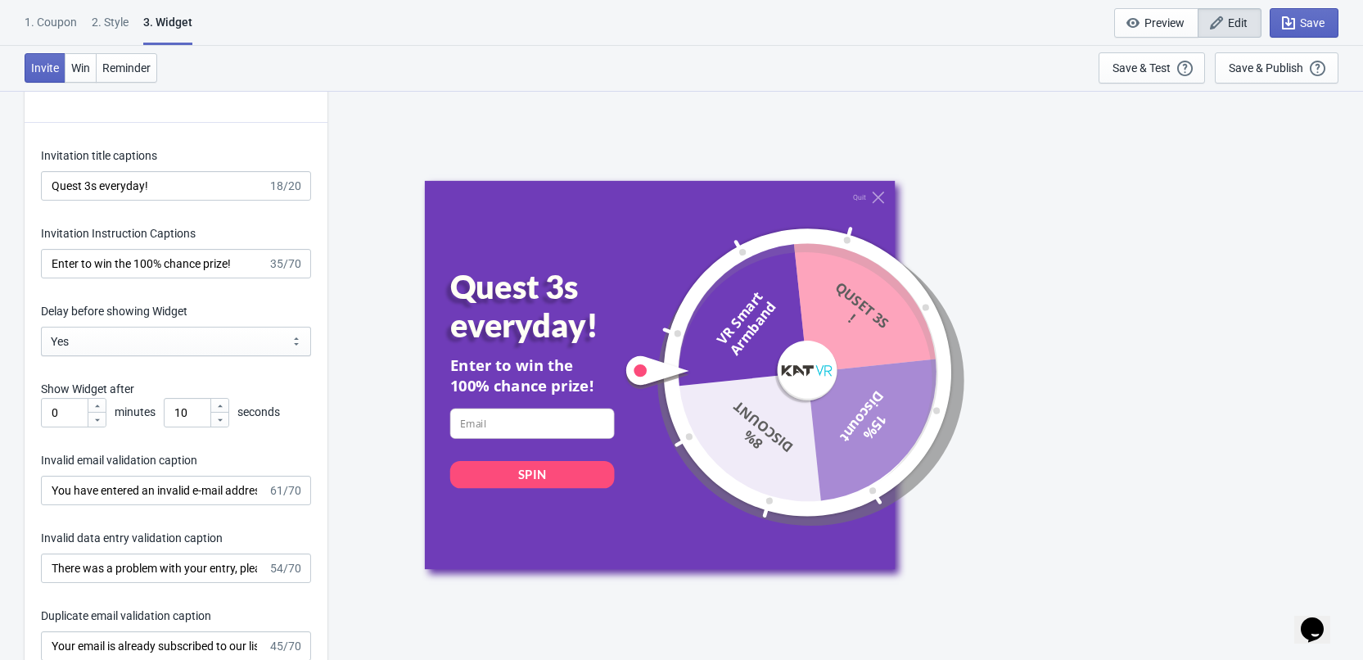
scroll to position [2620, 0]
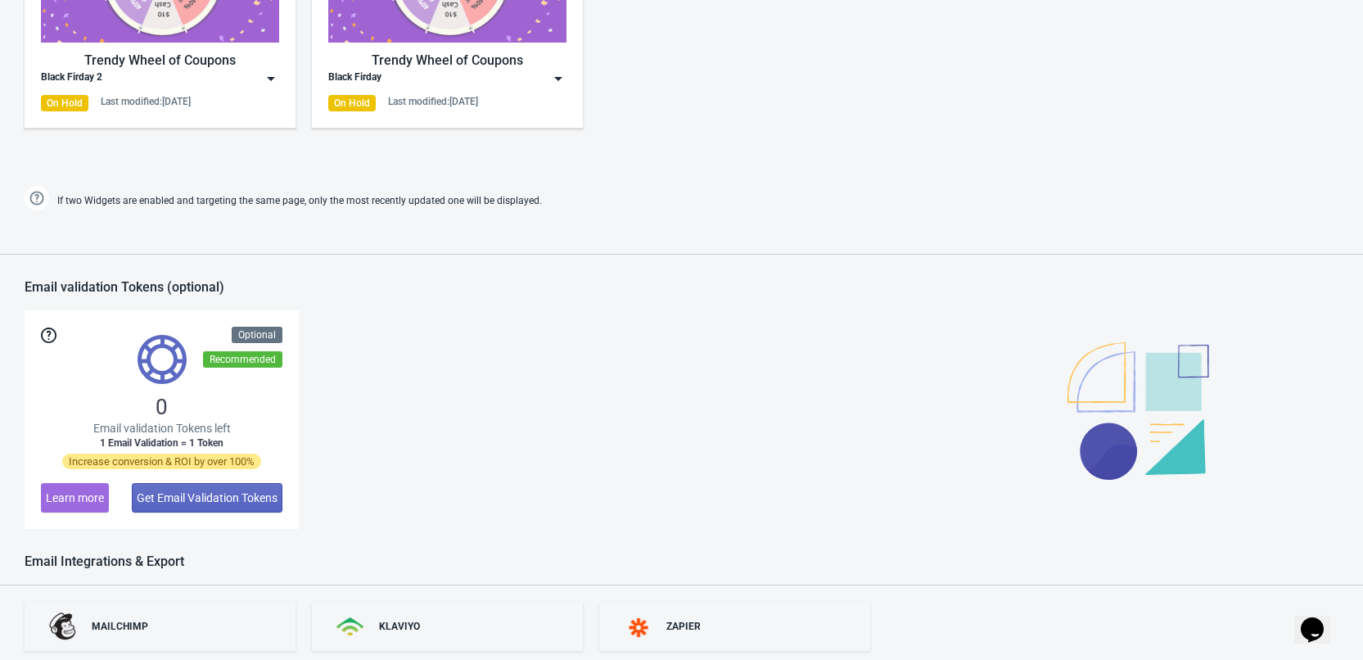
scroll to position [901, 0]
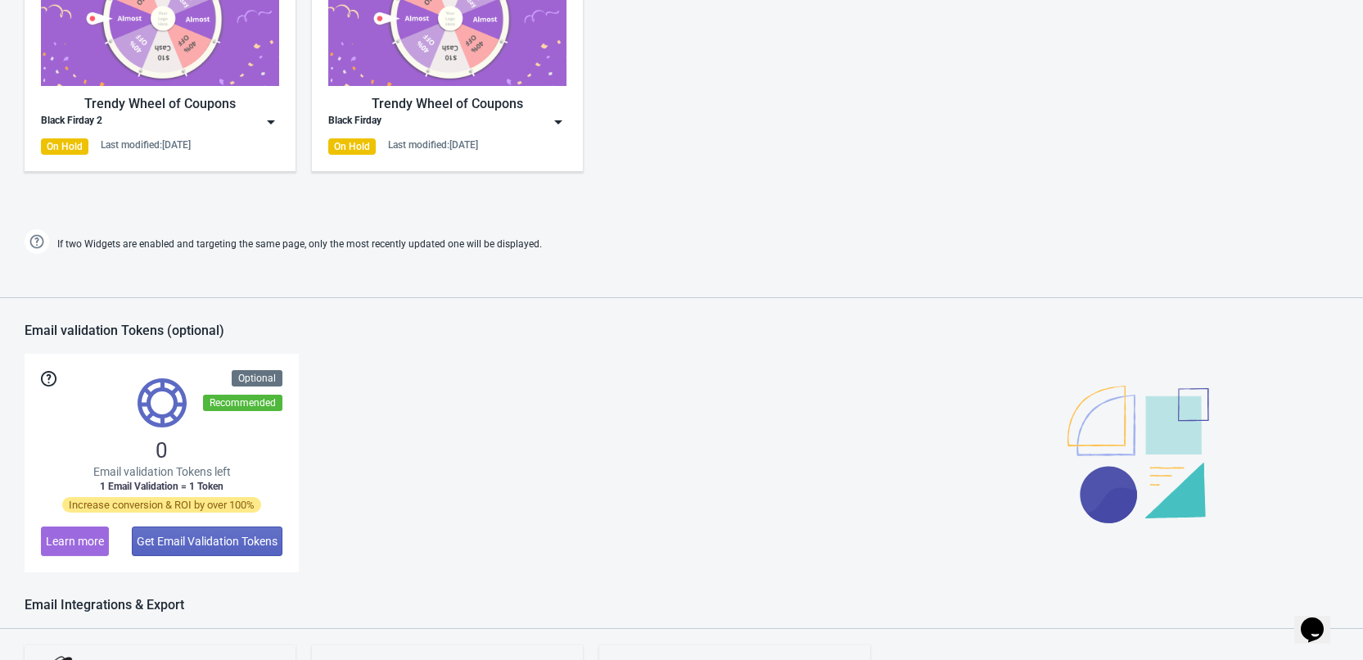
click at [95, 131] on div "Trendy Wheel of Coupons Black Firday 2 On Hold Last modified: [DATE]" at bounding box center [160, 54] width 238 height 202
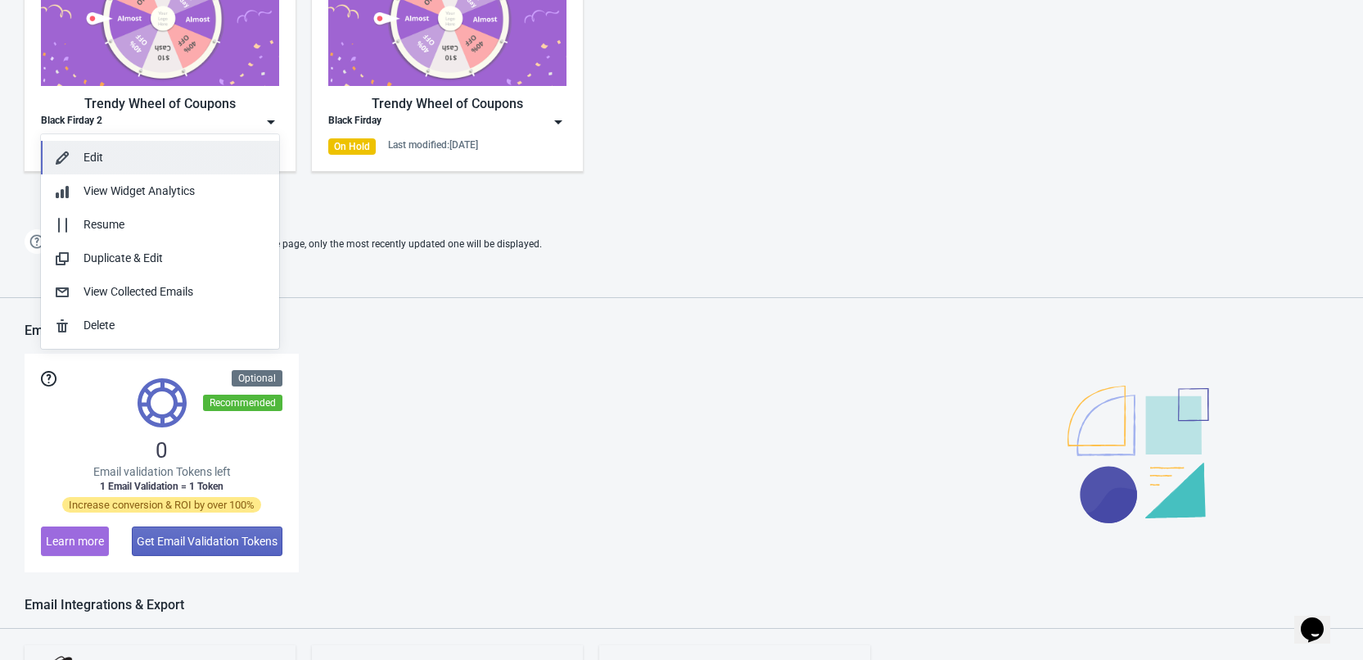
click at [120, 151] on div "Edit" at bounding box center [175, 157] width 183 height 17
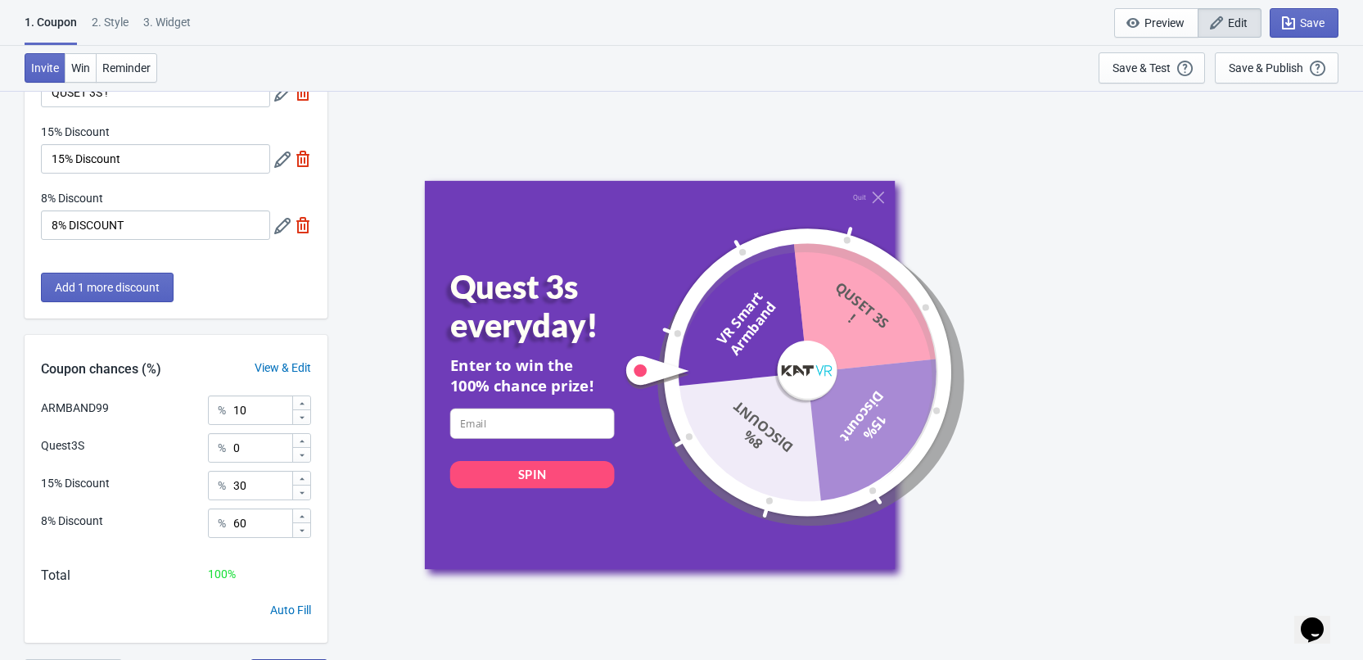
scroll to position [213, 0]
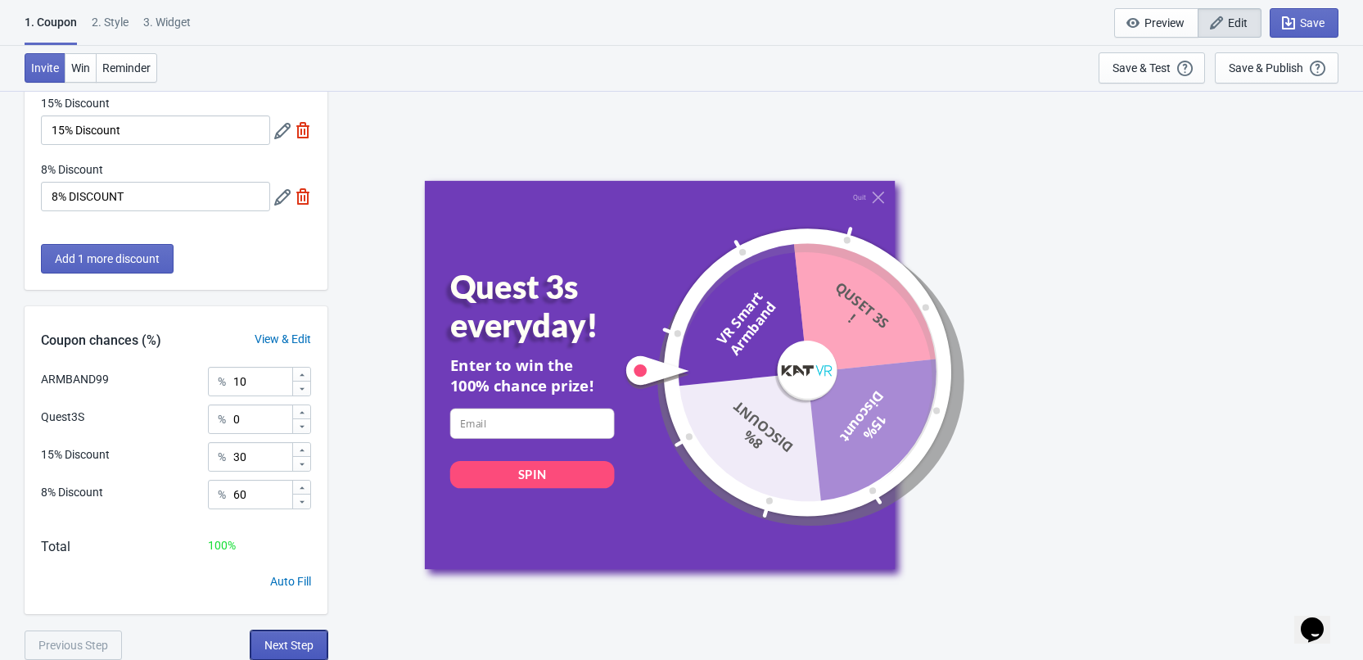
click at [293, 641] on span "Next Step" at bounding box center [288, 645] width 49 height 13
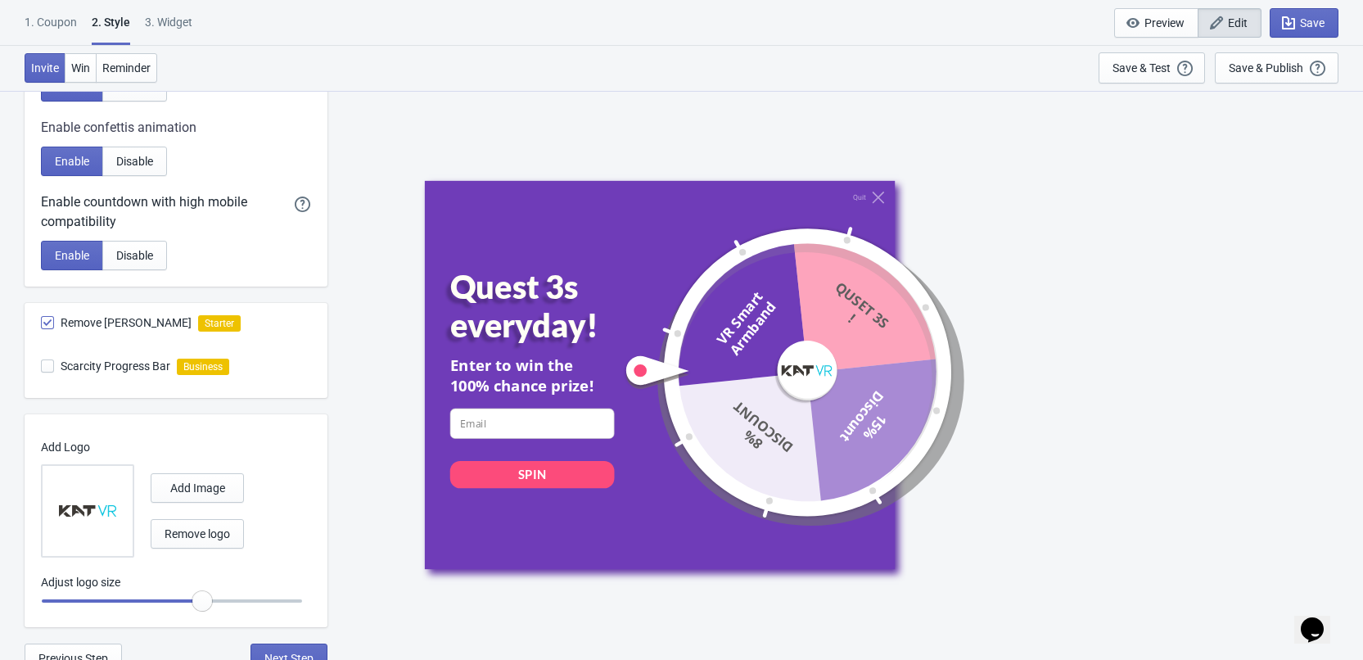
scroll to position [396, 0]
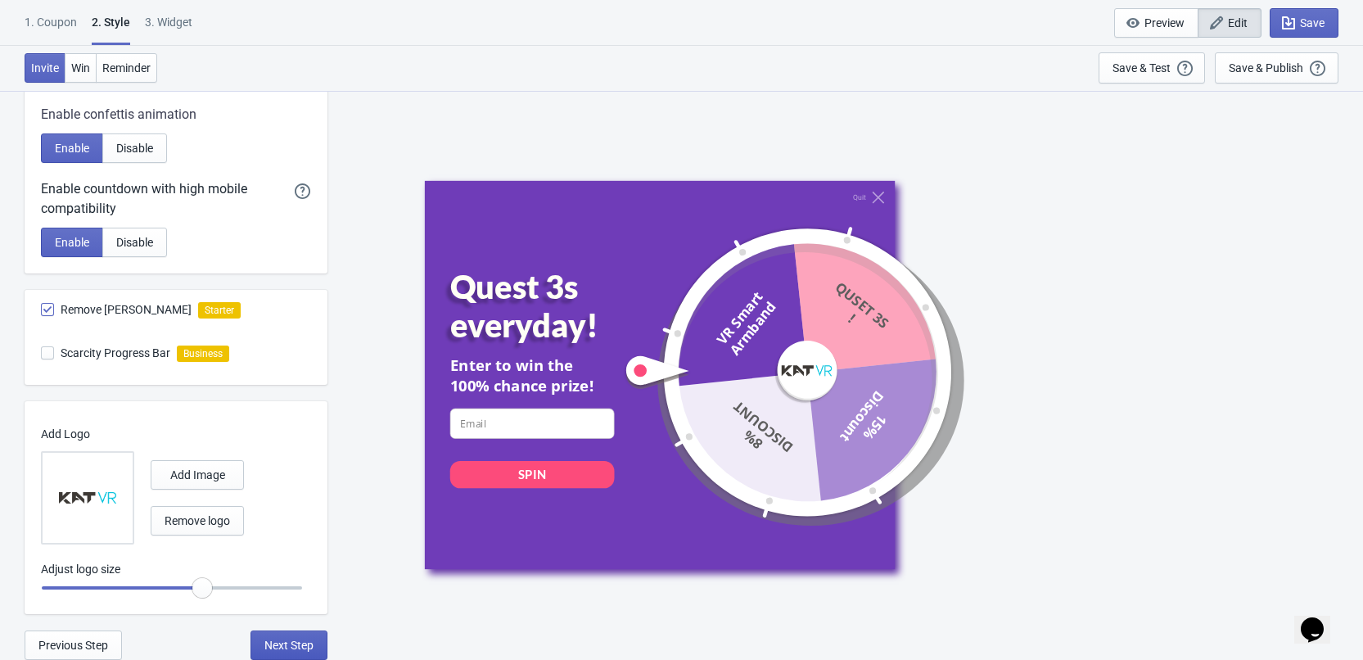
click at [299, 641] on span "Next Step" at bounding box center [288, 645] width 49 height 13
select select "once"
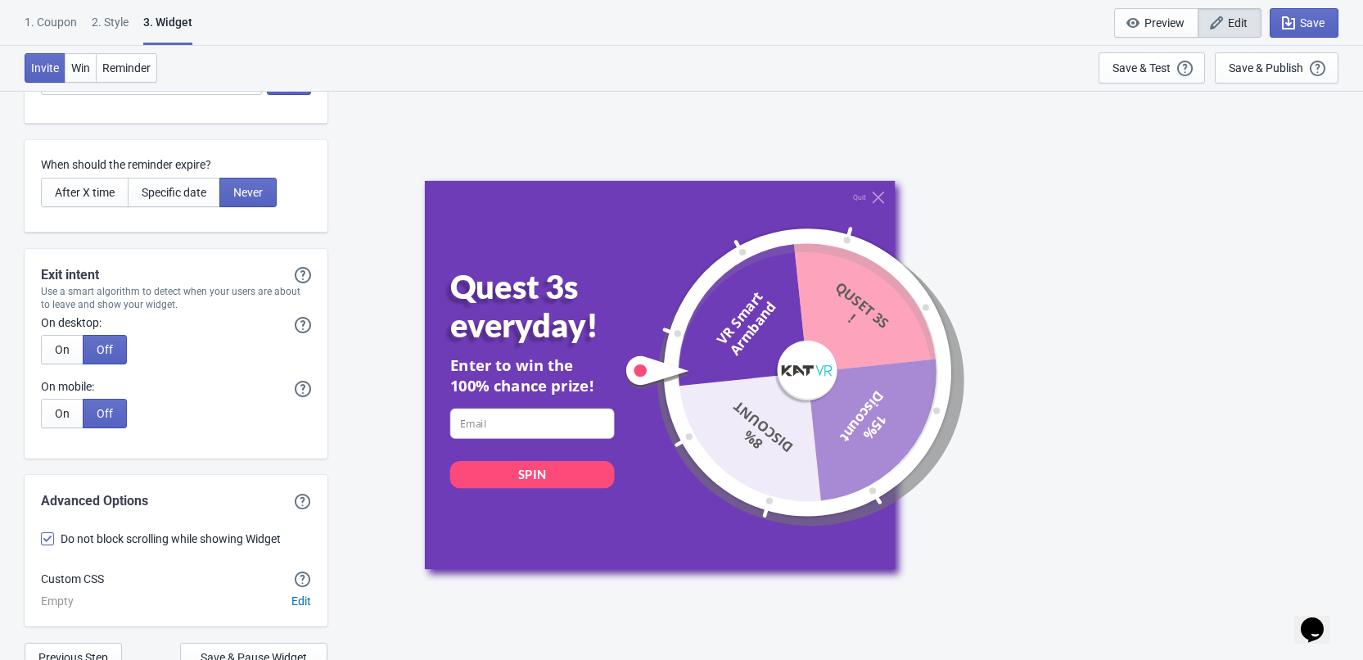
scroll to position [3941, 0]
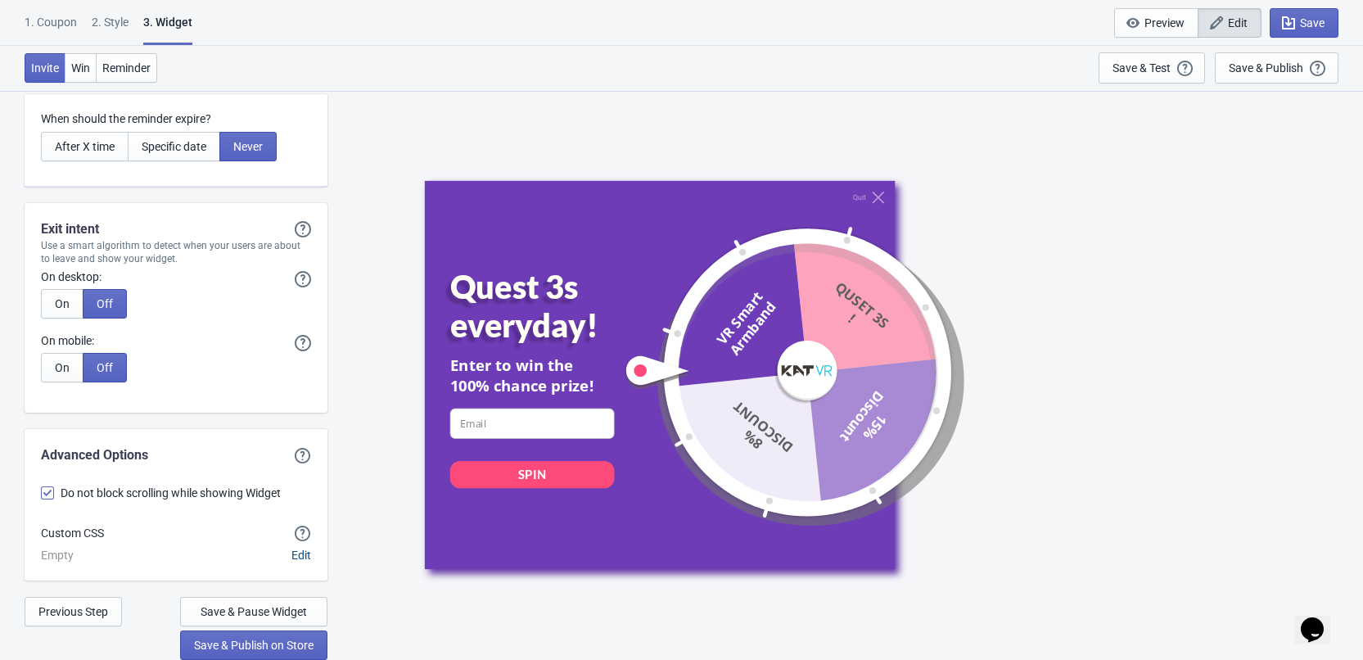
click at [299, 555] on span "Edit" at bounding box center [301, 555] width 20 height 13
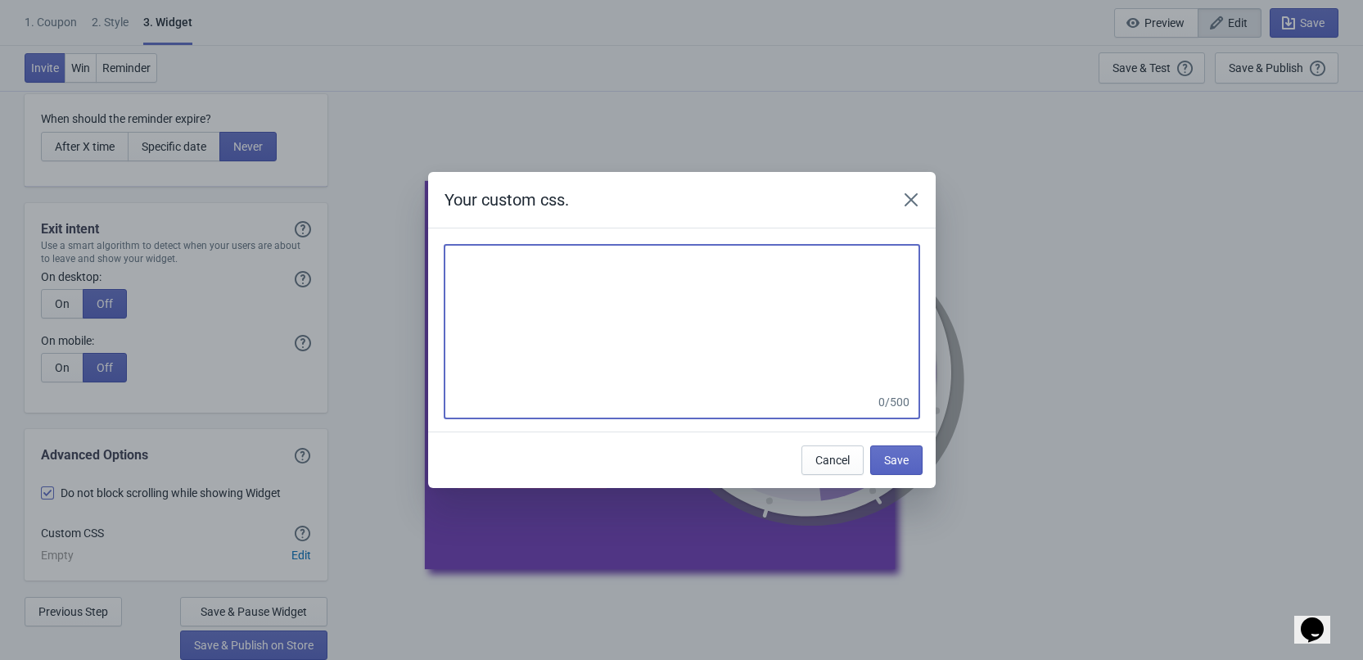
click at [517, 254] on textarea at bounding box center [682, 318] width 475 height 147
paste textarea "tadaWidget"
click at [456, 268] on textarea "tadaWidget" at bounding box center [682, 318] width 475 height 147
click at [542, 263] on textarea "#tadaWidget" at bounding box center [682, 318] width 475 height 147
click at [543, 253] on textarea "#tadaWidget{ }" at bounding box center [682, 318] width 475 height 147
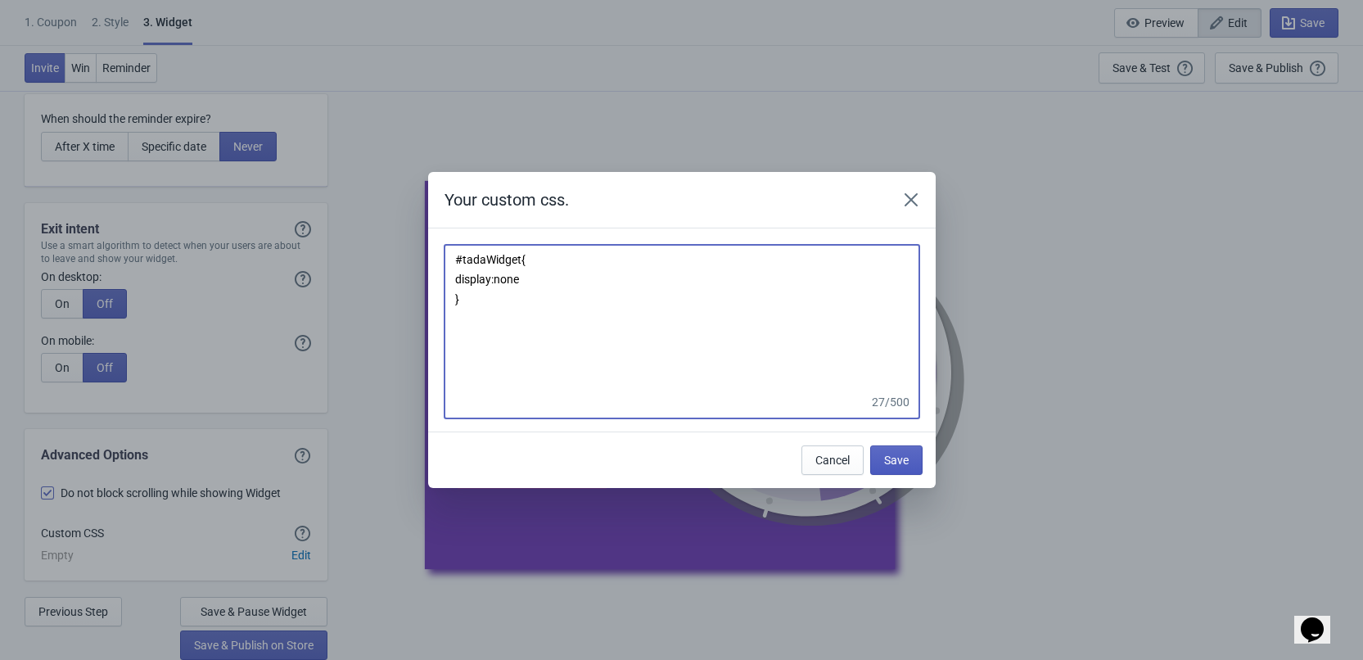
type textarea "#tadaWidget{ display:none }"
click at [900, 455] on span "Save" at bounding box center [896, 460] width 25 height 13
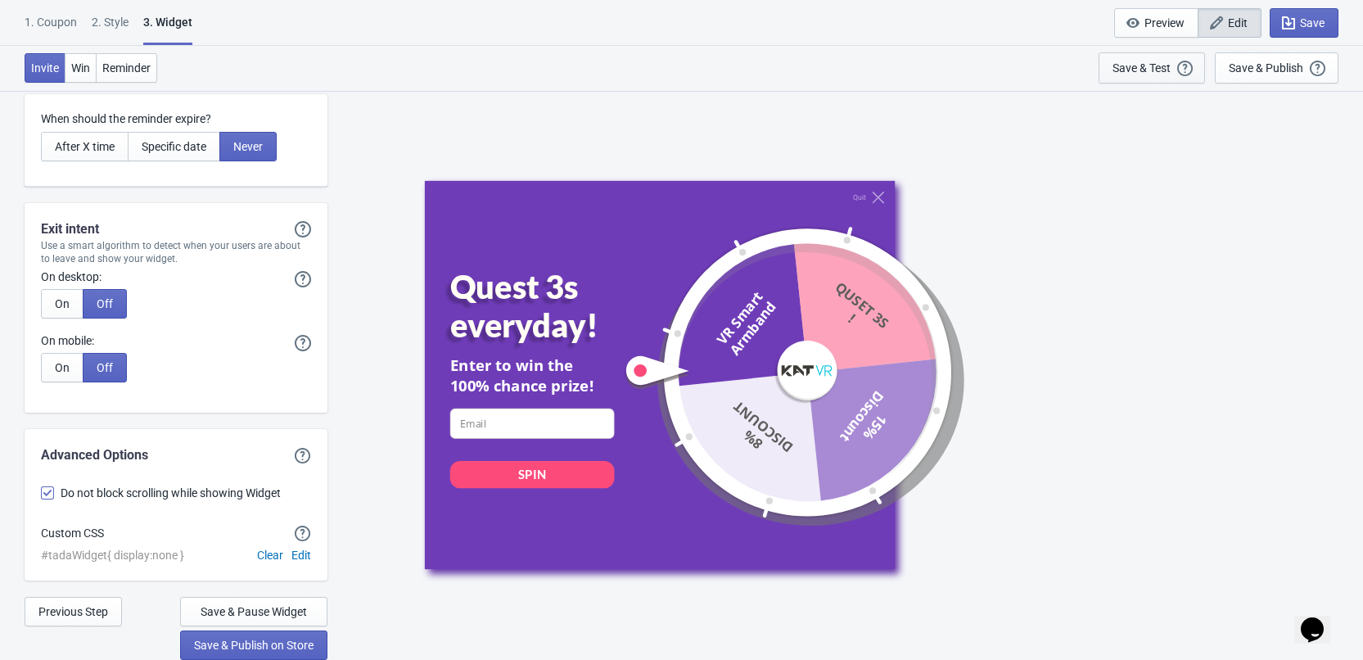
click at [1150, 66] on div "Save & Test" at bounding box center [1142, 67] width 58 height 13
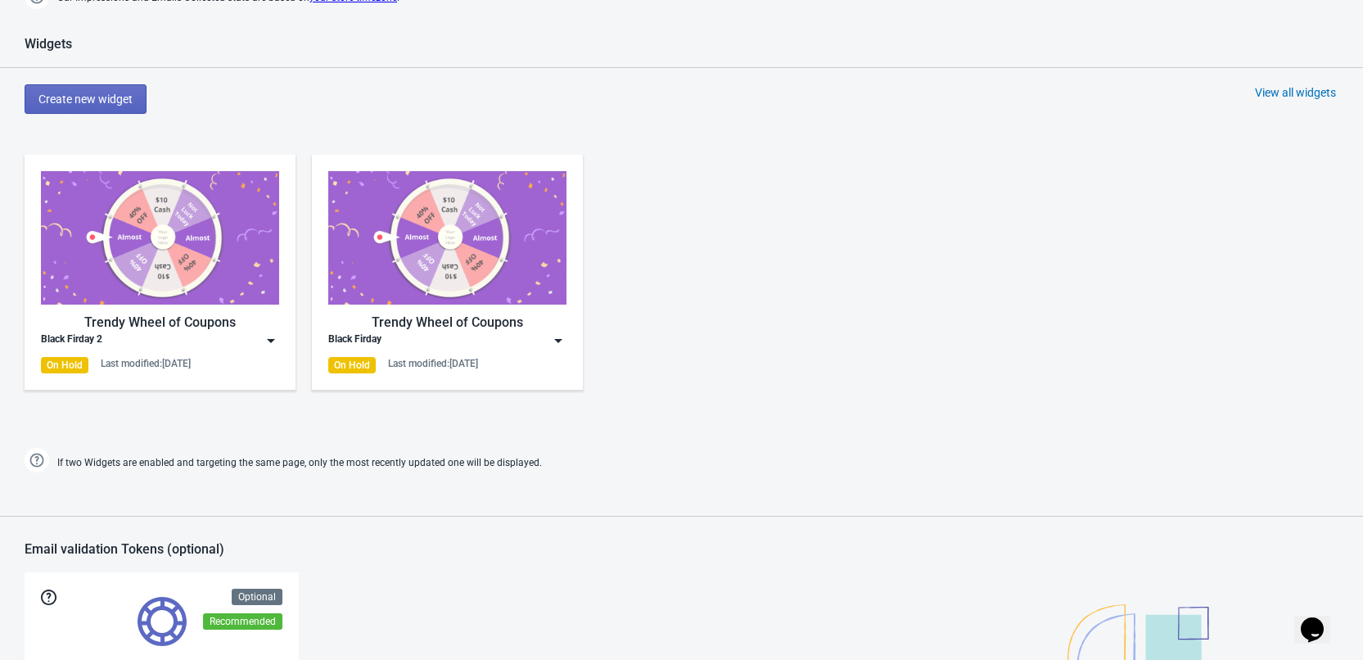
scroll to position [655, 0]
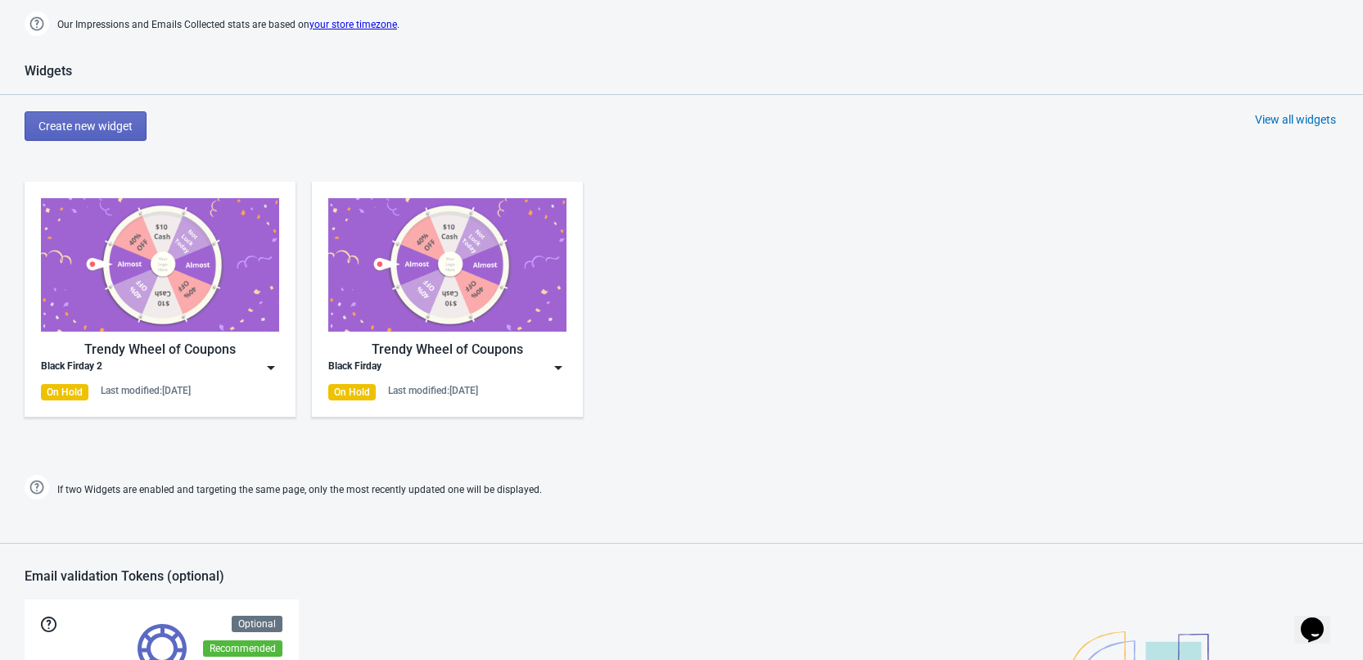
click at [124, 366] on div "Black Firday 2" at bounding box center [160, 367] width 238 height 16
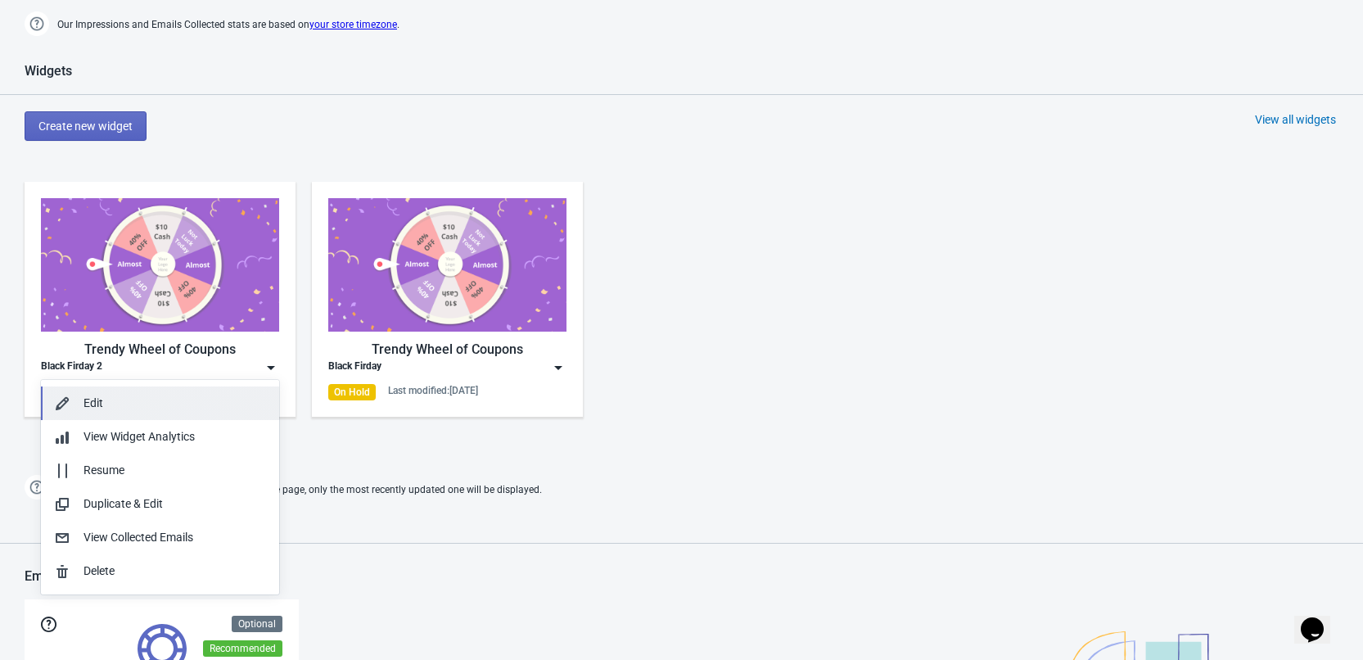
click at [125, 397] on div "Edit" at bounding box center [175, 403] width 183 height 17
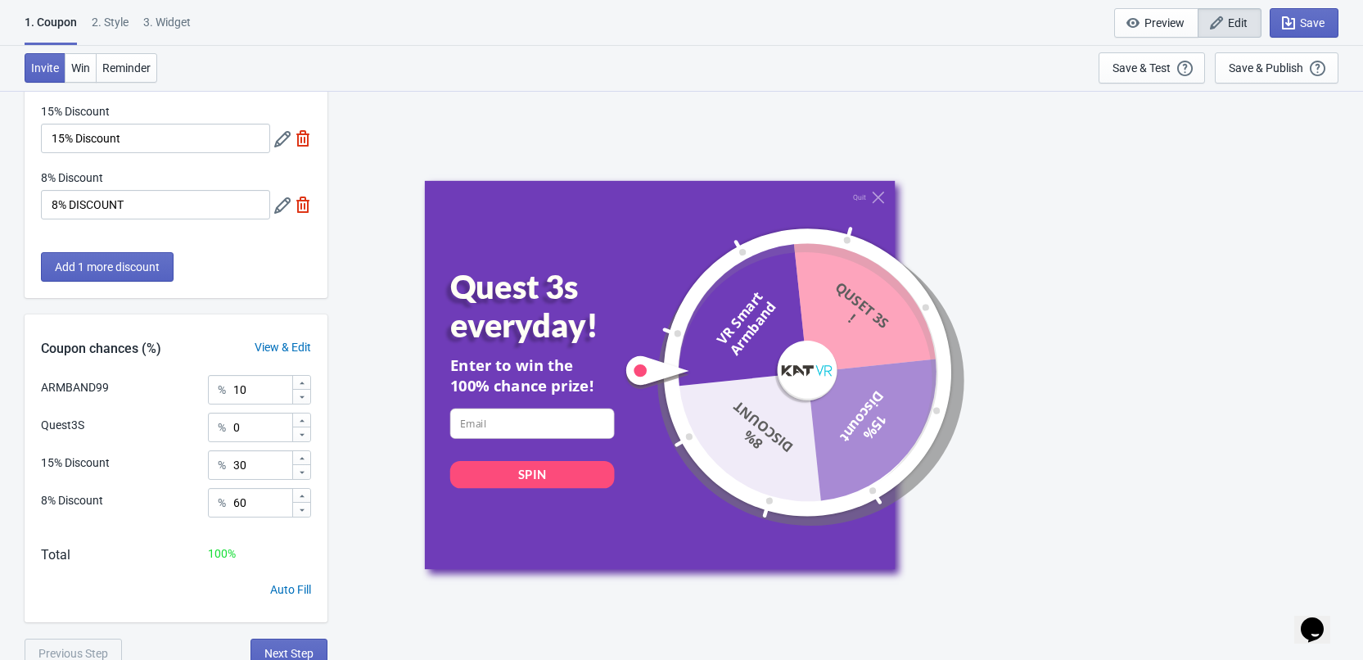
scroll to position [213, 0]
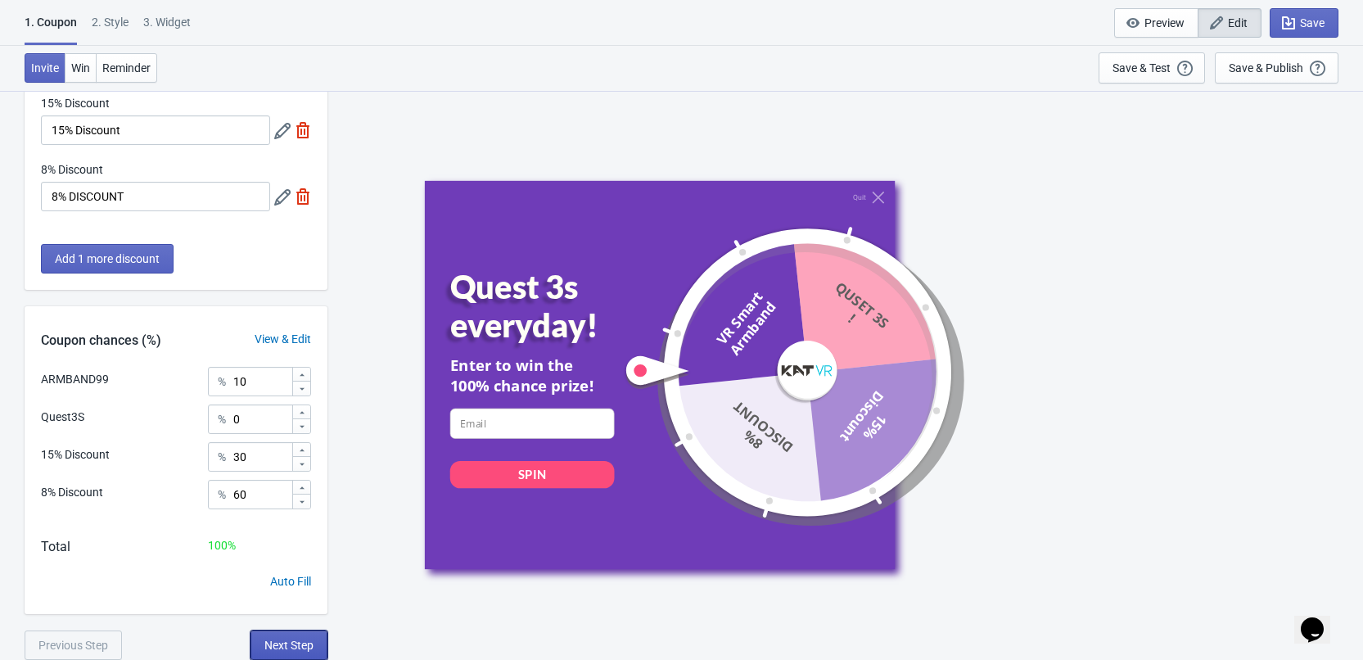
click at [295, 645] on span "Next Step" at bounding box center [288, 645] width 49 height 13
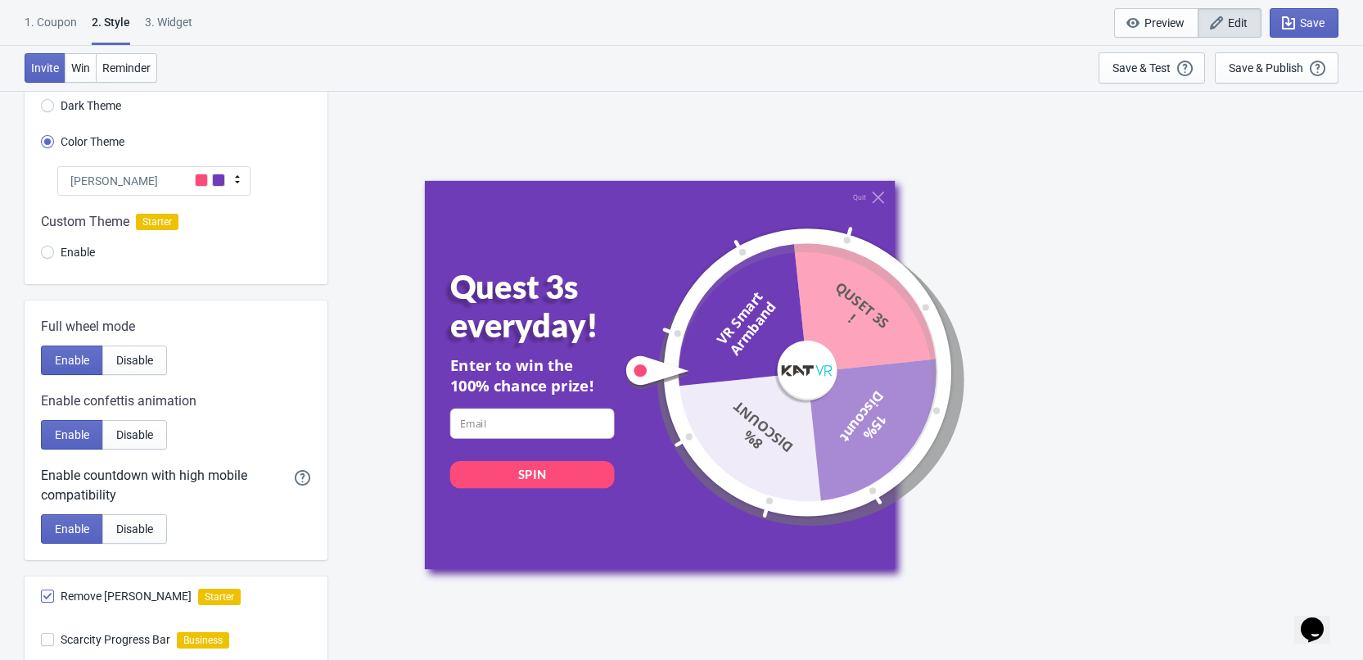
scroll to position [396, 0]
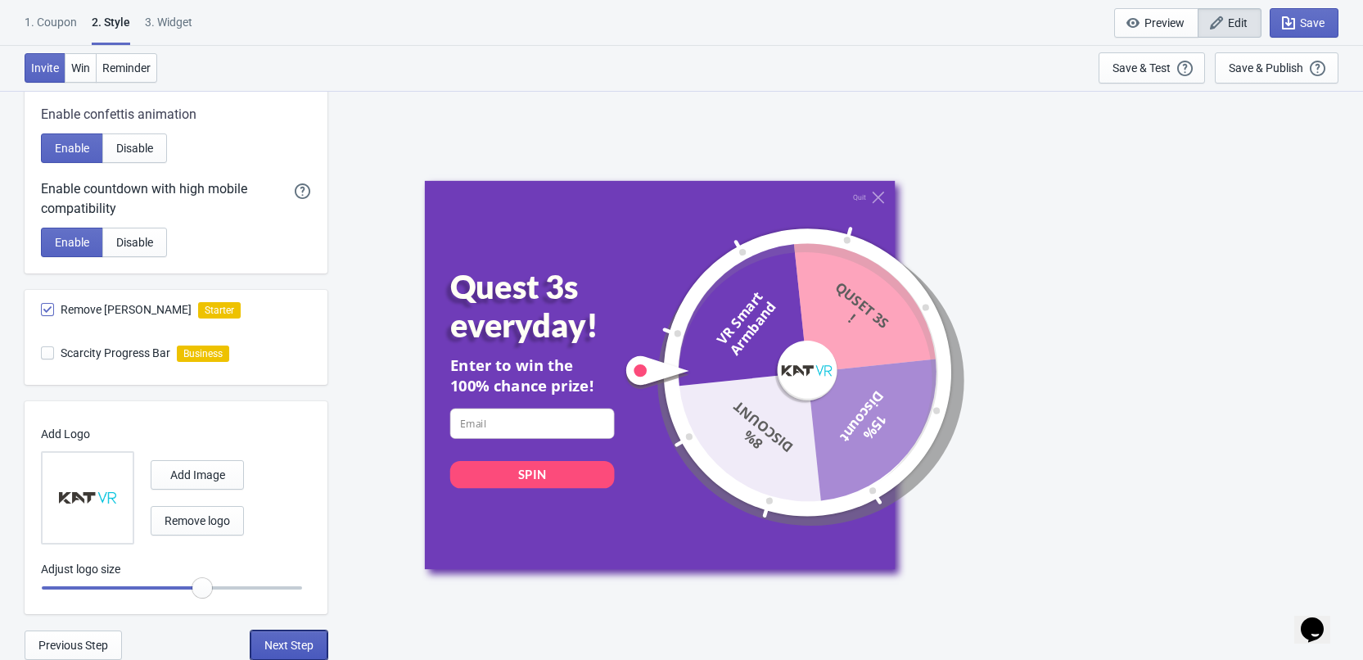
click at [293, 643] on span "Next Step" at bounding box center [288, 645] width 49 height 13
select select "once"
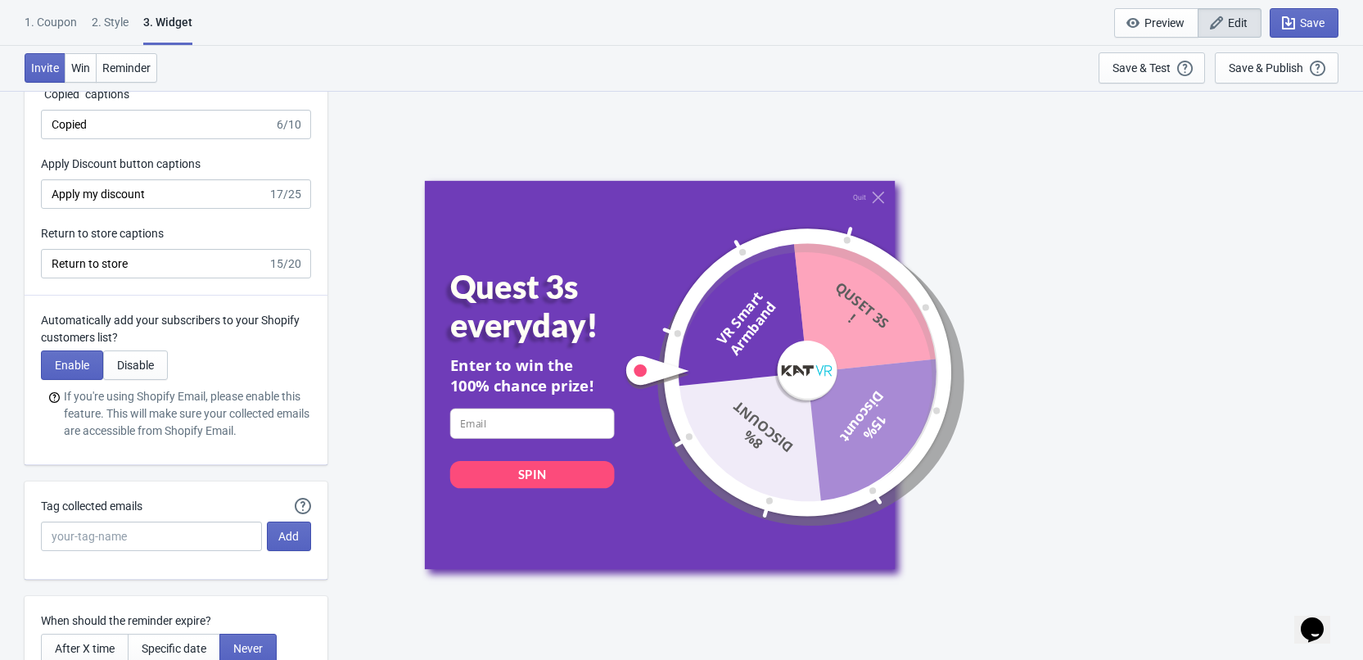
scroll to position [3941, 0]
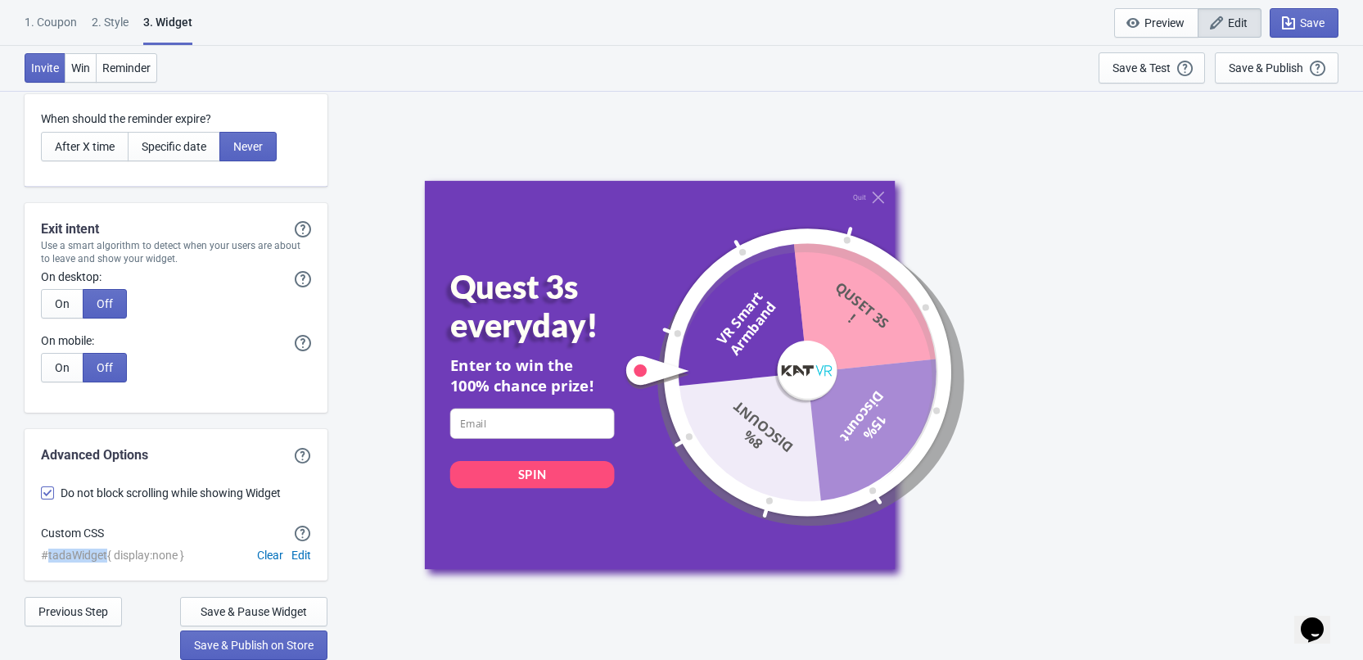
drag, startPoint x: 49, startPoint y: 553, endPoint x: 106, endPoint y: 549, distance: 57.4
click at [106, 549] on div "#tadaWidget{ display:none }" at bounding box center [112, 556] width 143 height 14
copy div "tadaWidget"
click at [1126, 79] on button "Save & Test Open a Widget Preview of your site so that you can try it out. It w…" at bounding box center [1152, 67] width 106 height 31
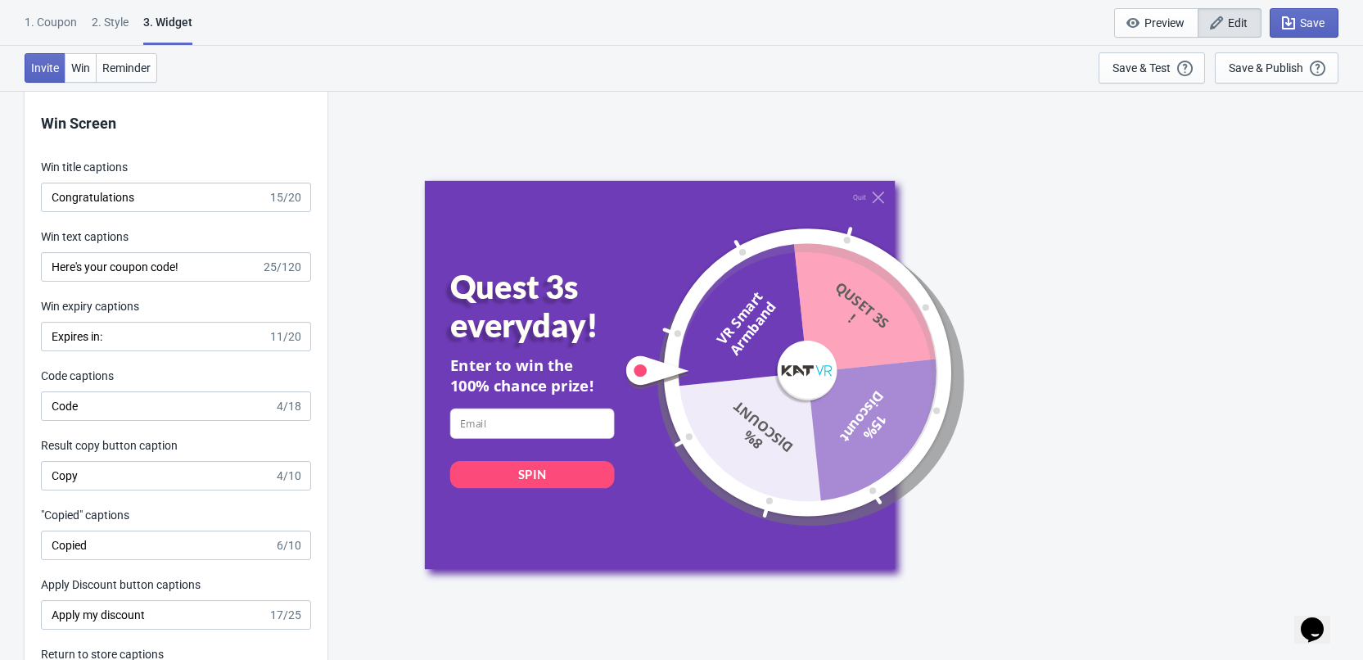
scroll to position [3204, 0]
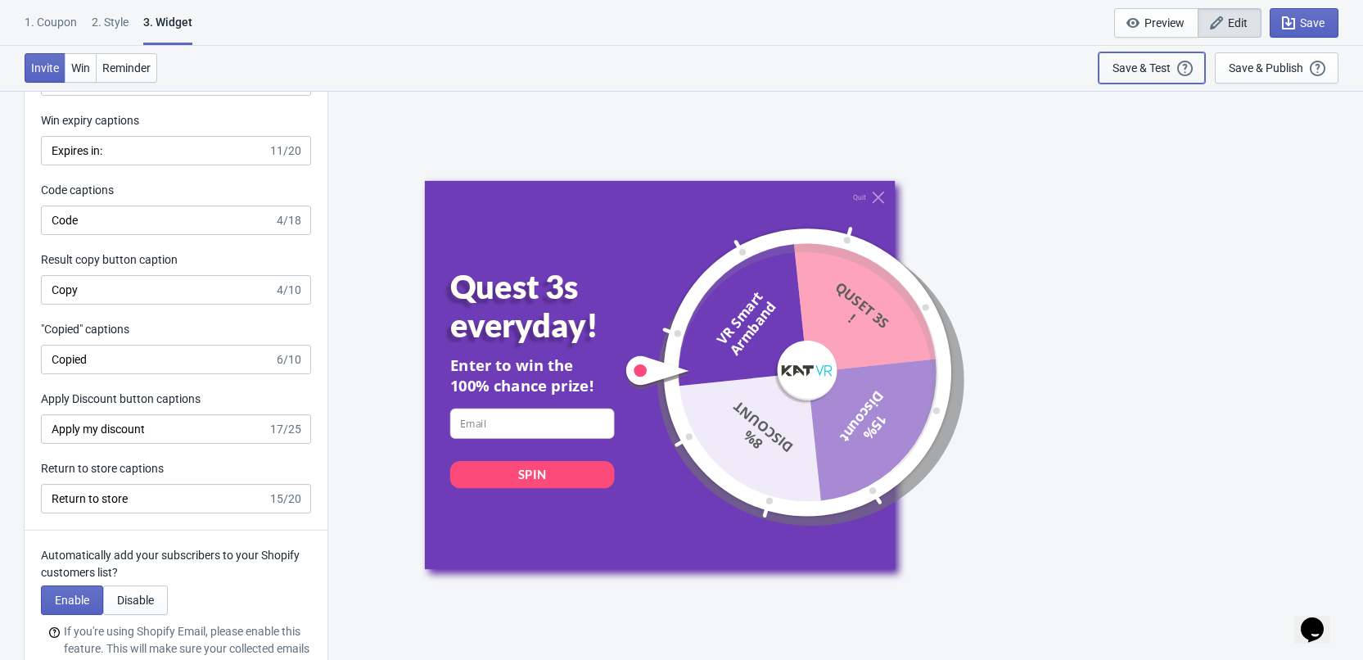
click at [1109, 73] on button "Save & Test Open a Widget Preview of your site so that you can try it out. It w…" at bounding box center [1152, 67] width 106 height 31
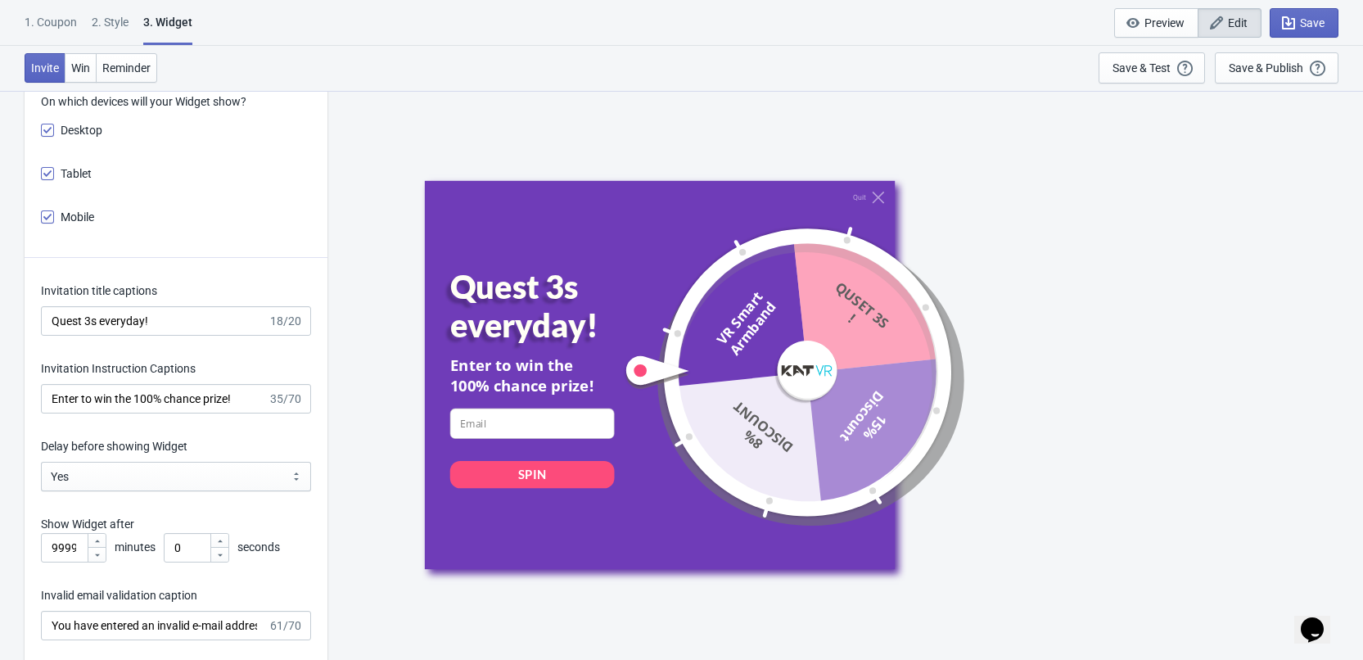
scroll to position [1976, 0]
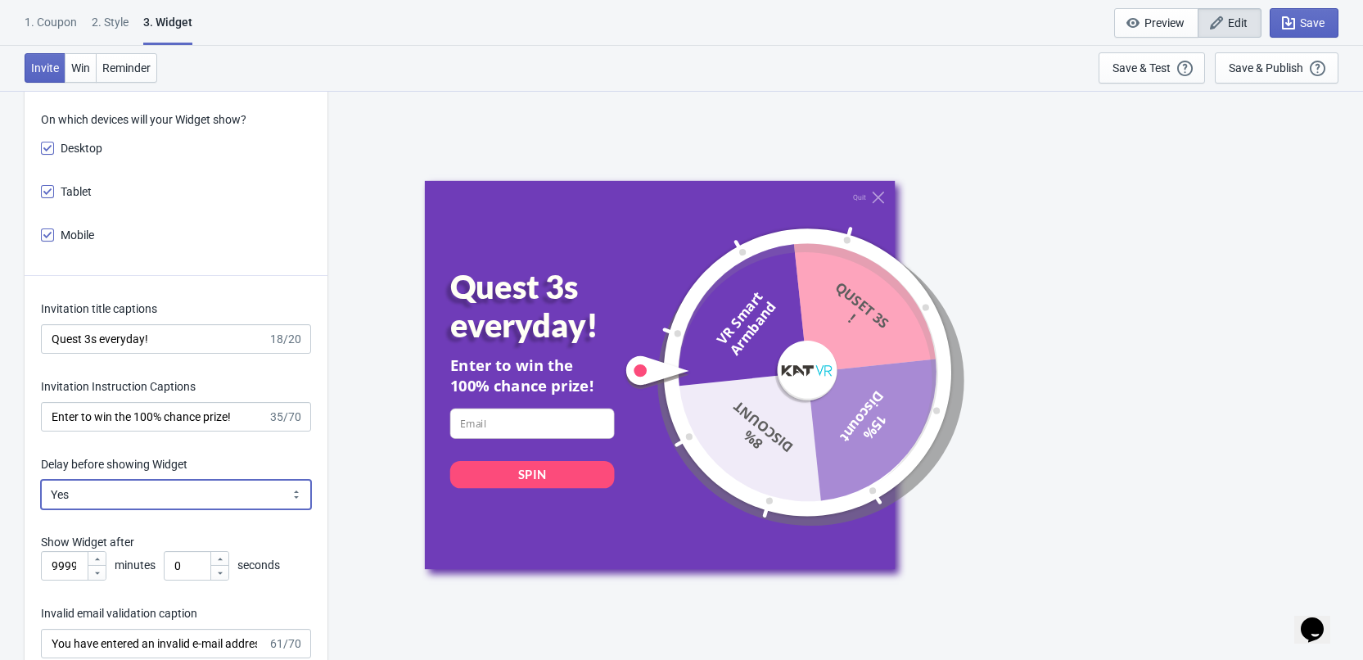
click at [154, 488] on select "Yes No" at bounding box center [176, 494] width 270 height 29
select select "left"
click at [41, 480] on select "Yes No" at bounding box center [176, 494] width 270 height 29
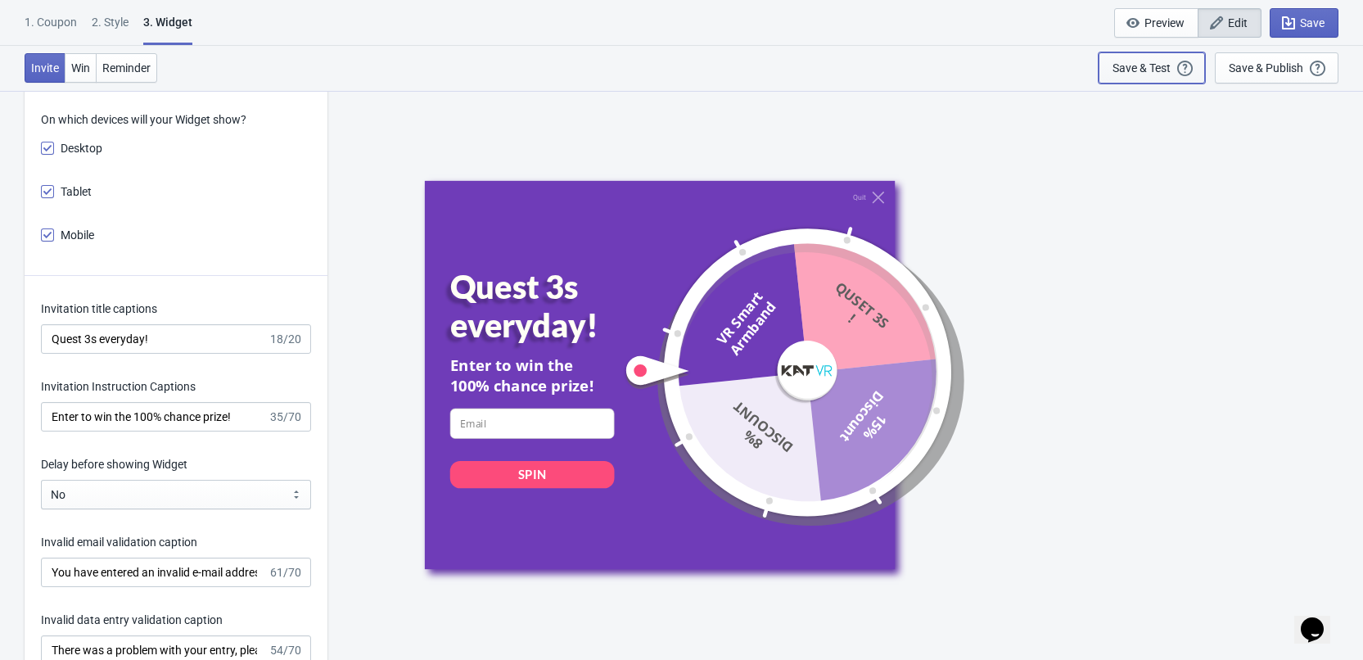
click at [1109, 75] on button "Save & Test Open a Widget Preview of your site so that you can try it out. It w…" at bounding box center [1152, 67] width 106 height 31
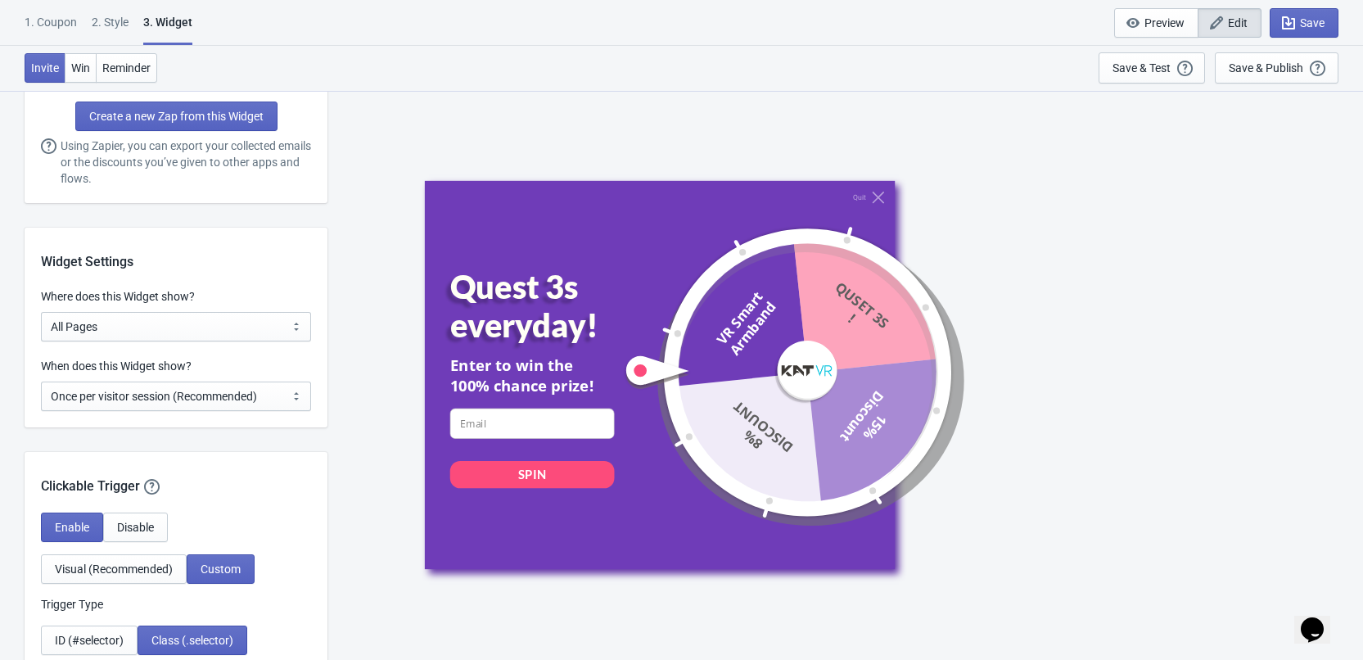
scroll to position [1157, 0]
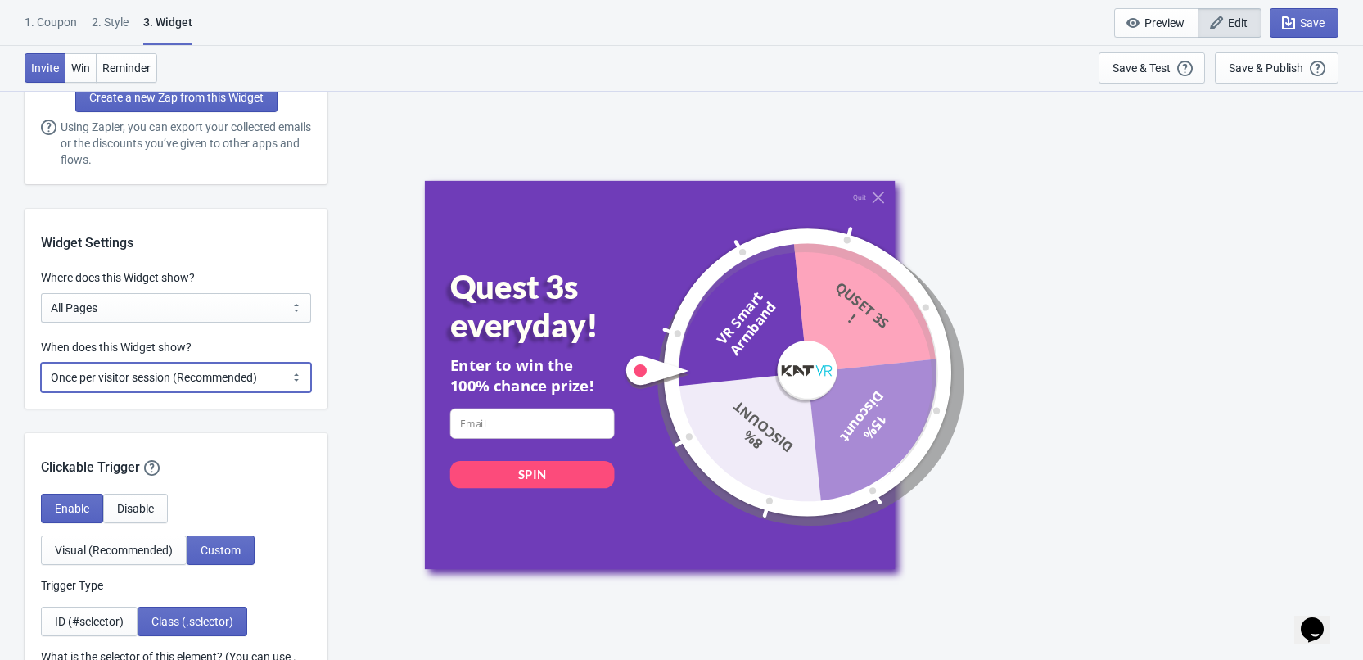
click at [246, 377] on select "Every new visit of page Once every period of time Once per visitor session (Rec…" at bounding box center [176, 377] width 270 height 29
click at [278, 373] on select "Every new visit of page Once every period of time Once per visitor session (Rec…" at bounding box center [176, 377] width 270 height 29
select select "every"
click at [41, 363] on select "Every new visit of page Once every period of time Once per visitor session (Rec…" at bounding box center [176, 377] width 270 height 29
click at [366, 338] on div "Quit Quest 3s everyday! Enter to win the 100% chance prize! email-input SPIN VR…" at bounding box center [845, 374] width 1019 height 569
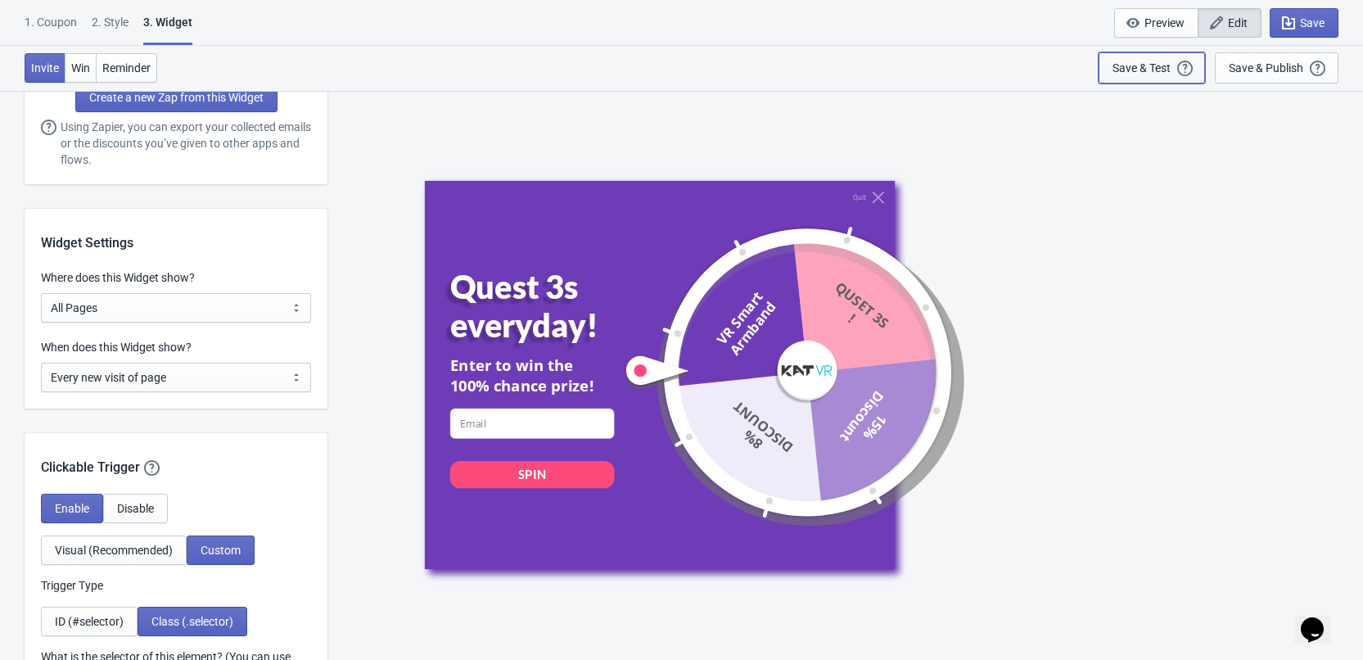
click at [1154, 67] on div "Save & Test" at bounding box center [1142, 67] width 58 height 13
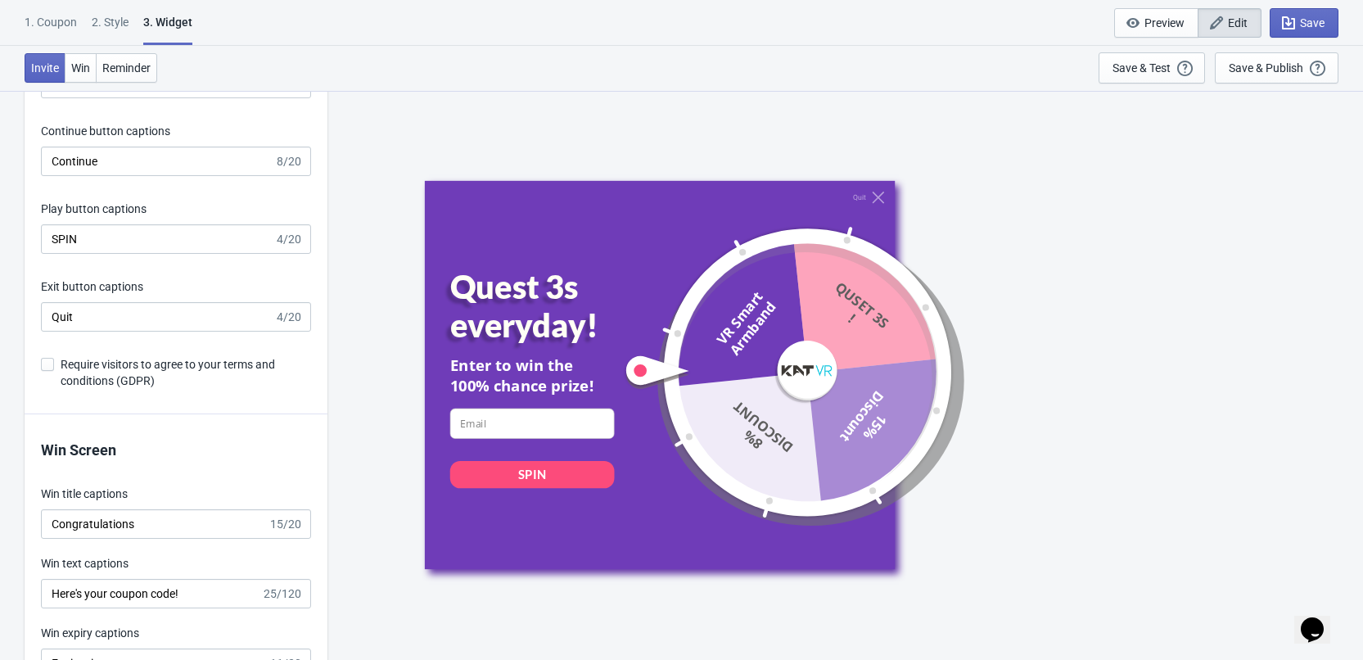
scroll to position [2702, 0]
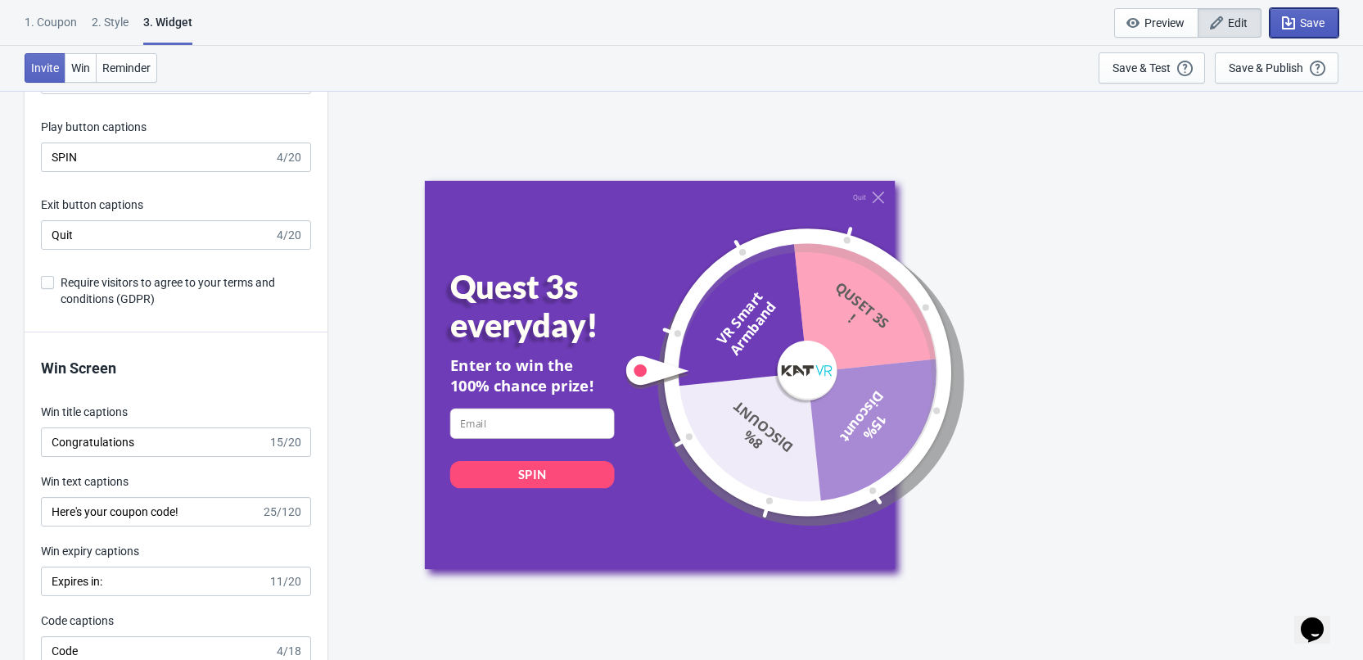
click at [1291, 17] on icon "button" at bounding box center [1289, 23] width 16 height 16
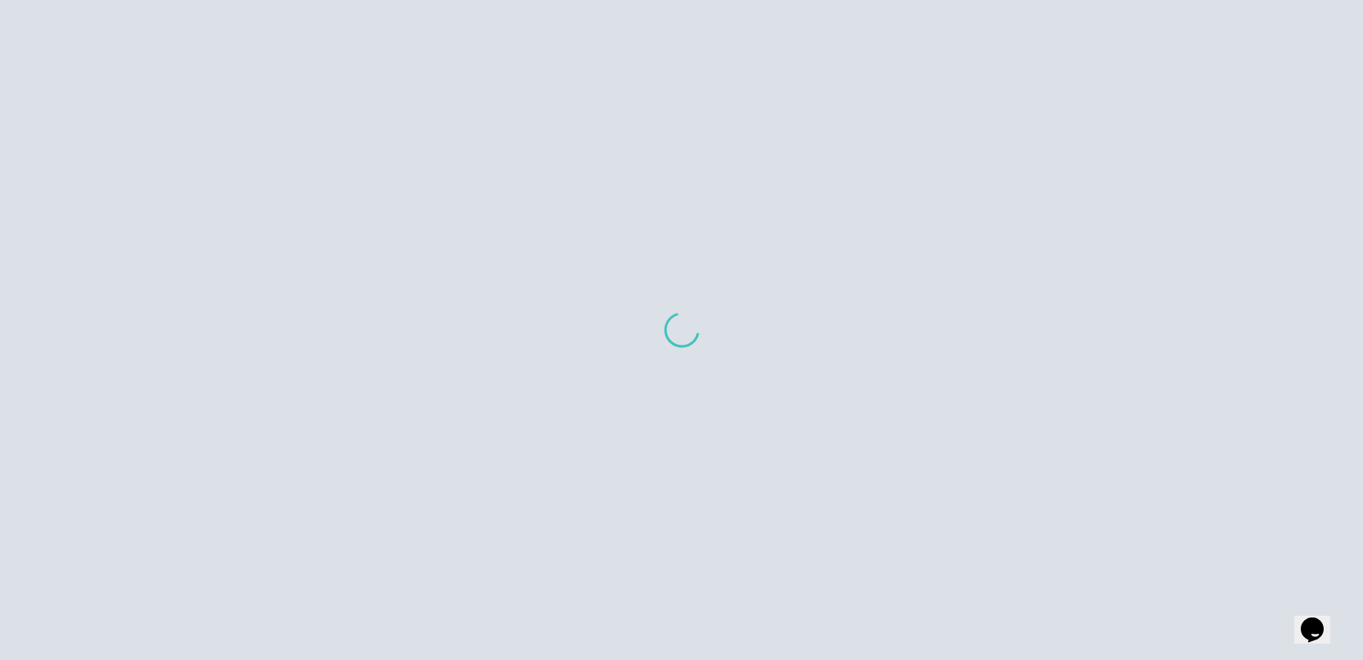
scroll to position [1076, 0]
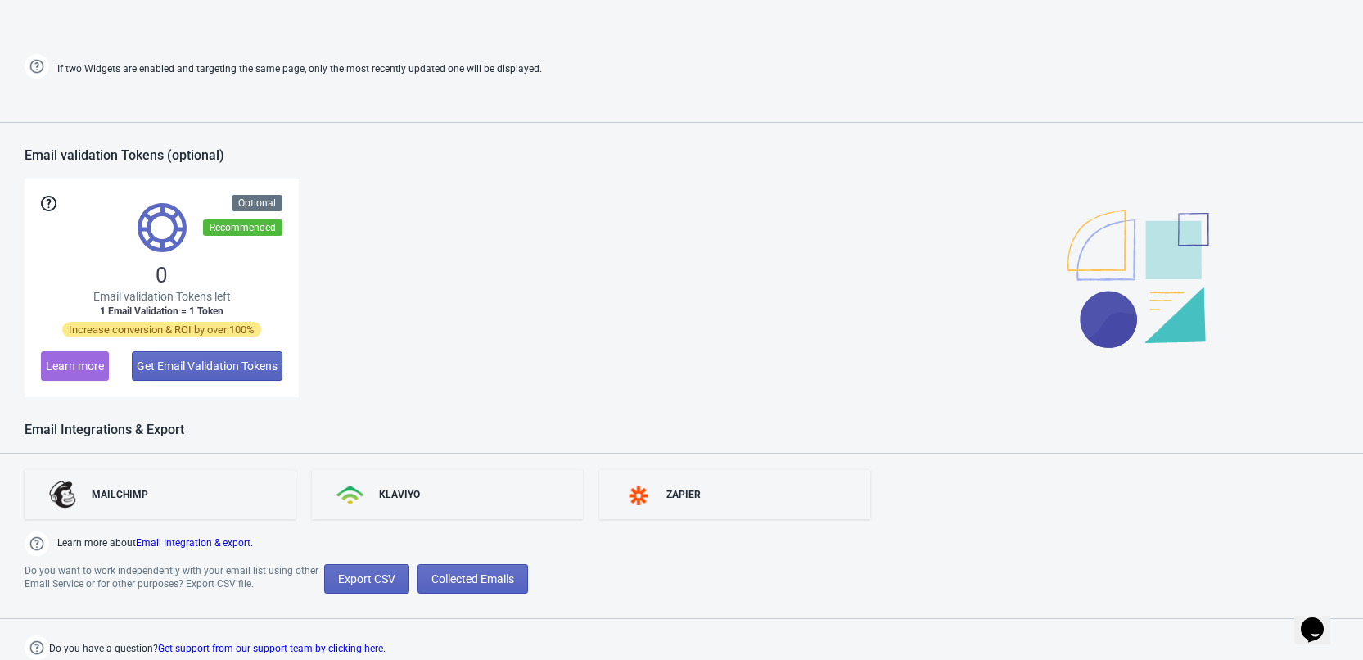
click at [938, 330] on div "0 Email validation Tokens left 1 Email Validation = 1 Token Increase conversion…" at bounding box center [682, 287] width 1314 height 219
click at [456, 251] on div "0 Email validation Tokens left 1 Email Validation = 1 Token Increase conversion…" at bounding box center [682, 287] width 1314 height 219
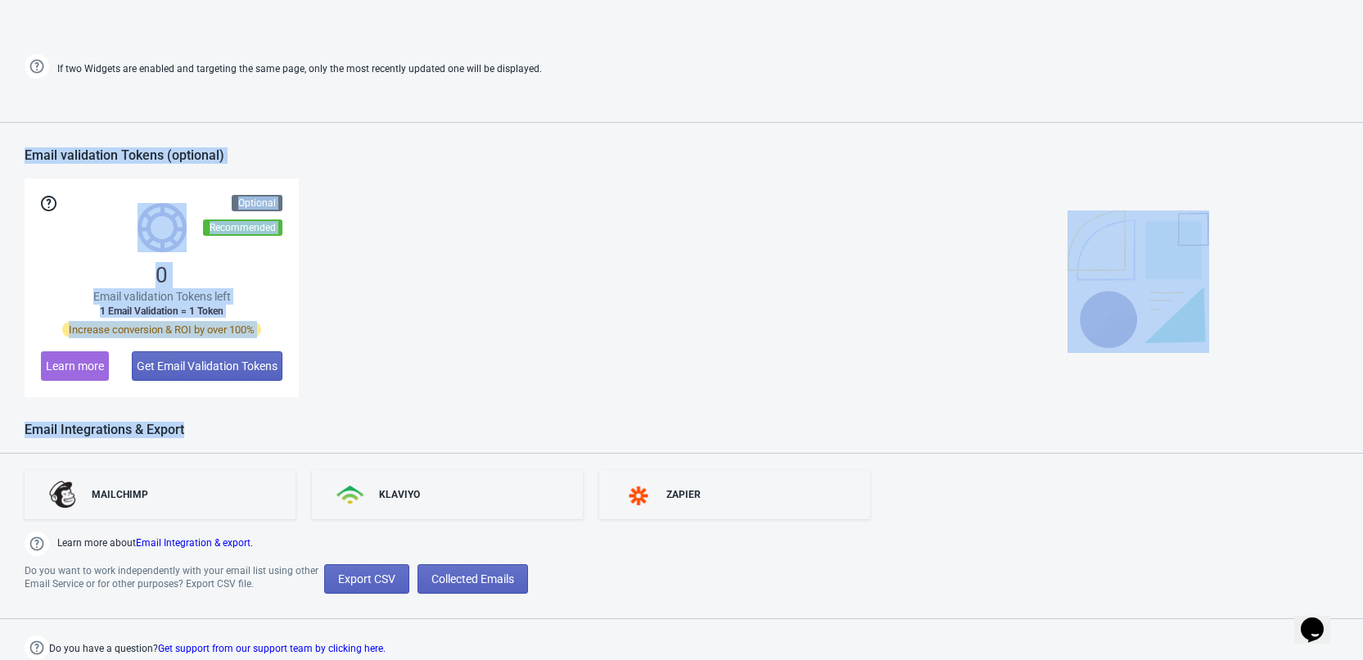
drag, startPoint x: 517, startPoint y: 428, endPoint x: 11, endPoint y: 136, distance: 584.4
click at [638, 288] on div "0 Email validation Tokens left 1 Email Validation = 1 Token Increase conversion…" at bounding box center [682, 287] width 1314 height 219
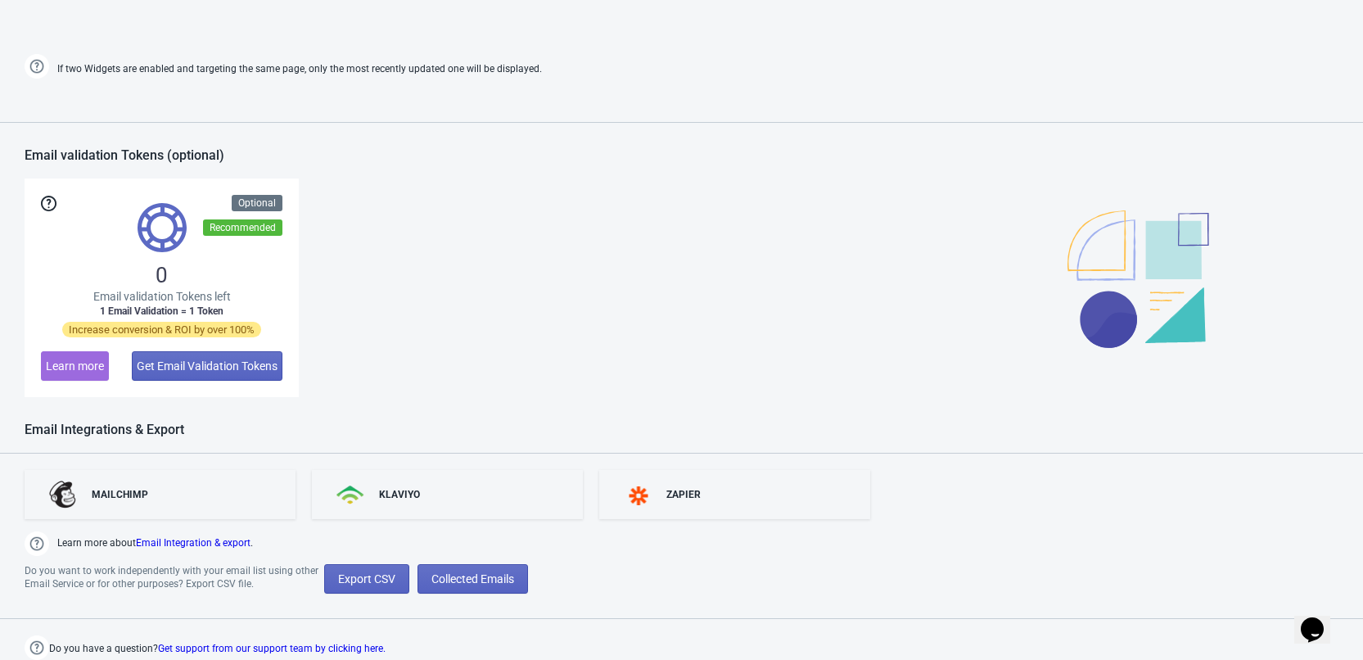
click at [801, 181] on div "0 Email validation Tokens left 1 Email Validation = 1 Token Increase conversion…" at bounding box center [682, 287] width 1314 height 219
